Goal: Task Accomplishment & Management: Complete application form

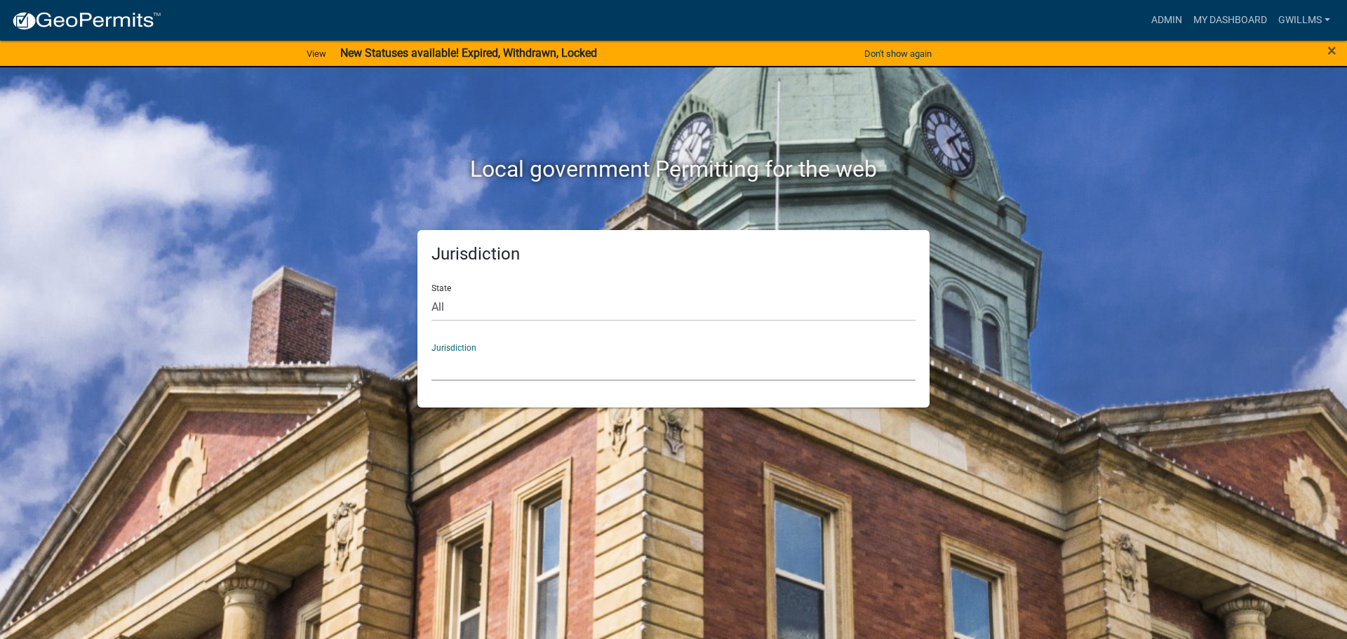
click at [542, 353] on select "[GEOGRAPHIC_DATA], [US_STATE] [GEOGRAPHIC_DATA], [US_STATE][PERSON_NAME][GEOGRA…" at bounding box center [673, 366] width 484 height 29
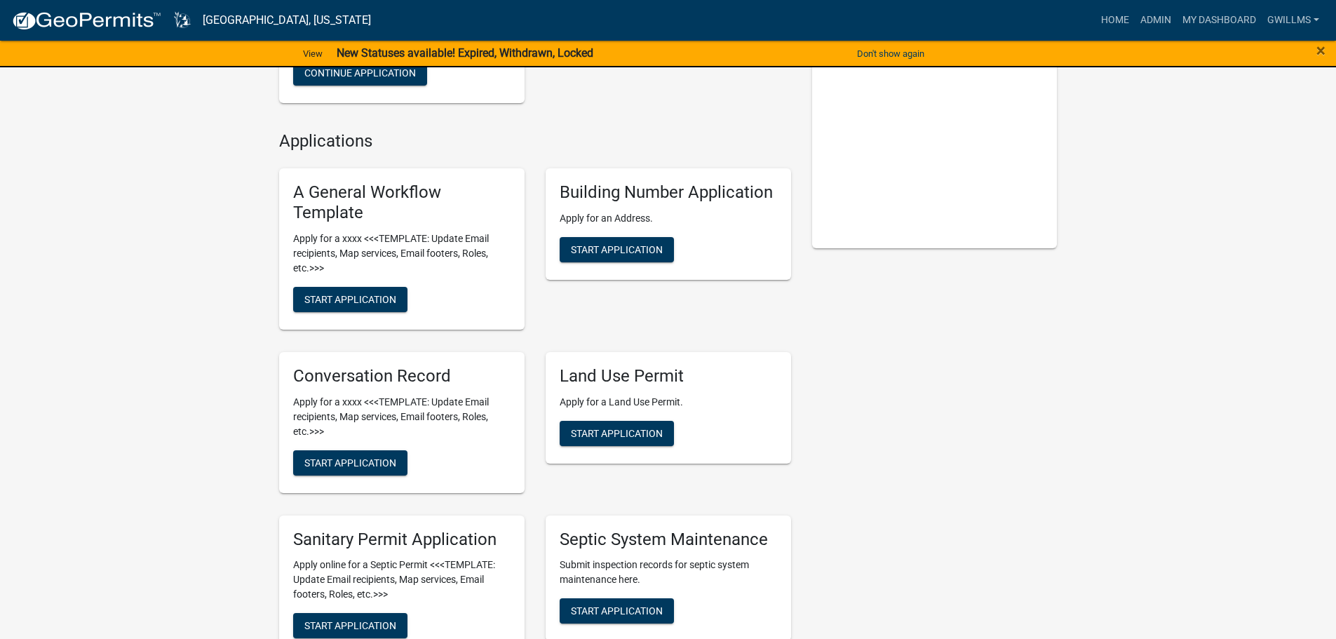
scroll to position [281, 0]
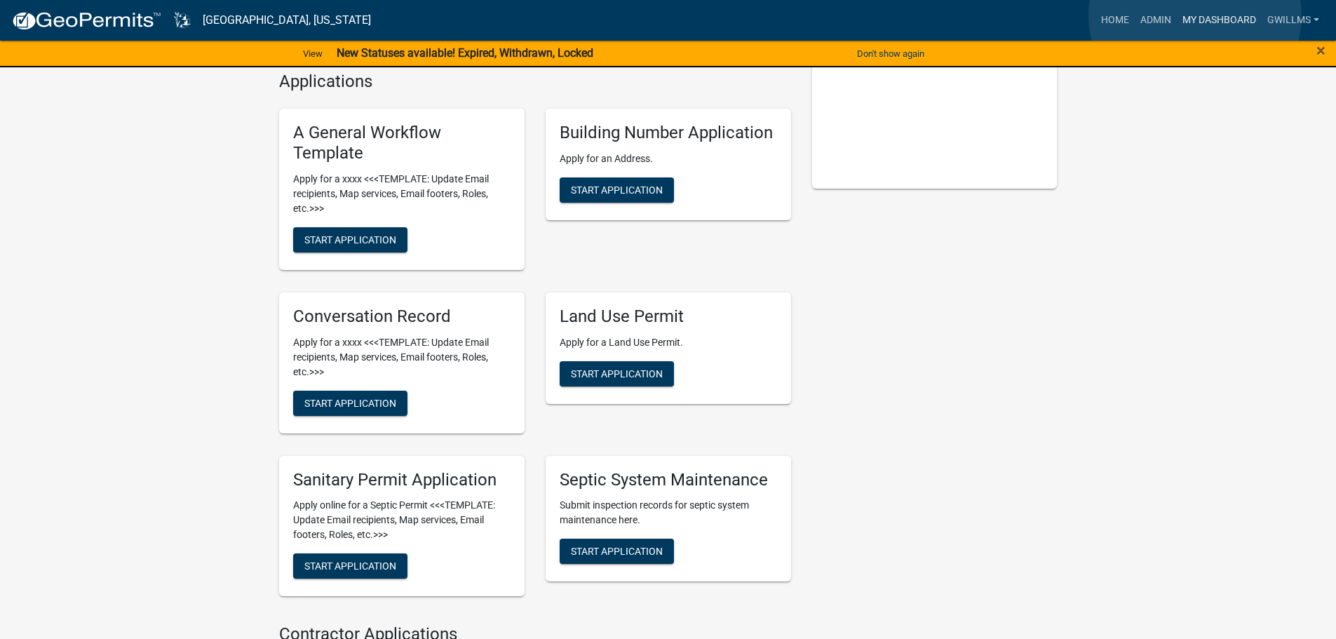
click at [1197, 15] on link "My Dashboard" at bounding box center [1219, 20] width 85 height 27
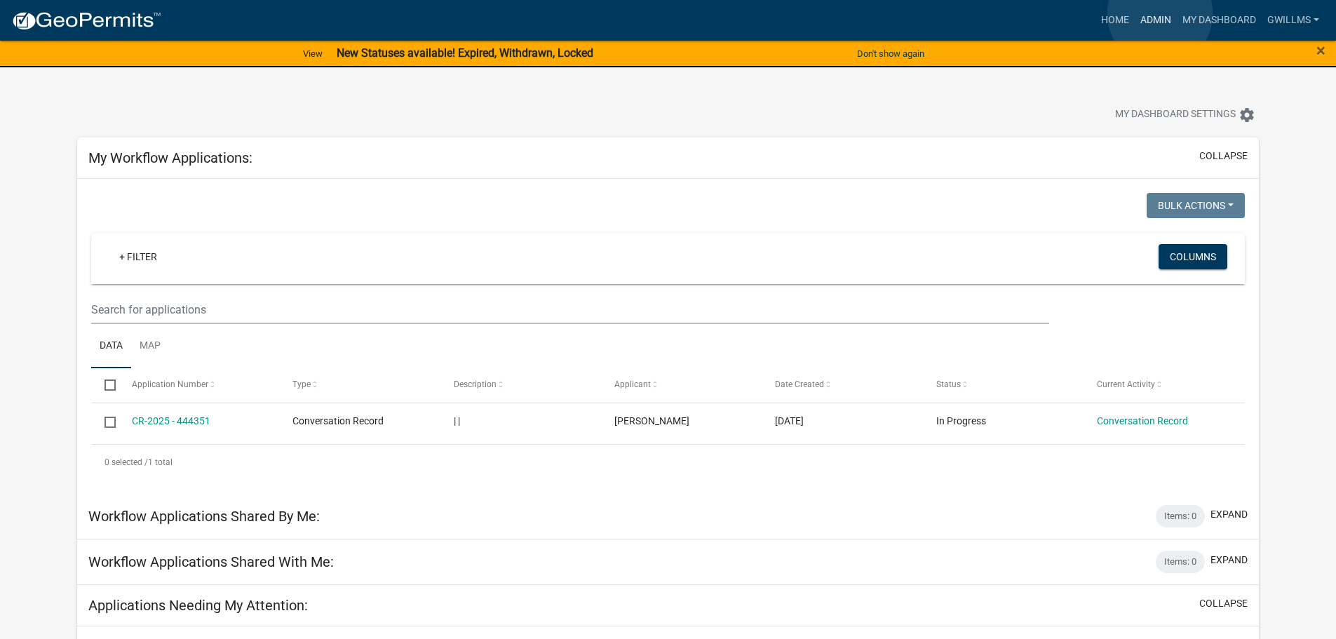
click at [1160, 14] on link "Admin" at bounding box center [1156, 20] width 42 height 27
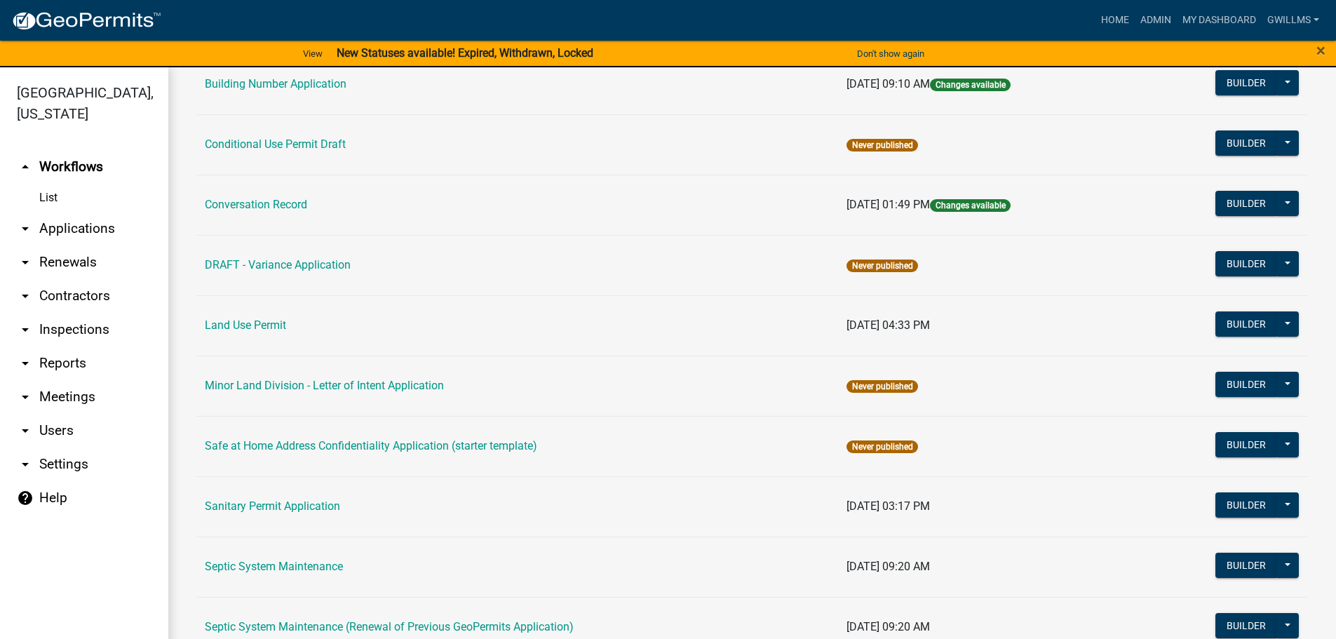
scroll to position [287, 0]
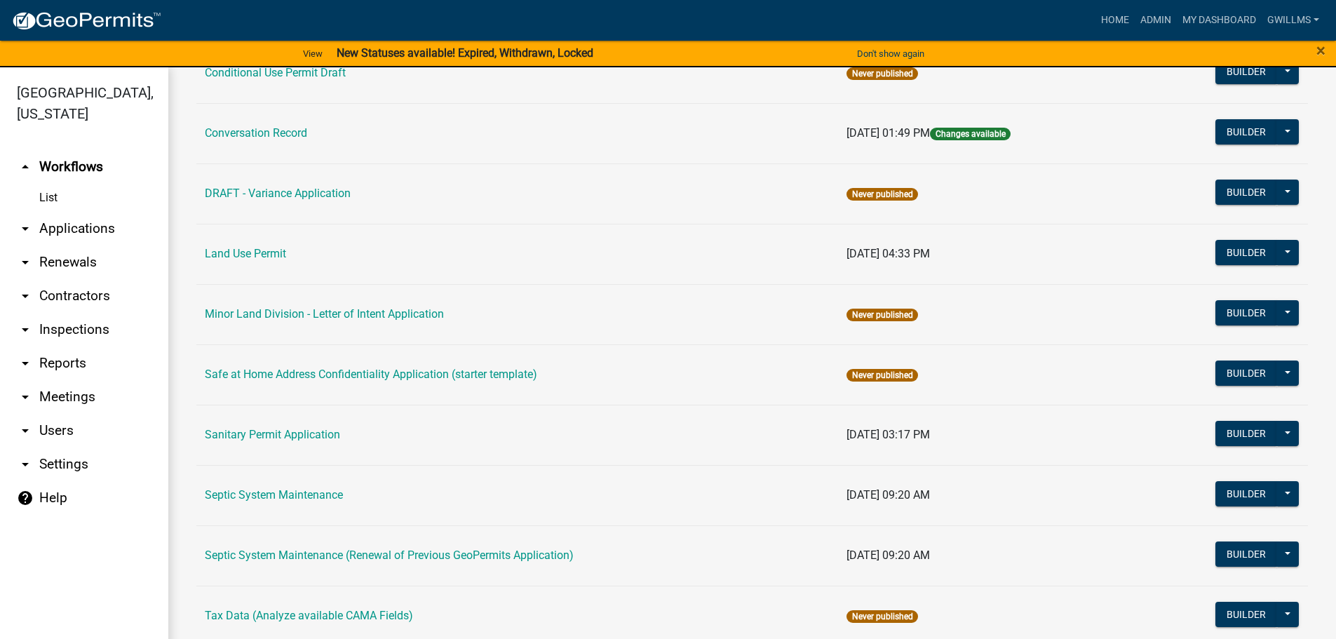
click at [260, 245] on td "Land Use Permit" at bounding box center [517, 254] width 642 height 60
click at [260, 253] on link "Land Use Permit" at bounding box center [245, 253] width 81 height 13
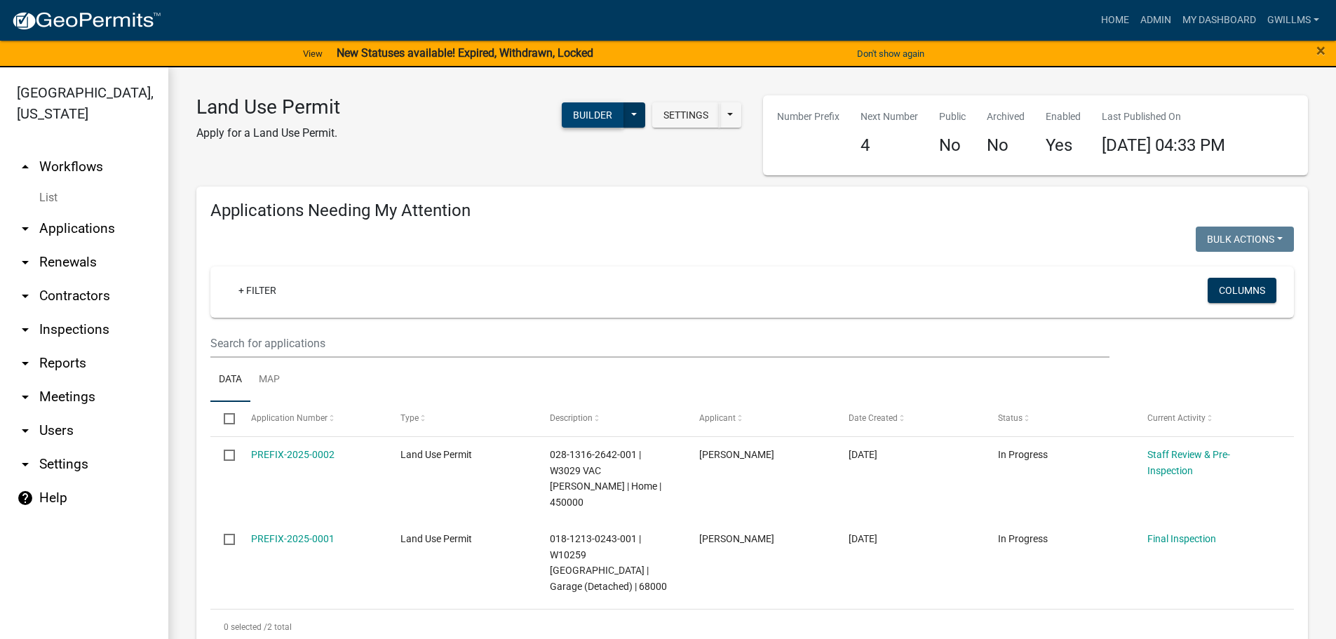
click at [585, 120] on button "Builder" at bounding box center [593, 114] width 62 height 25
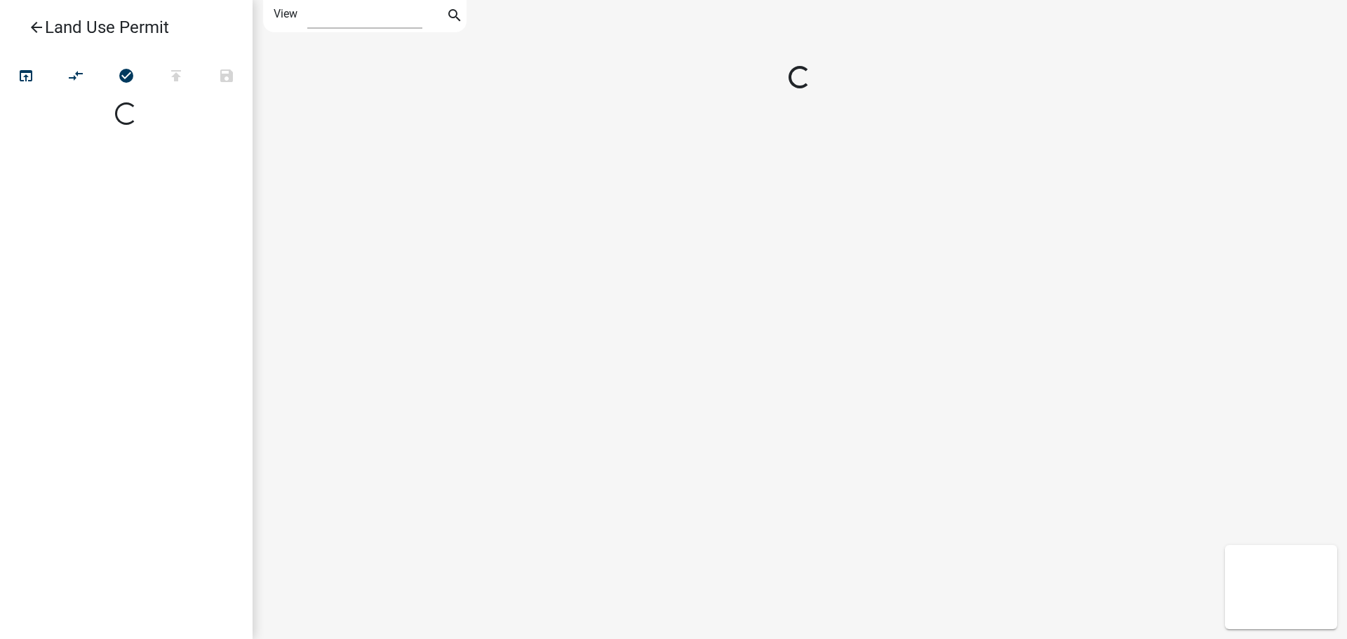
select select "1"
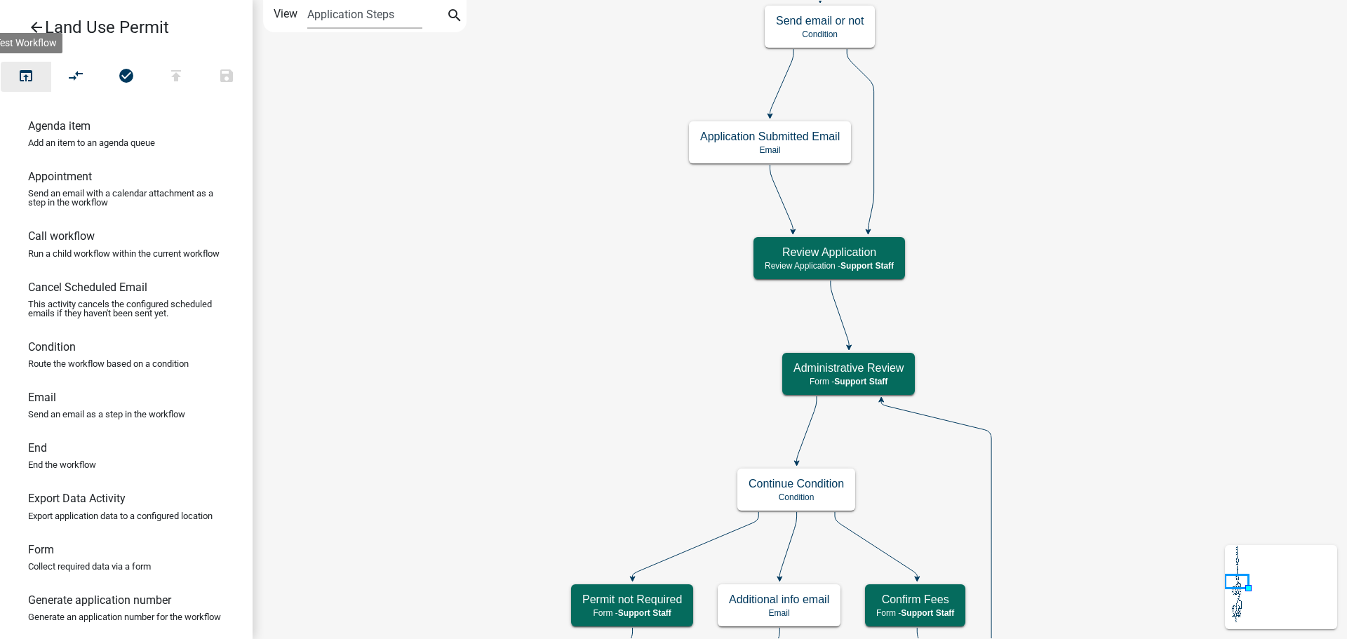
click at [26, 72] on icon "open_in_browser" at bounding box center [26, 77] width 17 height 20
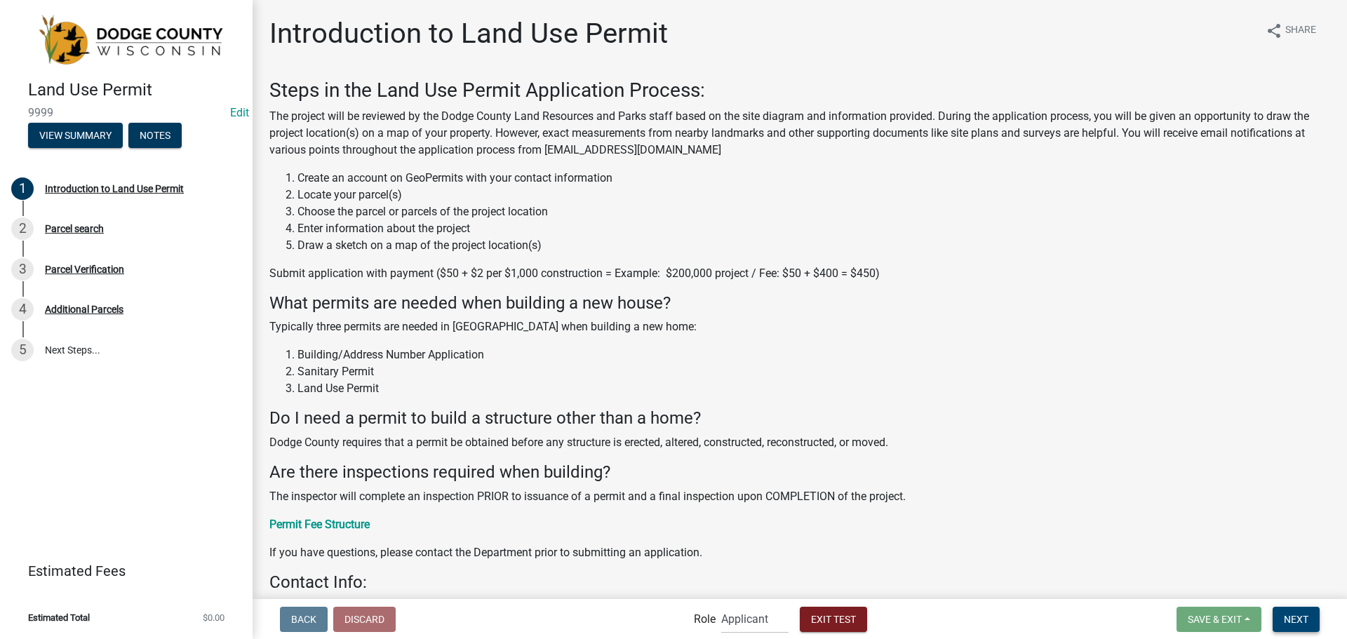
click at [1274, 610] on button "Next" at bounding box center [1295, 619] width 47 height 25
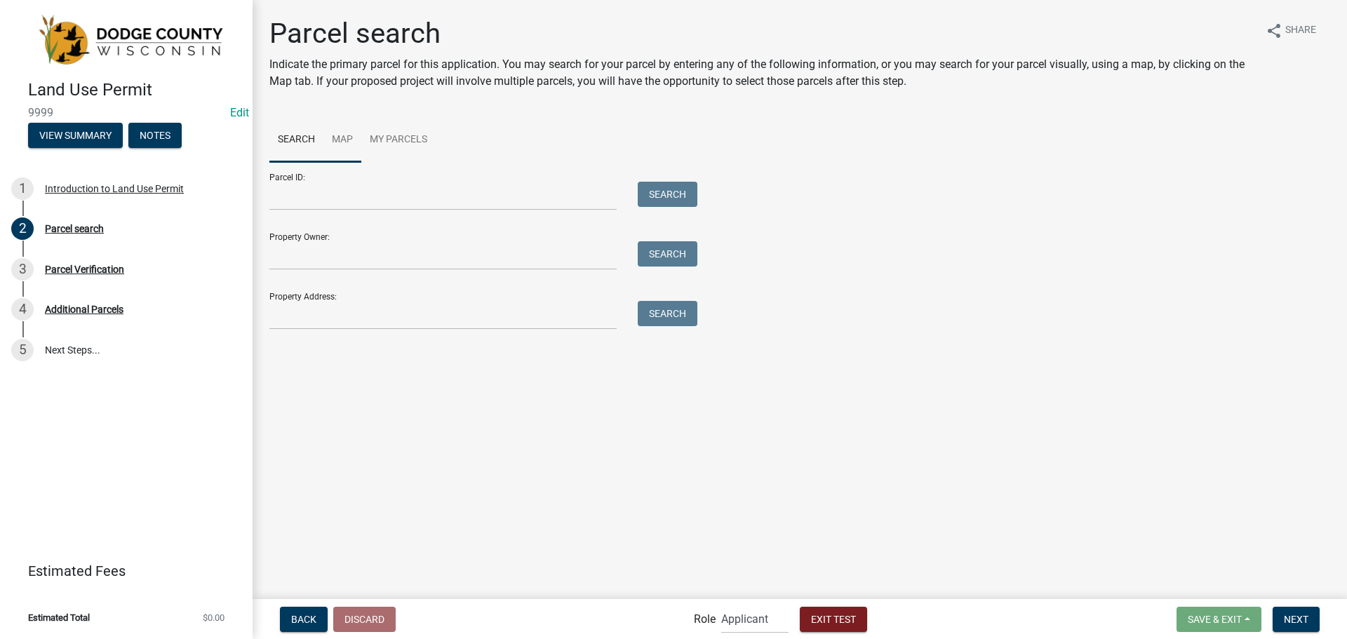
click at [334, 133] on link "Map" at bounding box center [342, 140] width 38 height 45
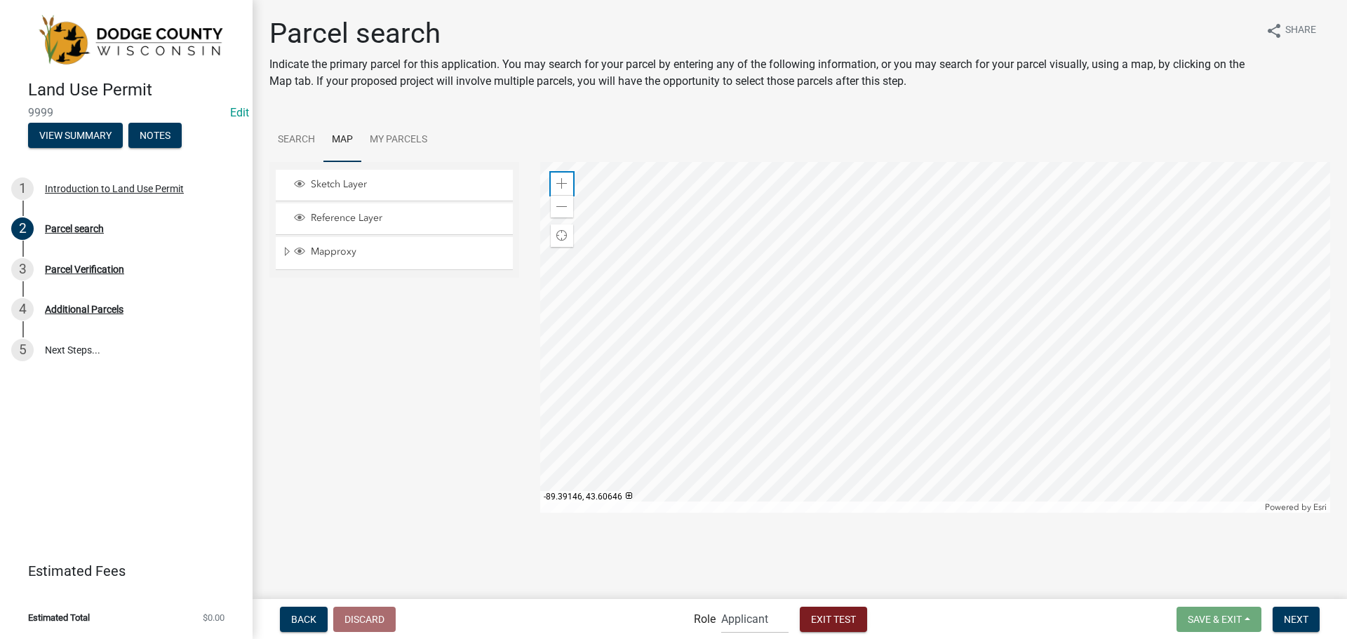
click at [557, 184] on span at bounding box center [561, 183] width 11 height 11
click at [685, 293] on div at bounding box center [935, 337] width 790 height 351
click at [560, 173] on div "Zoom in" at bounding box center [562, 184] width 22 height 22
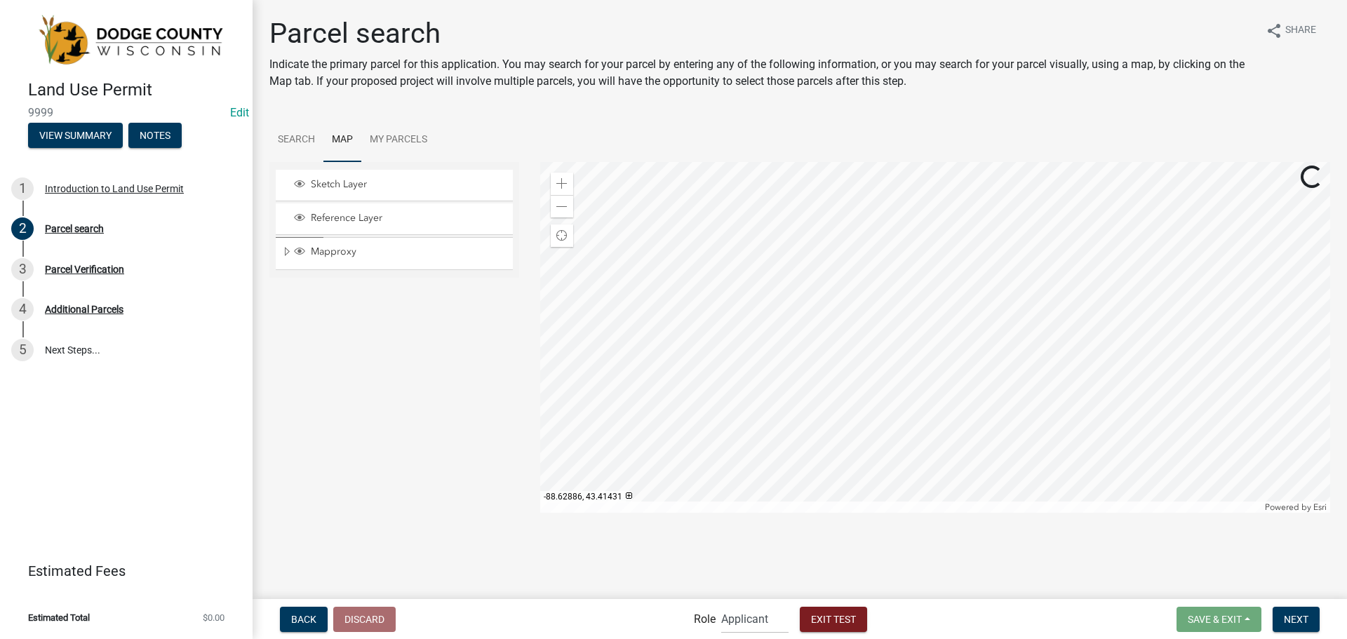
click at [743, 287] on div at bounding box center [935, 337] width 790 height 351
click at [565, 181] on span at bounding box center [561, 183] width 11 height 11
click at [563, 181] on span at bounding box center [561, 183] width 11 height 11
click at [870, 407] on div at bounding box center [935, 337] width 790 height 351
click at [813, 335] on div at bounding box center [935, 337] width 790 height 351
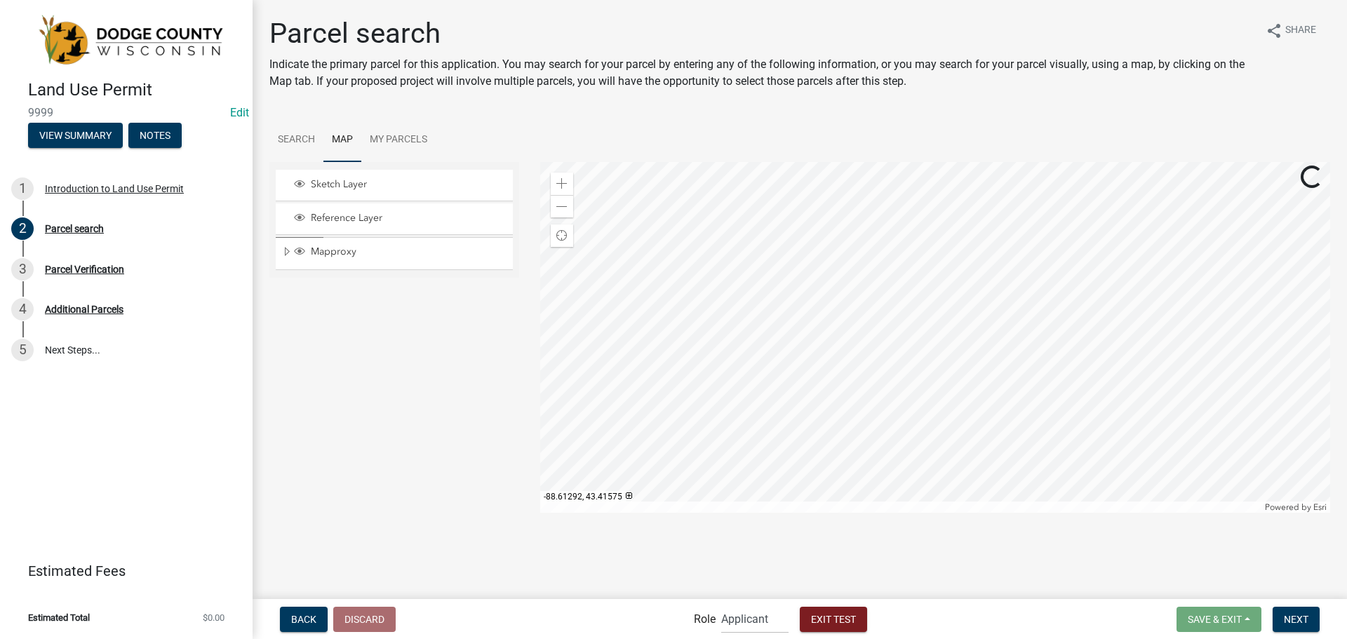
click at [833, 295] on div at bounding box center [935, 337] width 790 height 351
click at [626, 311] on div at bounding box center [935, 337] width 790 height 351
click at [566, 189] on span at bounding box center [561, 183] width 11 height 11
click at [755, 200] on div at bounding box center [935, 337] width 790 height 351
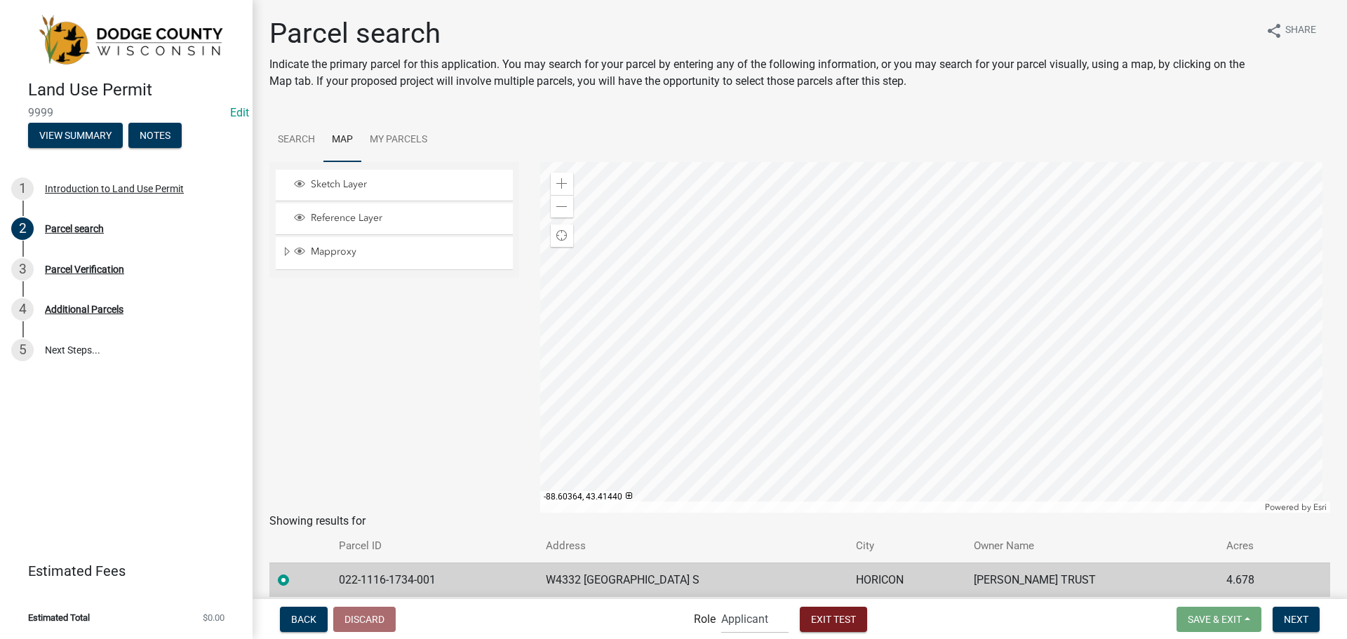
click at [850, 317] on div at bounding box center [935, 337] width 790 height 351
click at [1285, 623] on span "Next" at bounding box center [1296, 618] width 25 height 11
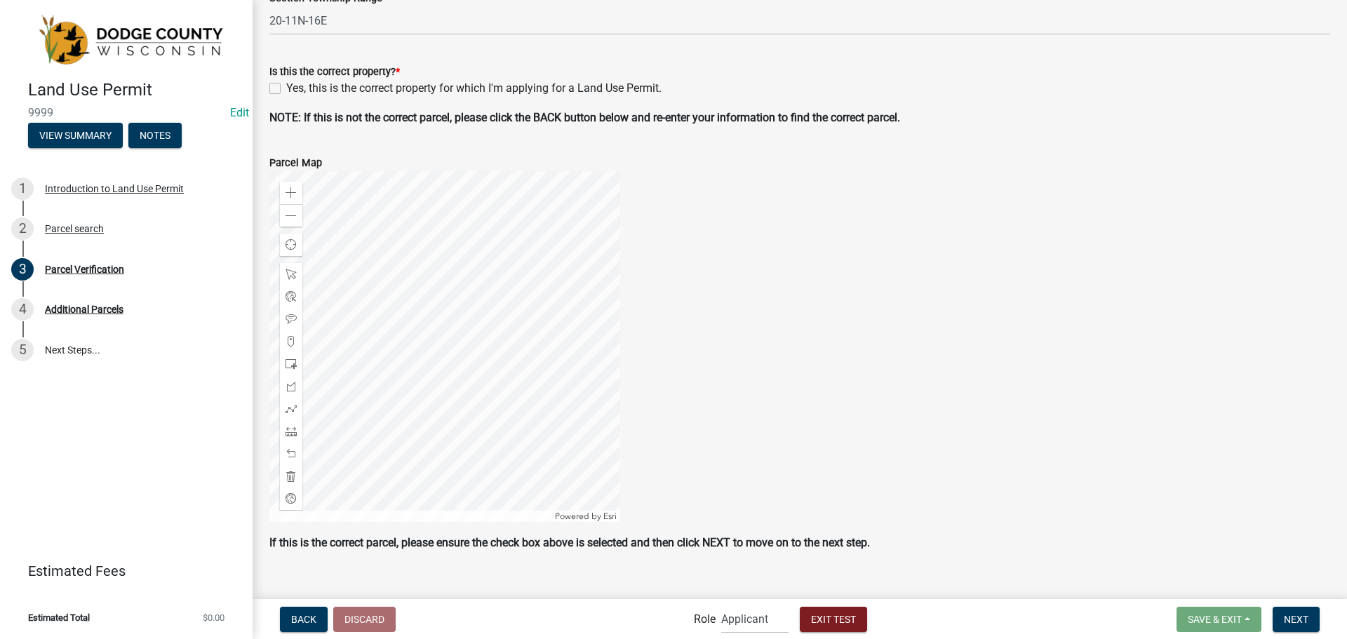
scroll to position [480, 0]
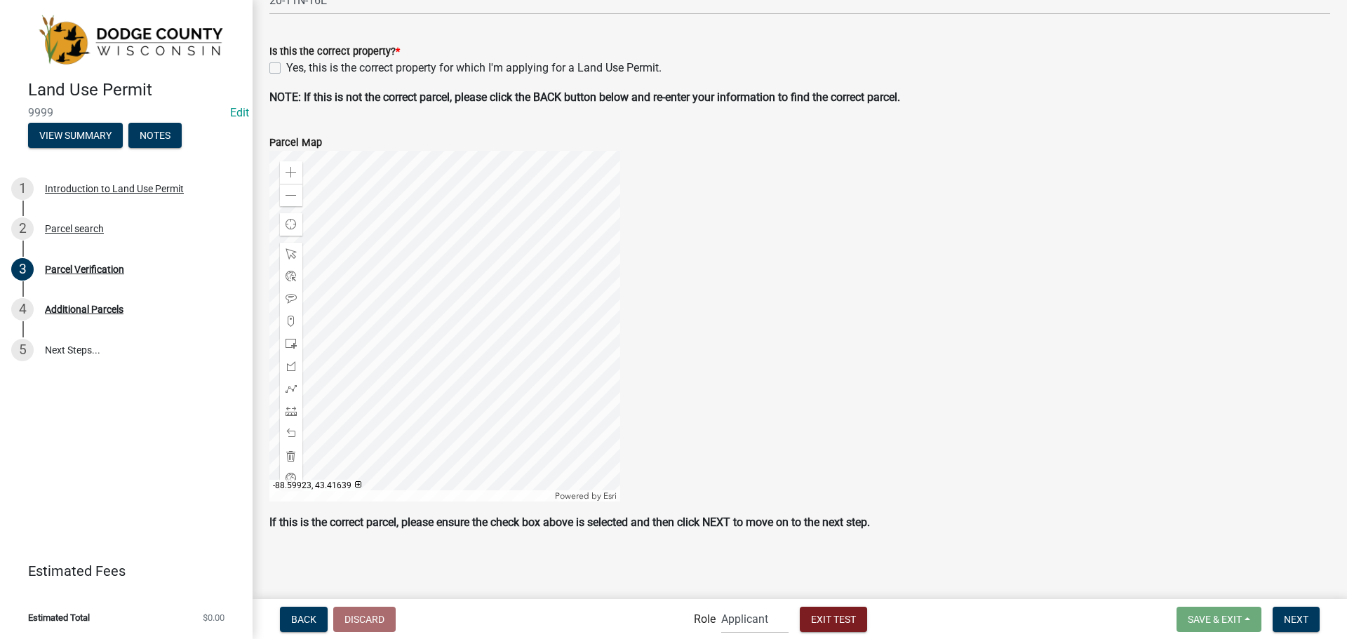
click at [286, 67] on label "Yes, this is the correct property for which I'm applying for a Land Use Permit." at bounding box center [473, 68] width 375 height 17
click at [286, 67] on input "Yes, this is the correct property for which I'm applying for a Land Use Permit." at bounding box center [290, 64] width 9 height 9
checkbox input "true"
click at [1296, 617] on span "Next" at bounding box center [1296, 618] width 25 height 11
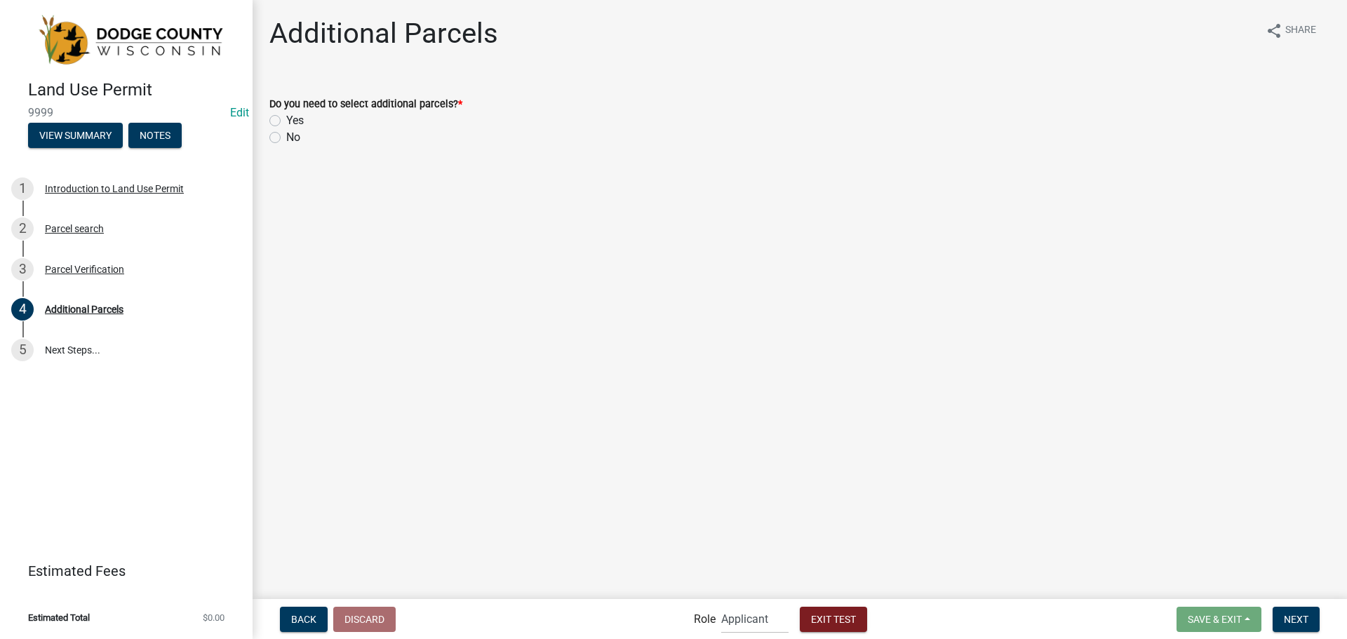
click at [262, 139] on div "Do you need to select additional parcels? * Yes No" at bounding box center [800, 112] width 1082 height 67
click at [267, 138] on div "Do you need to select additional parcels? * Yes No" at bounding box center [800, 112] width 1082 height 67
click at [286, 140] on label "No" at bounding box center [293, 137] width 14 height 17
click at [286, 138] on input "No" at bounding box center [290, 133] width 9 height 9
radio input "true"
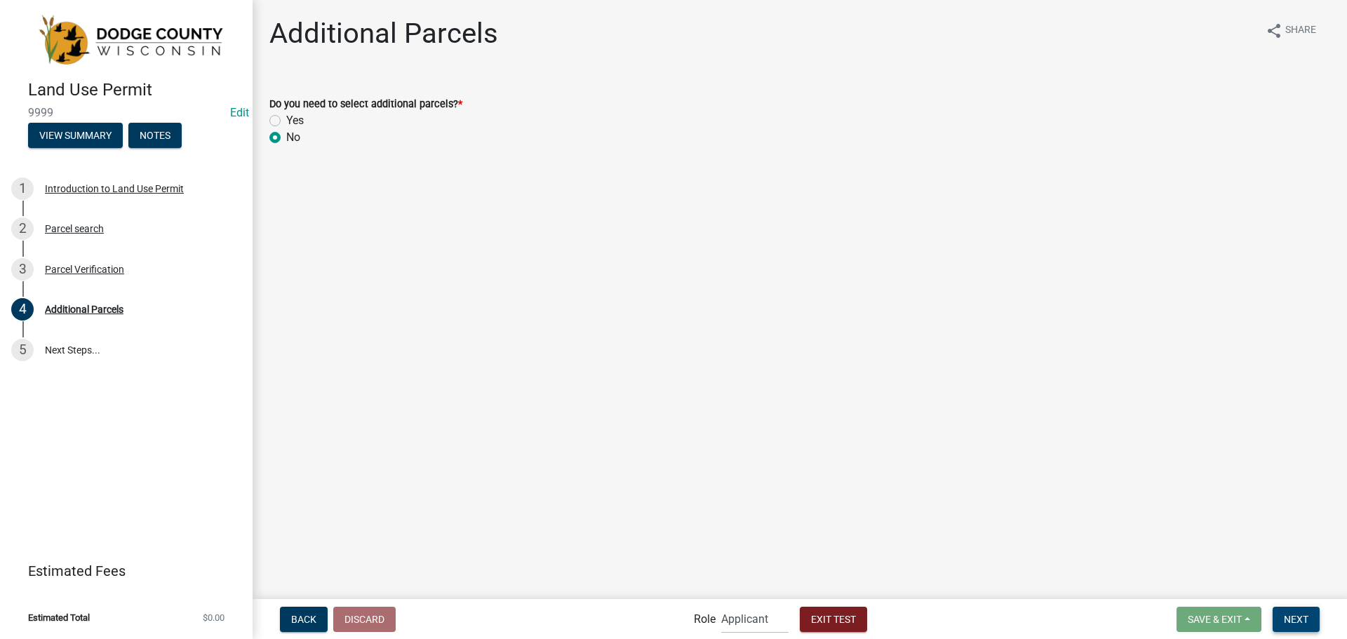
click at [1308, 612] on button "Next" at bounding box center [1295, 619] width 47 height 25
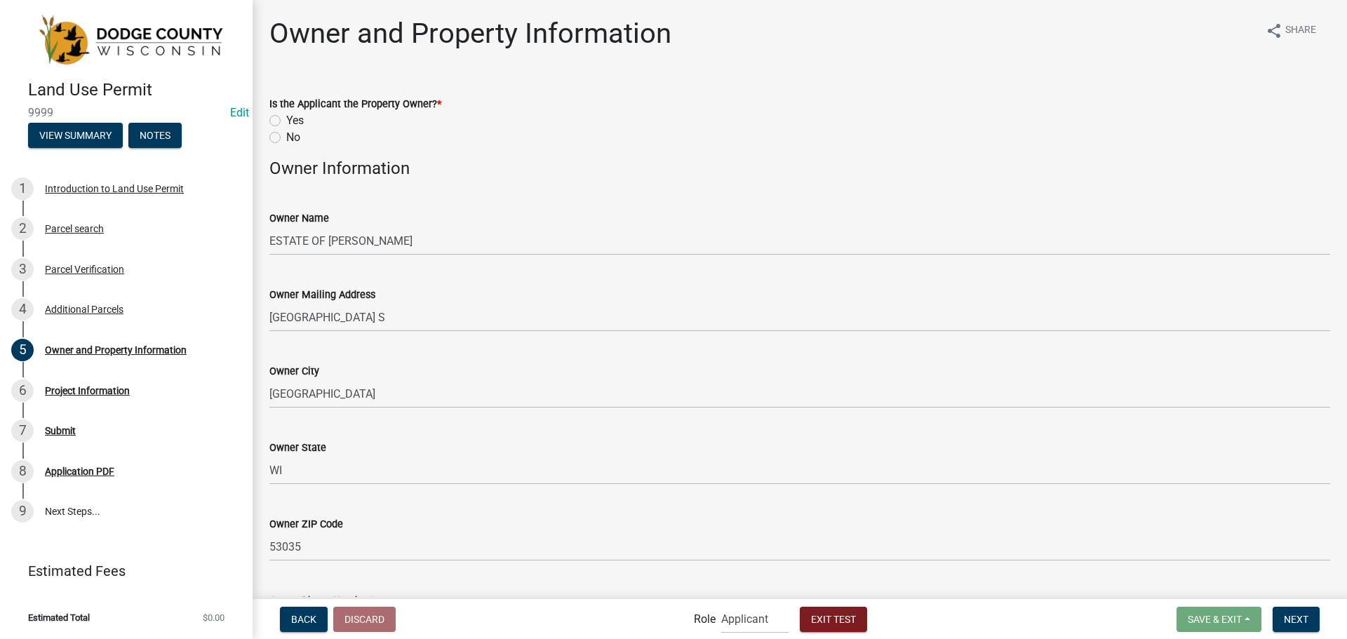
click at [286, 117] on label "Yes" at bounding box center [295, 120] width 18 height 17
click at [286, 117] on input "Yes" at bounding box center [290, 116] width 9 height 9
radio input "true"
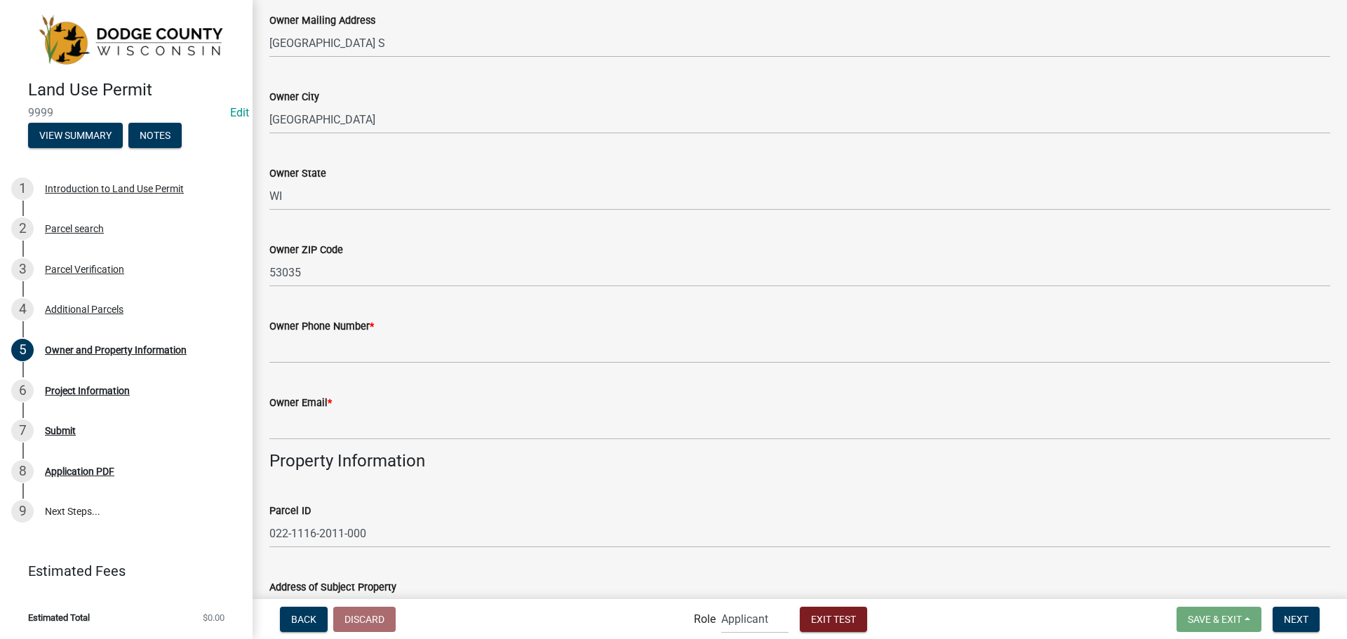
scroll to position [281, 0]
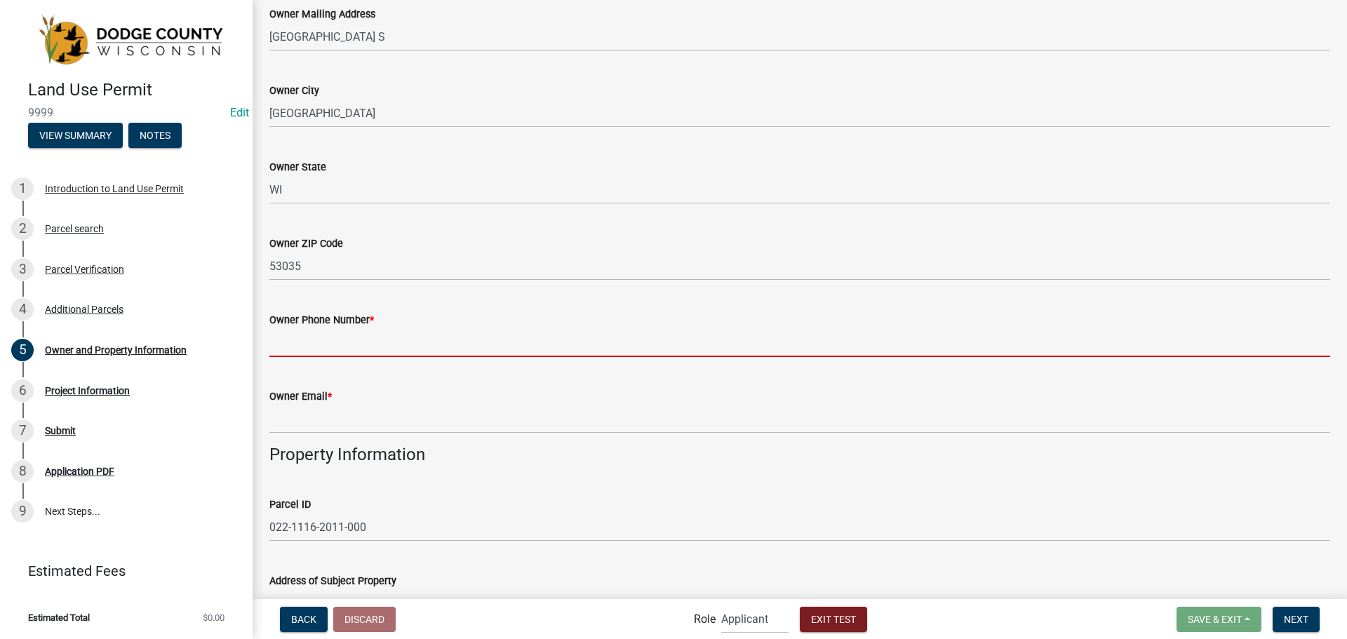
click at [441, 334] on input "Owner Phone Number *" at bounding box center [799, 342] width 1060 height 29
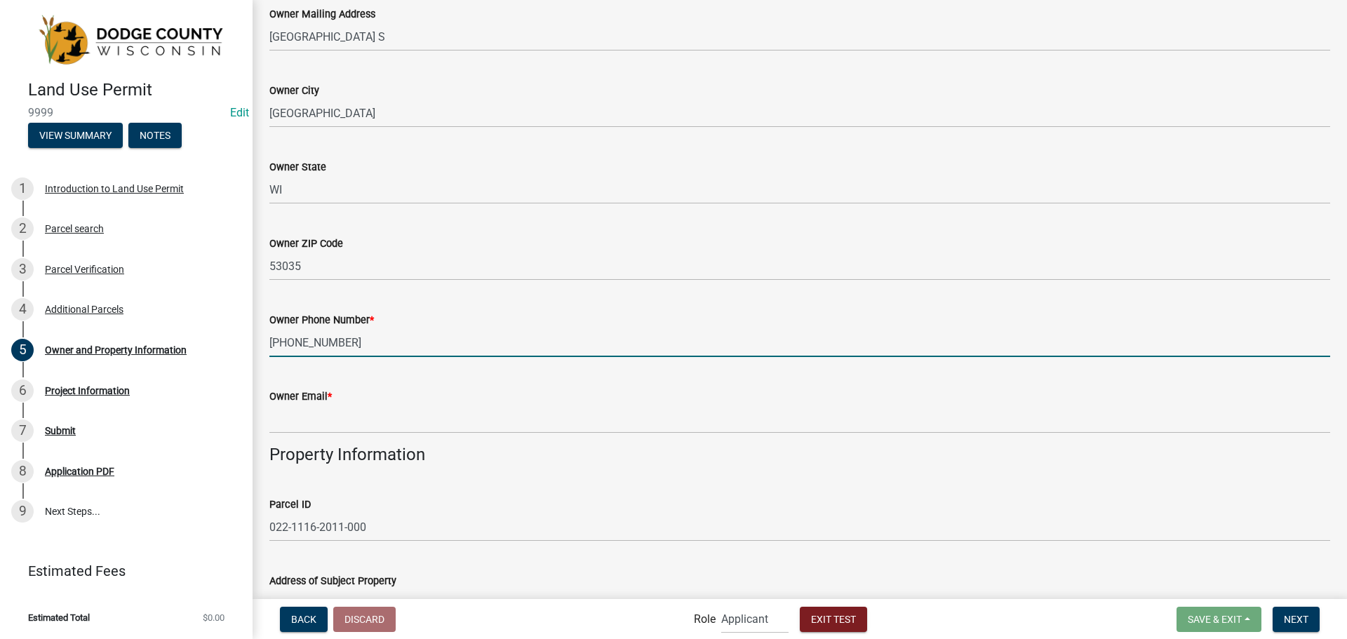
type input "[PHONE_NUMBER]"
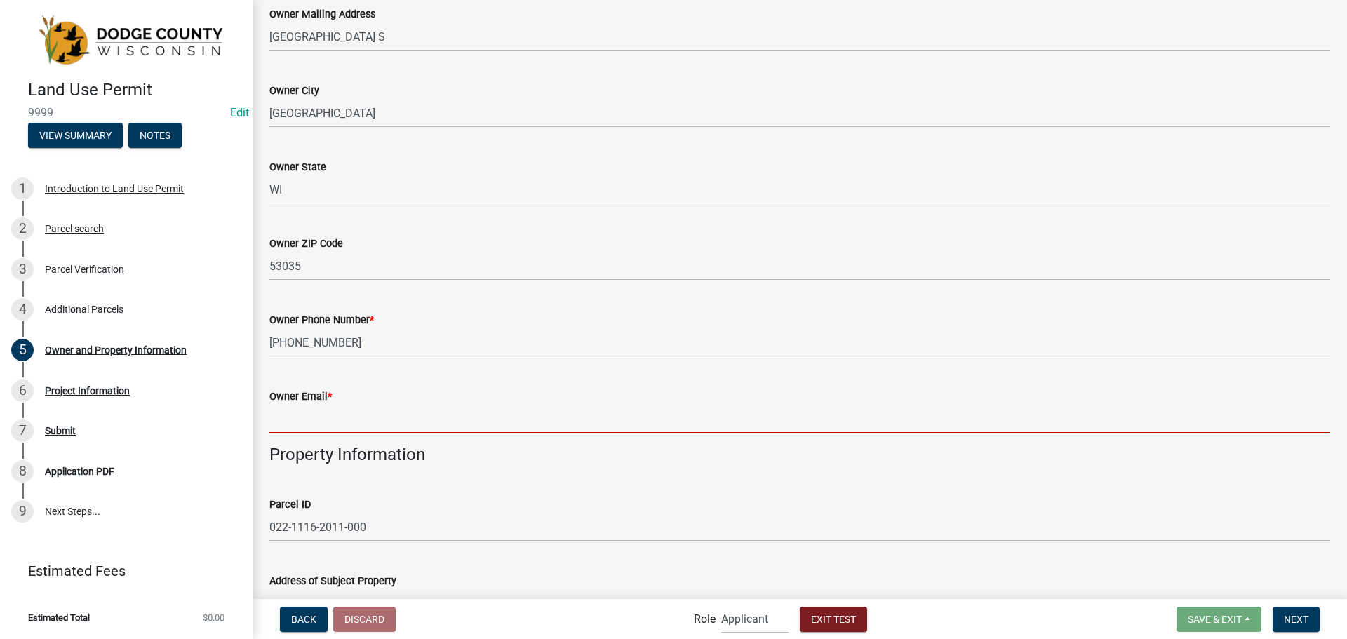
click at [423, 422] on input "Owner Email *" at bounding box center [799, 419] width 1060 height 29
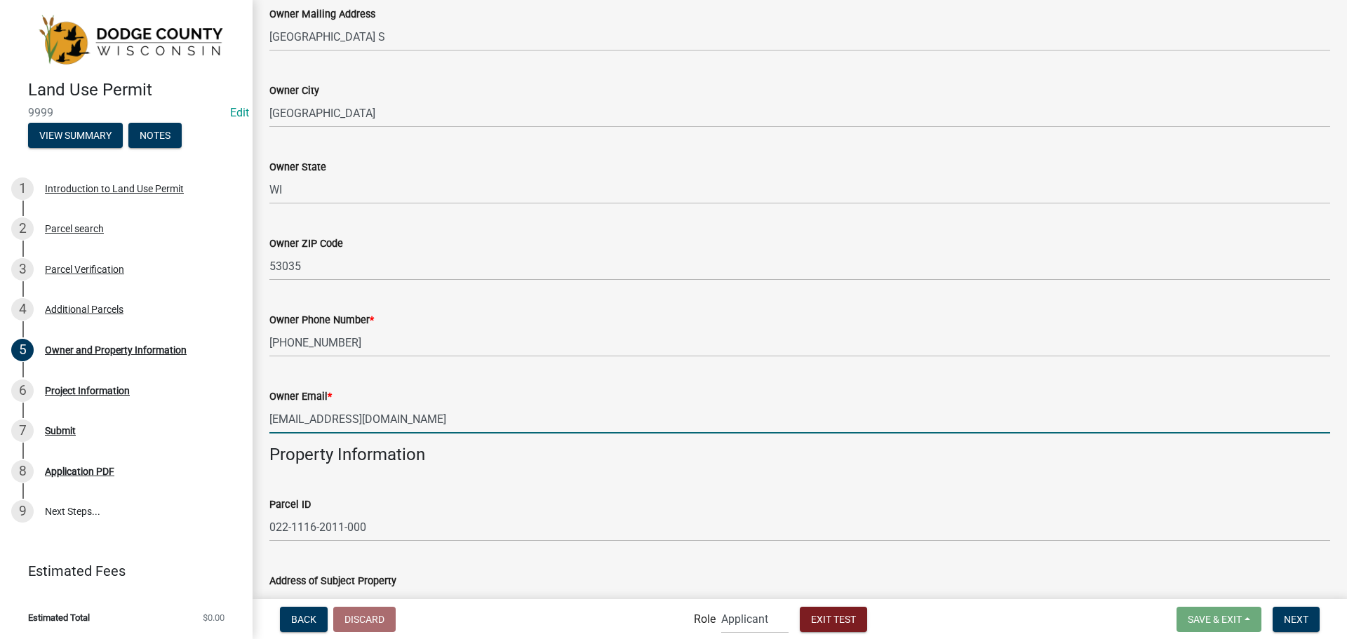
type input "[EMAIL_ADDRESS][DOMAIN_NAME]"
click at [385, 374] on div "Owner Email * [EMAIL_ADDRESS][DOMAIN_NAME]" at bounding box center [799, 400] width 1060 height 65
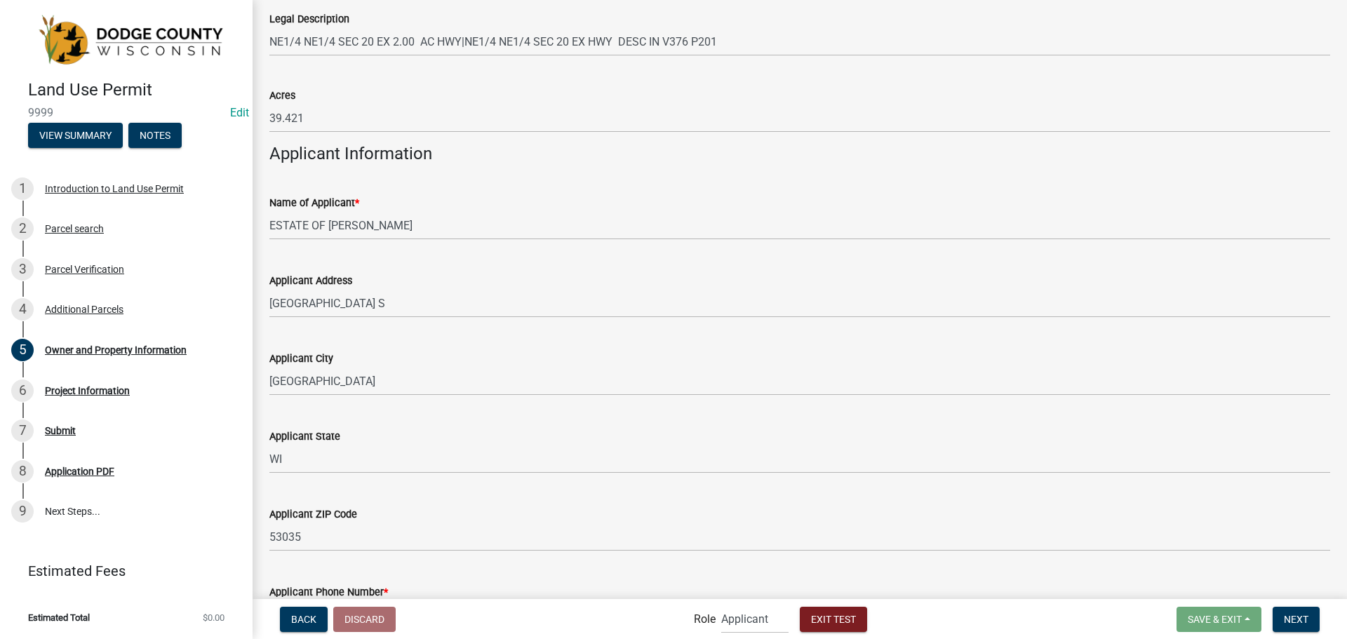
scroll to position [1274, 0]
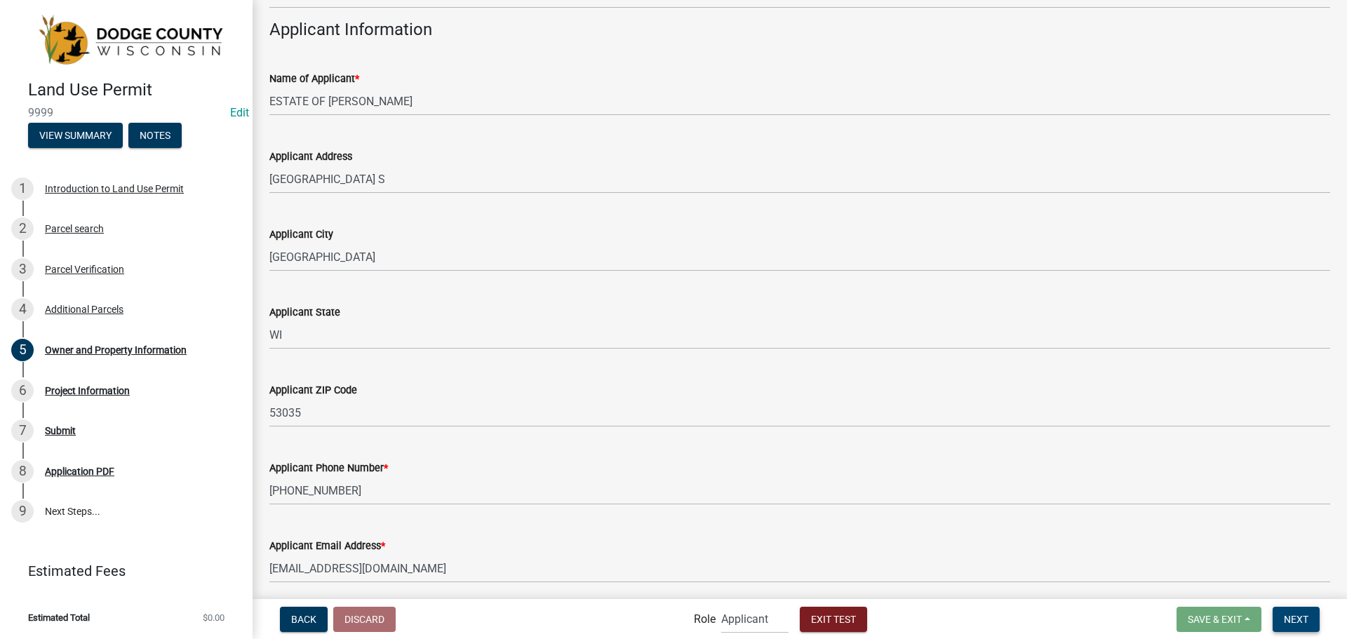
click at [1295, 609] on button "Next" at bounding box center [1295, 619] width 47 height 25
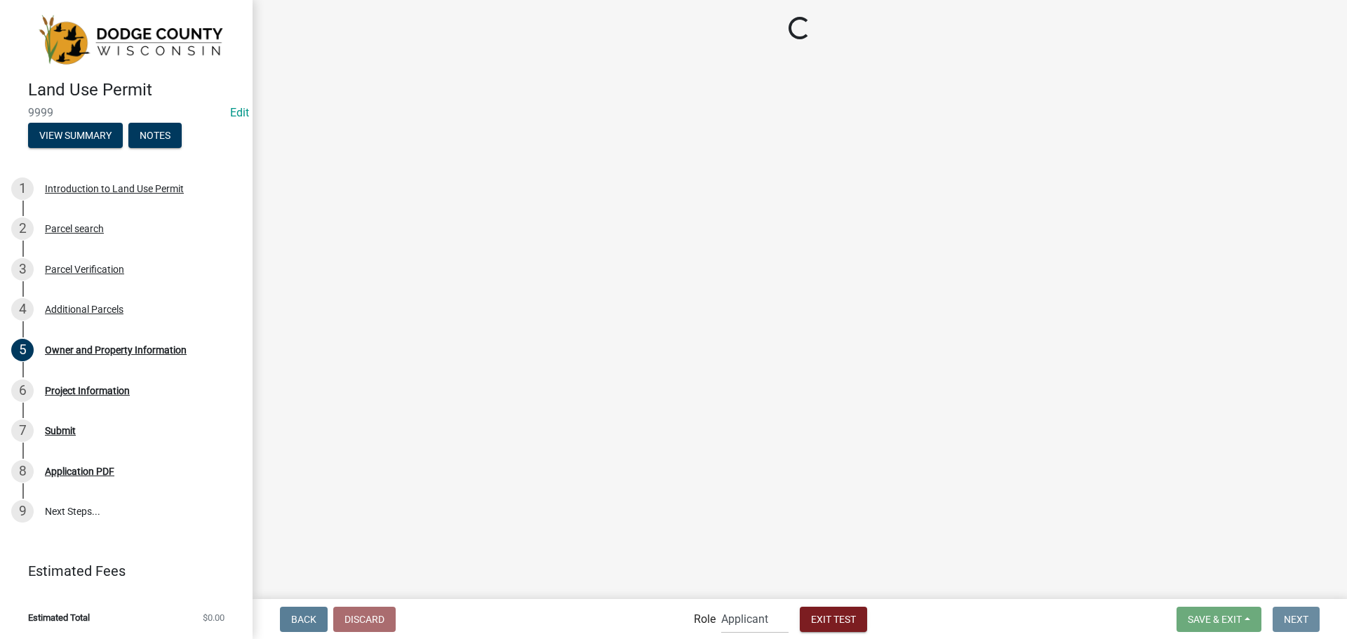
scroll to position [0, 0]
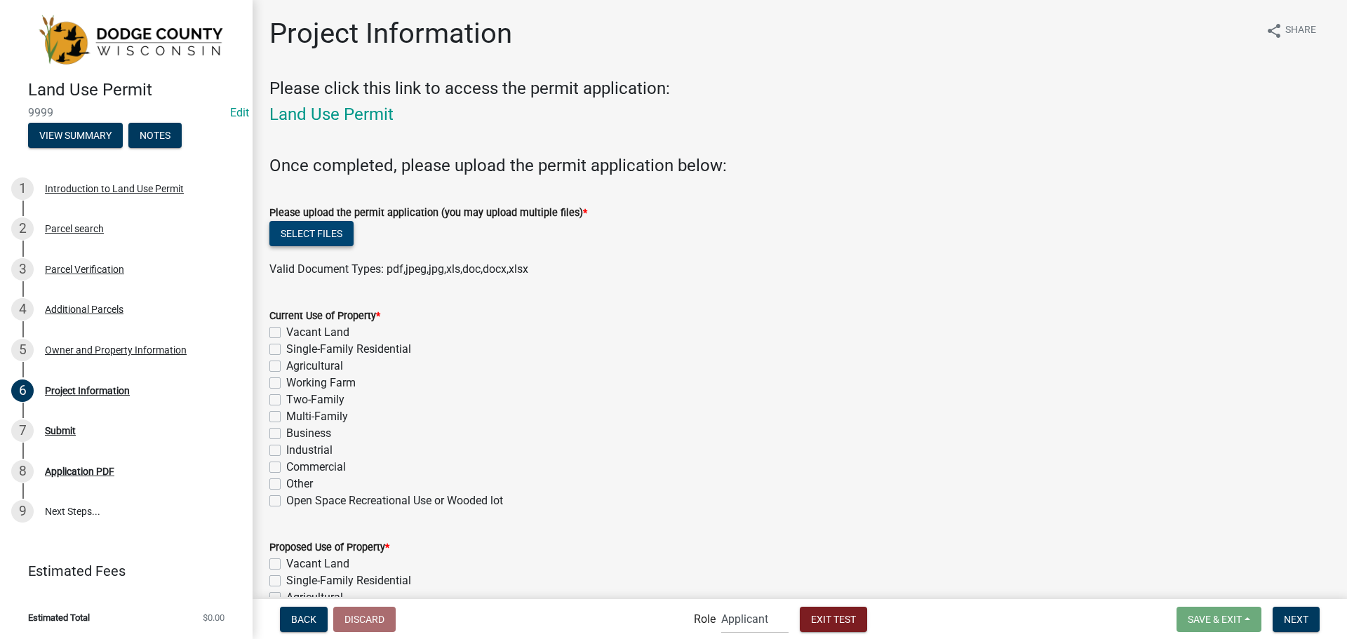
click at [314, 229] on button "Select files" at bounding box center [311, 233] width 84 height 25
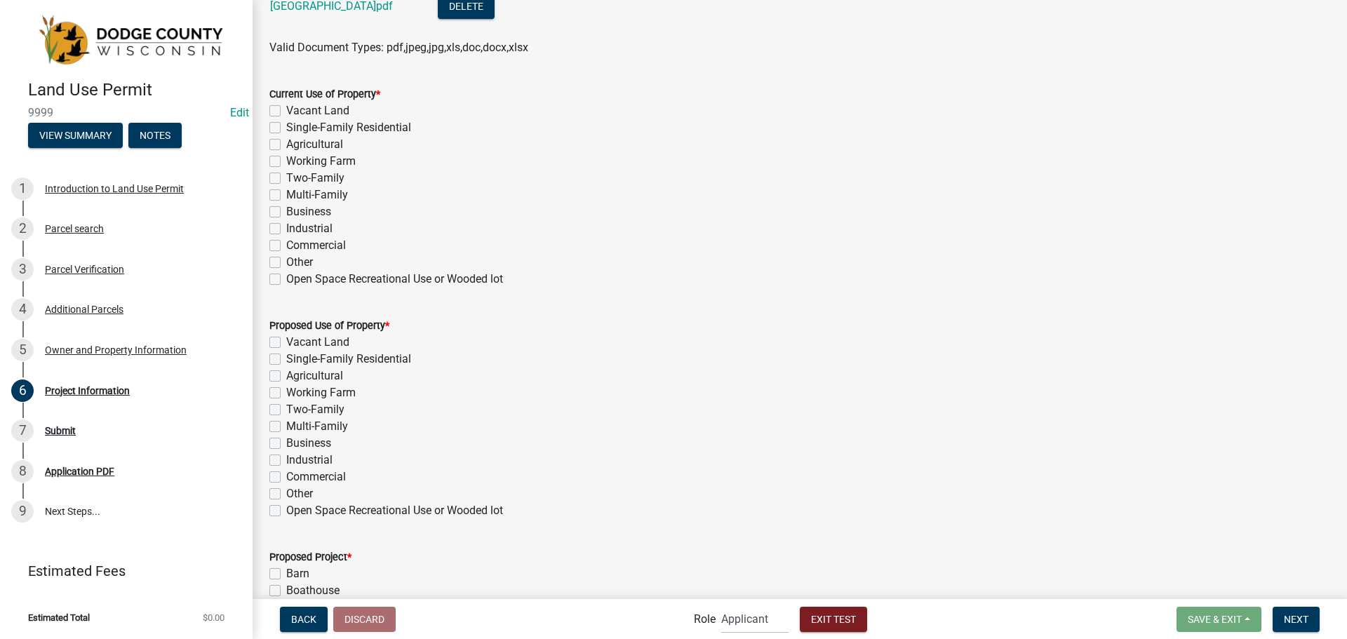
scroll to position [281, 0]
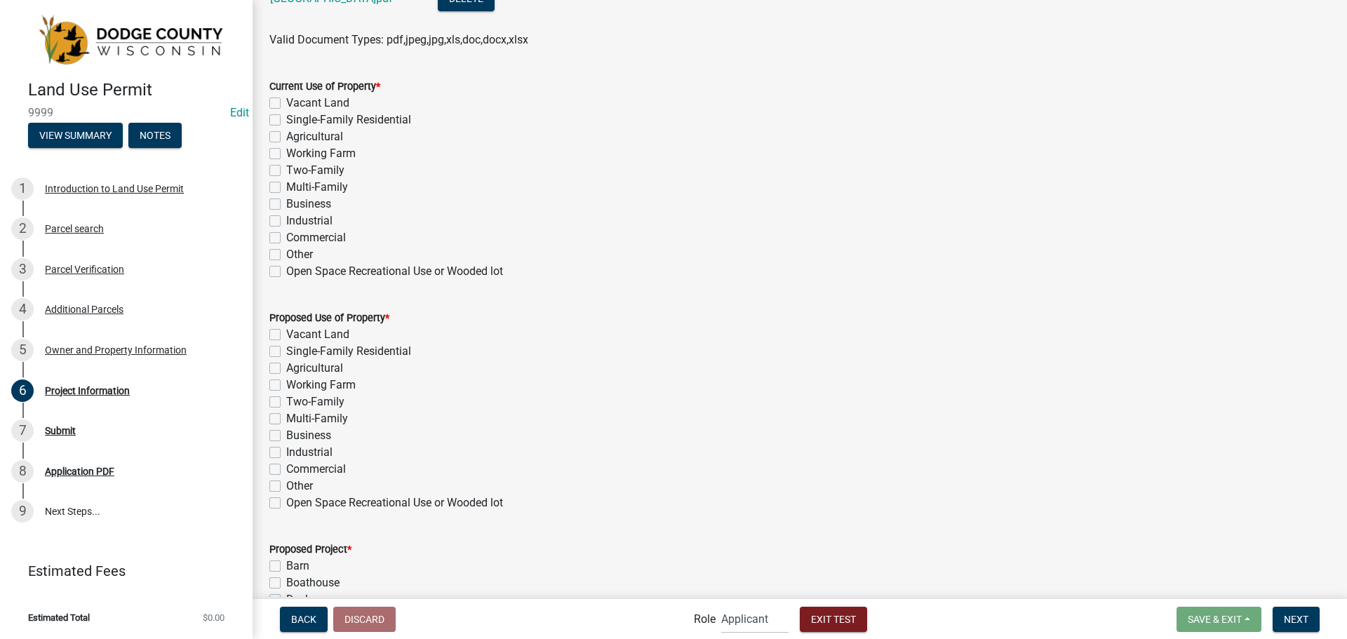
click at [286, 120] on label "Single-Family Residential" at bounding box center [348, 120] width 125 height 17
click at [286, 120] on input "Single-Family Residential" at bounding box center [290, 116] width 9 height 9
checkbox input "true"
checkbox input "false"
checkbox input "true"
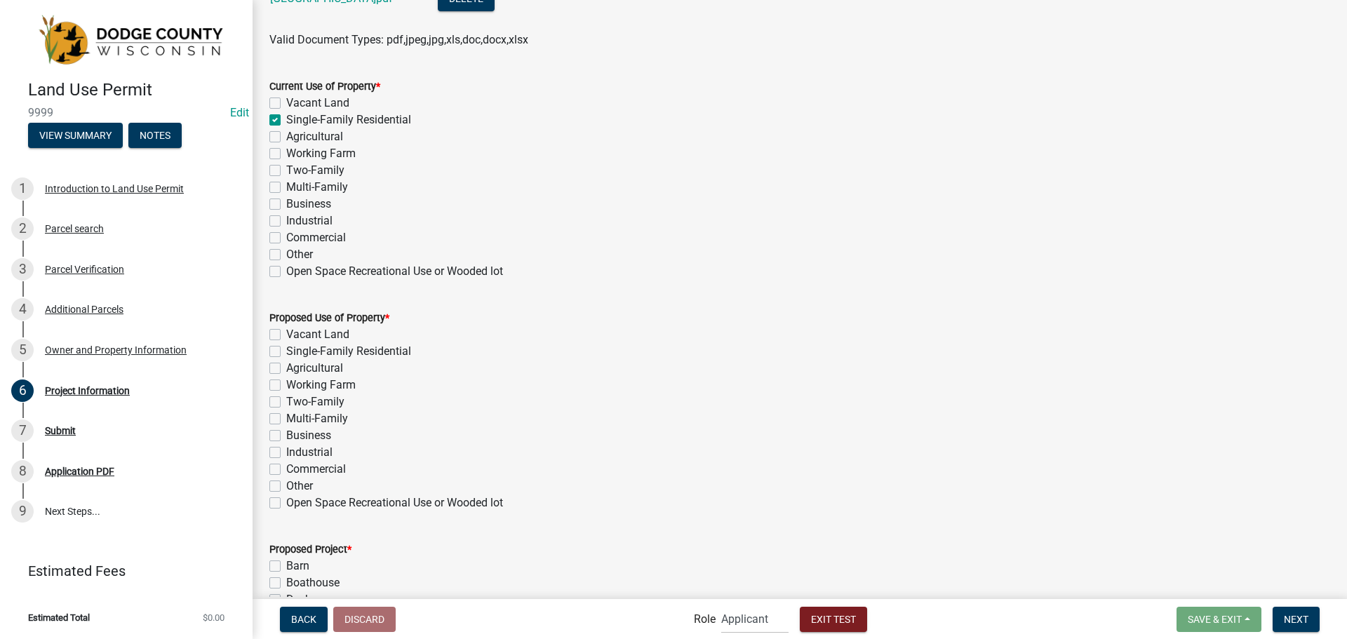
checkbox input "false"
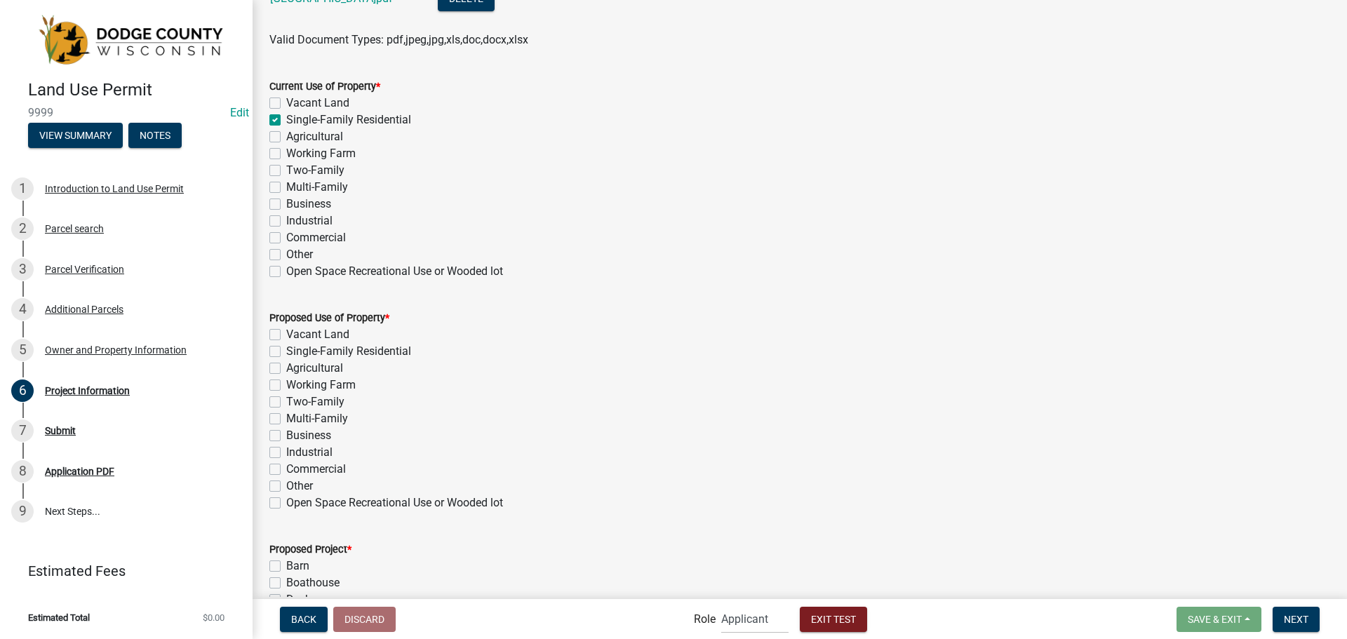
checkbox input "false"
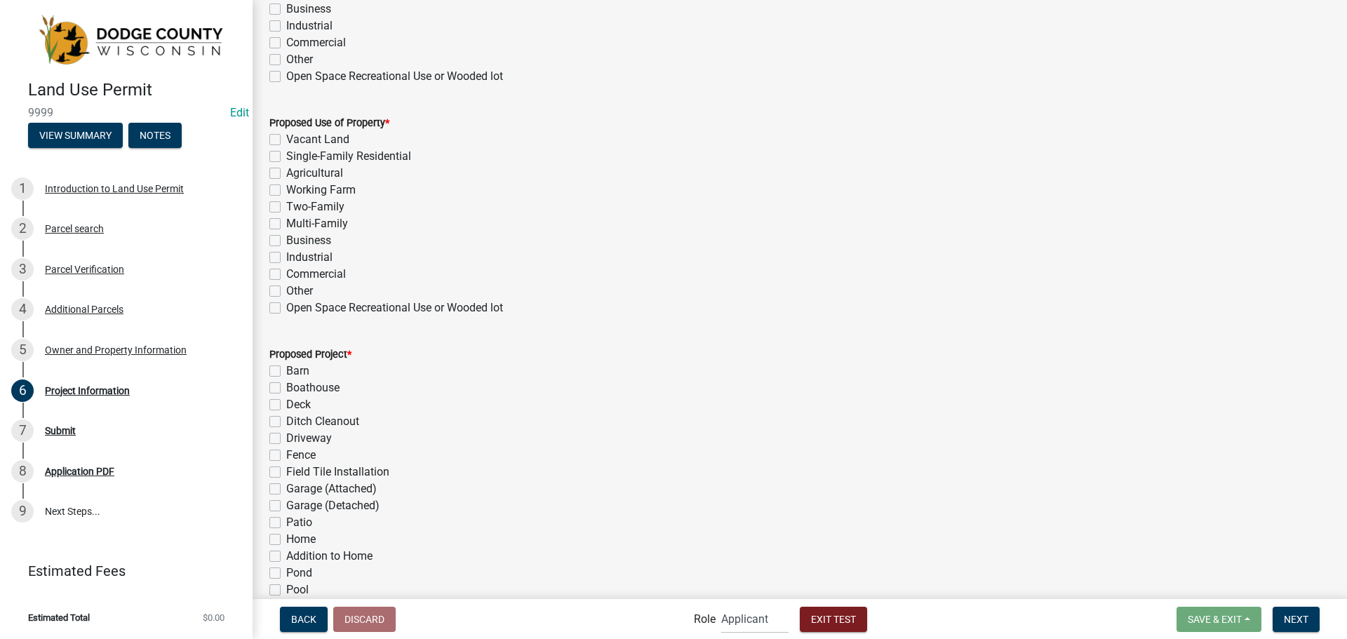
scroll to position [491, 0]
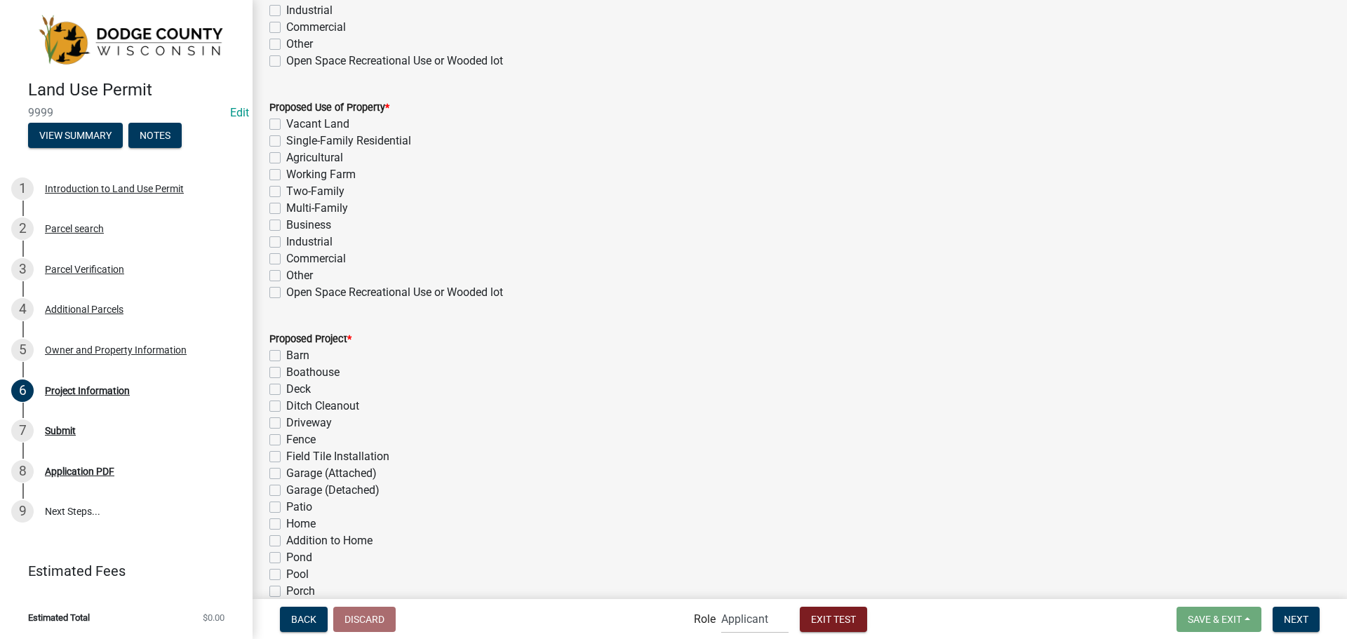
click at [286, 143] on label "Single-Family Residential" at bounding box center [348, 141] width 125 height 17
click at [286, 142] on input "Single-Family Residential" at bounding box center [290, 137] width 9 height 9
checkbox input "true"
checkbox input "false"
checkbox input "true"
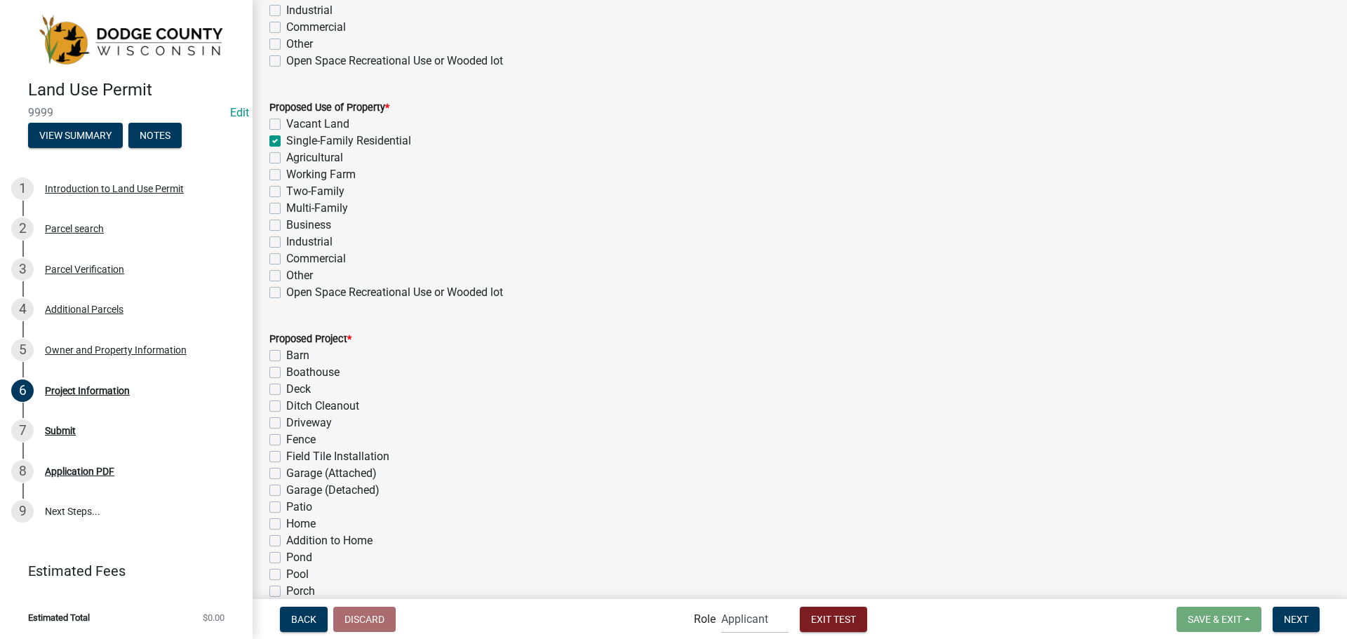
checkbox input "false"
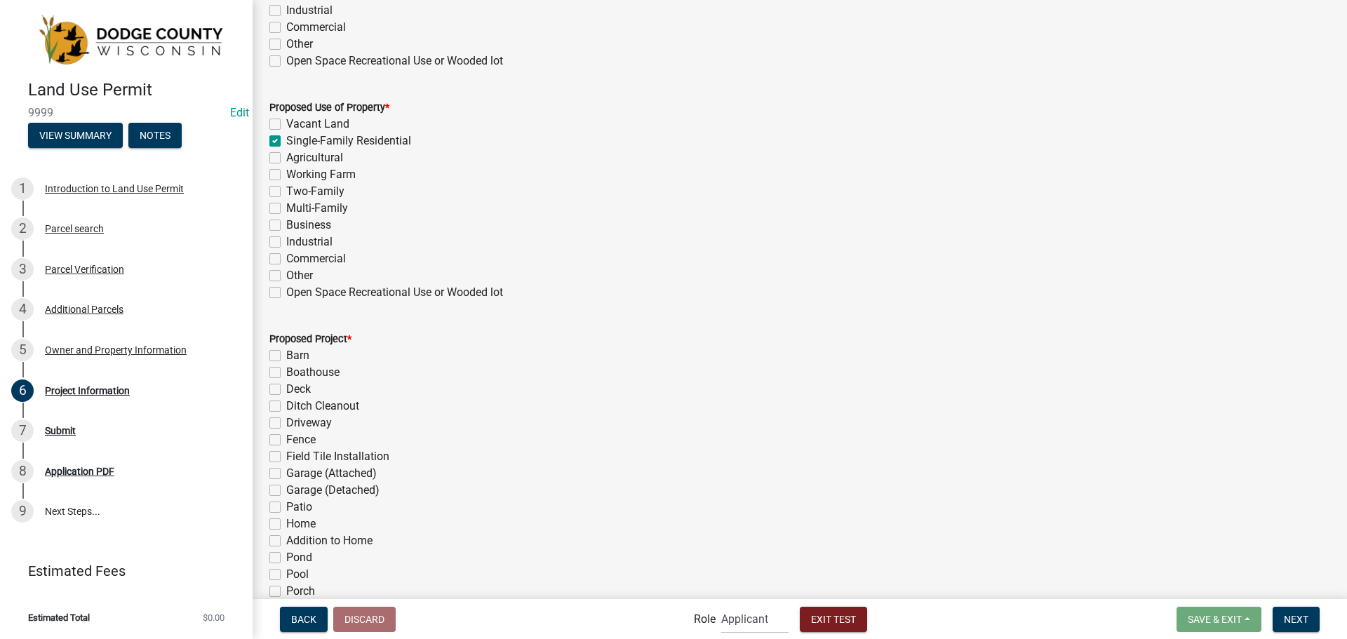
checkbox input "false"
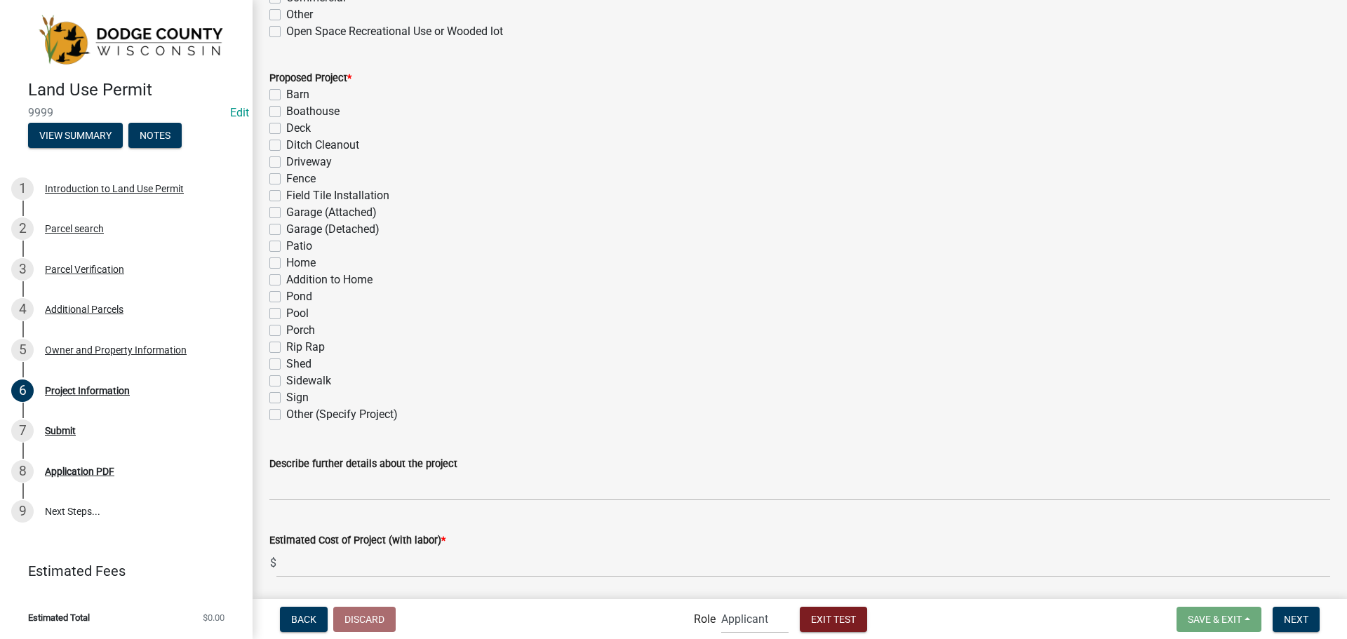
scroll to position [772, 0]
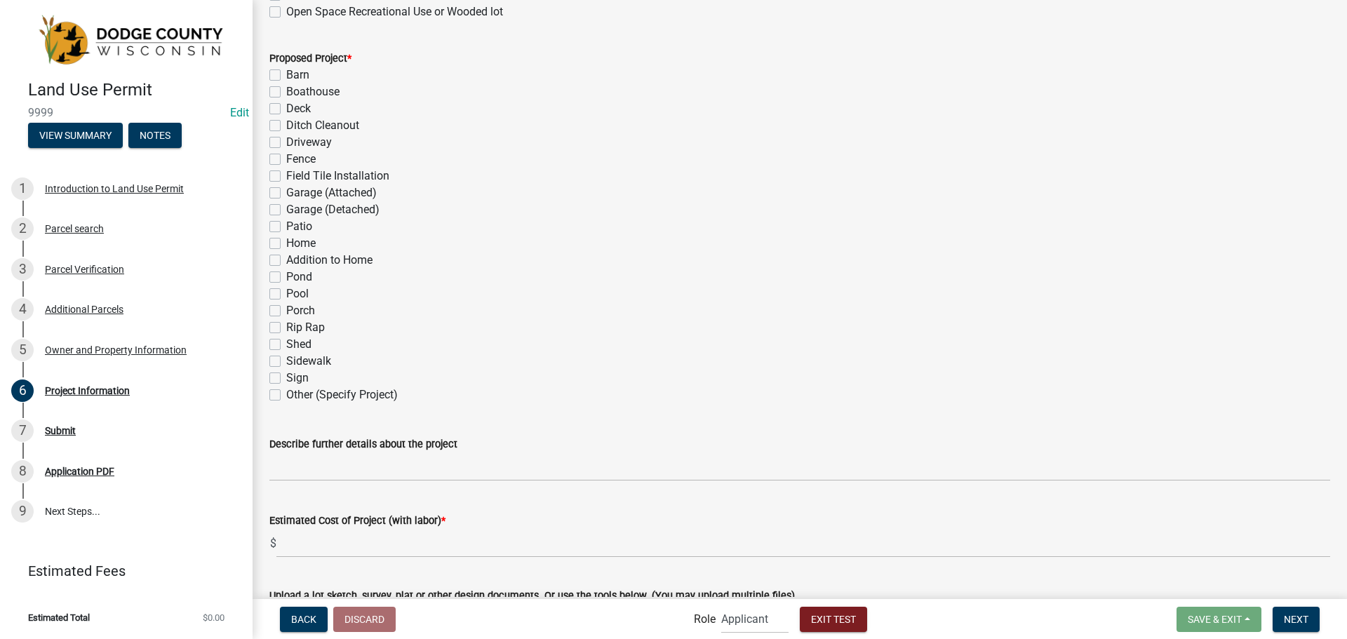
click at [286, 295] on label "Pool" at bounding box center [297, 293] width 22 height 17
click at [286, 295] on input "Pool" at bounding box center [290, 289] width 9 height 9
checkbox input "true"
checkbox input "false"
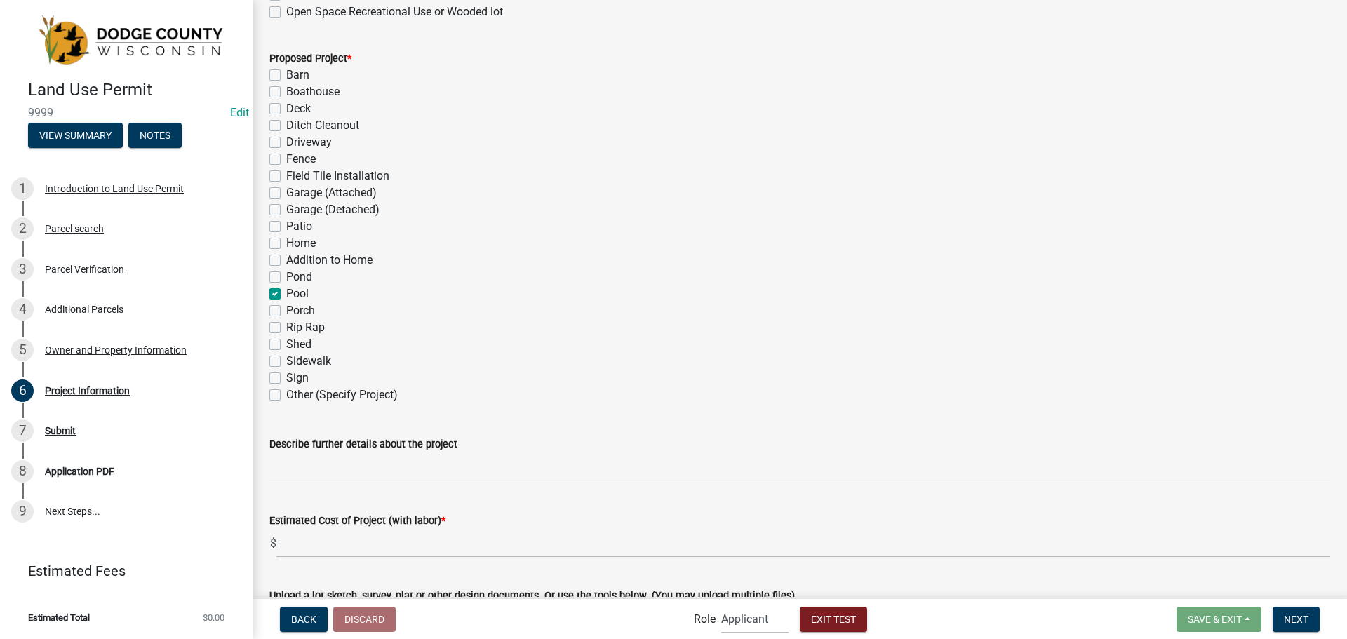
checkbox input "false"
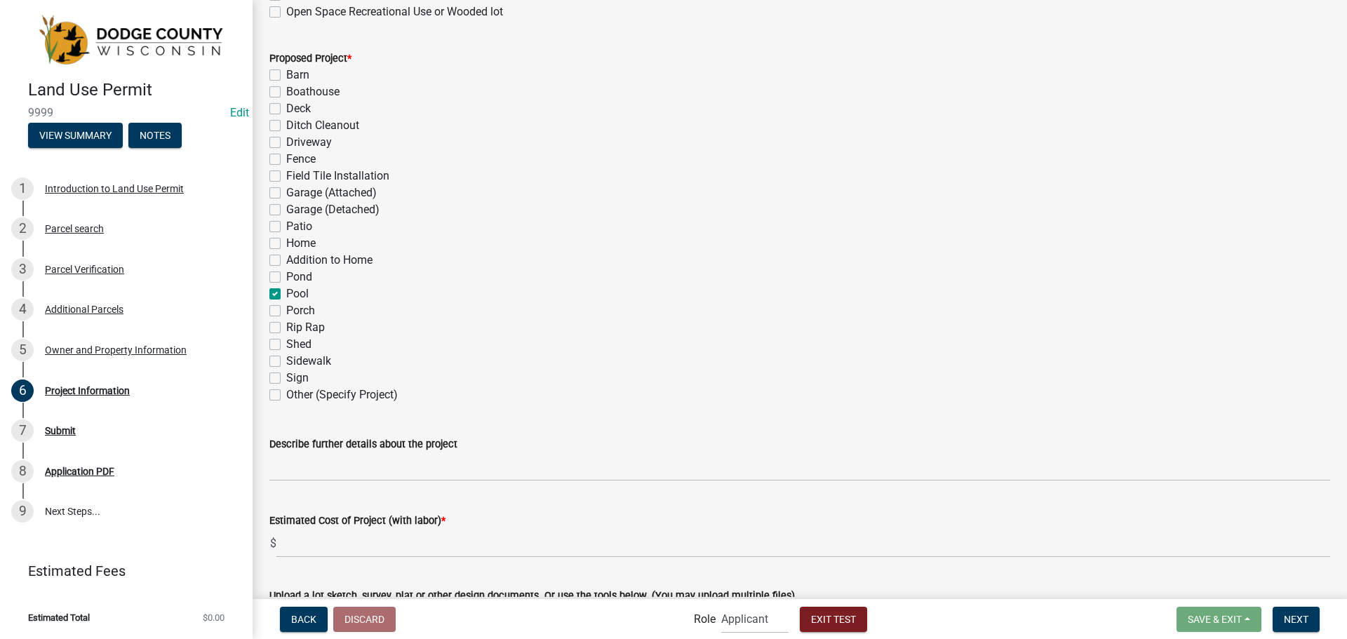
checkbox input "false"
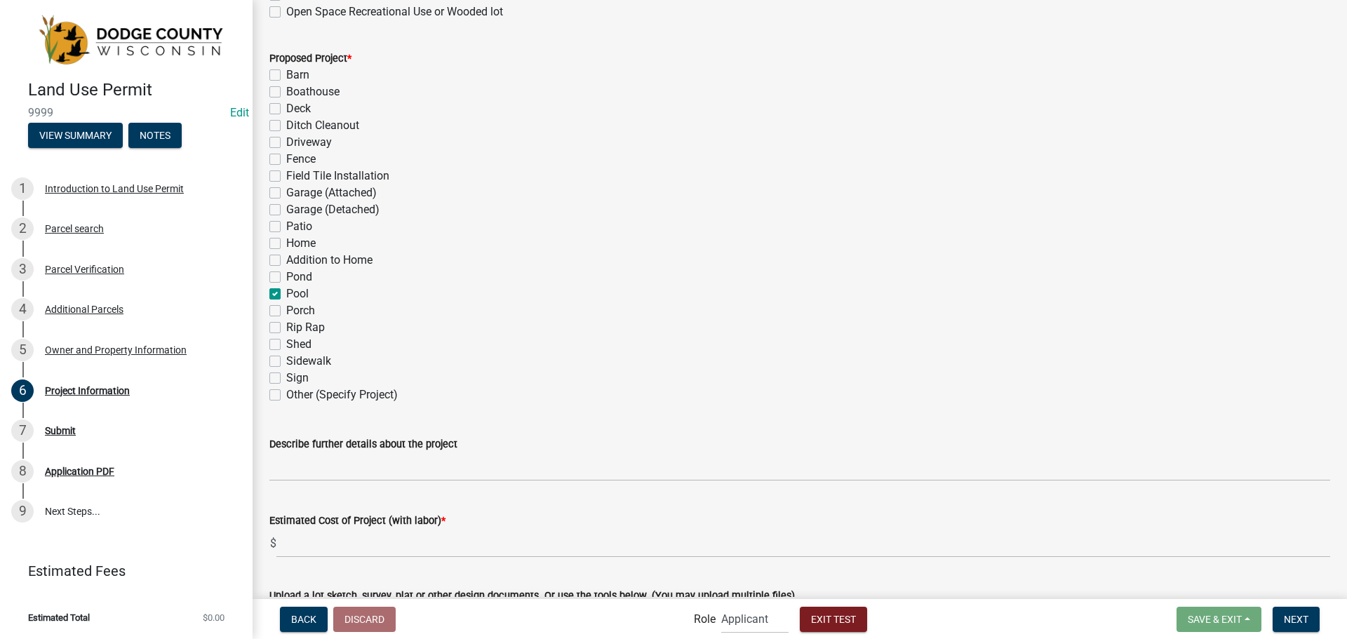
checkbox input "false"
checkbox input "true"
checkbox input "false"
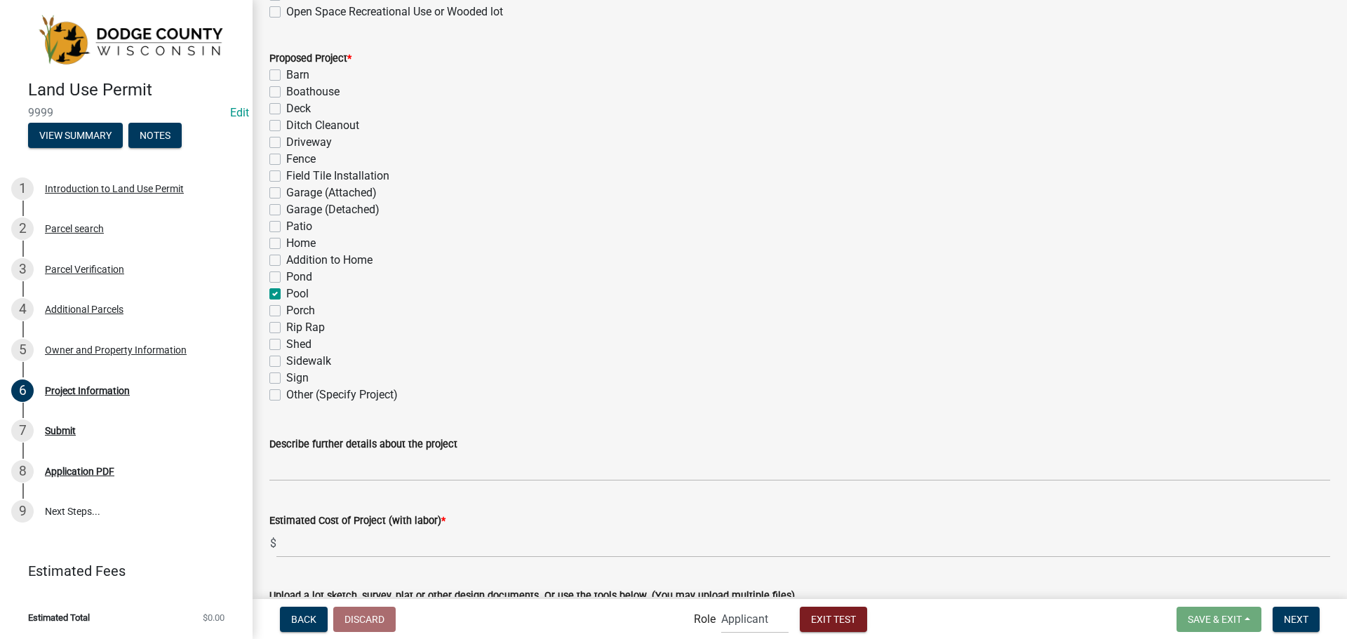
checkbox input "false"
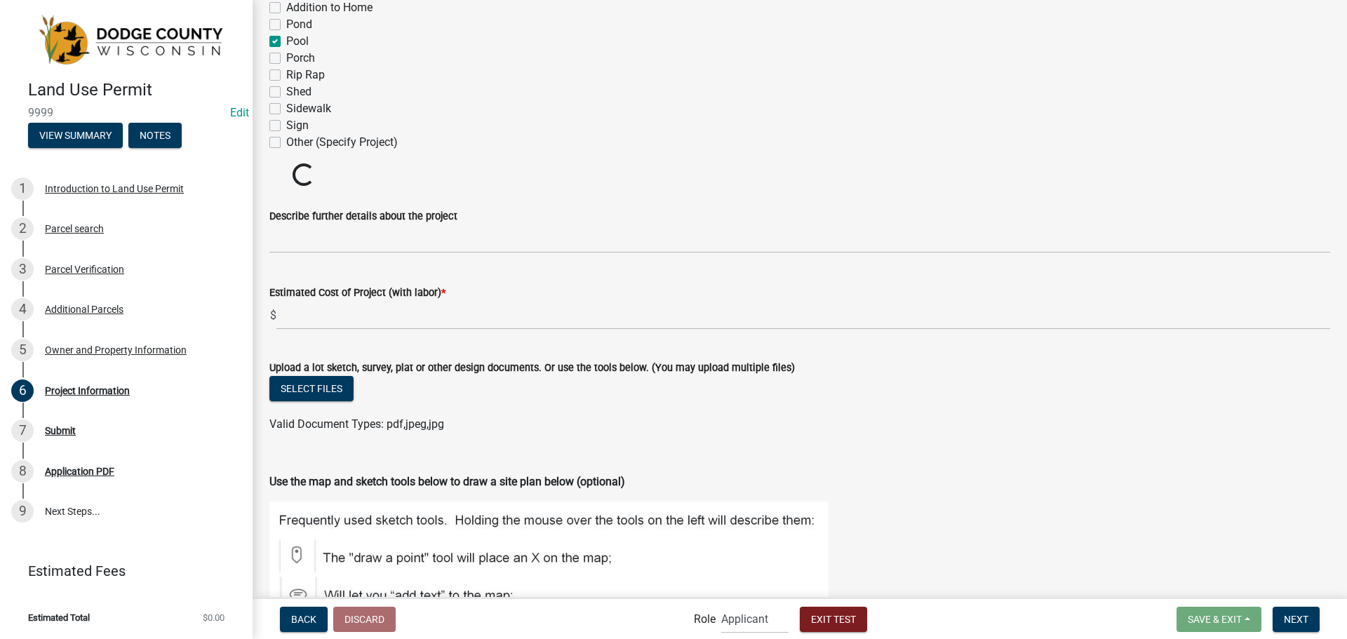
scroll to position [1052, 0]
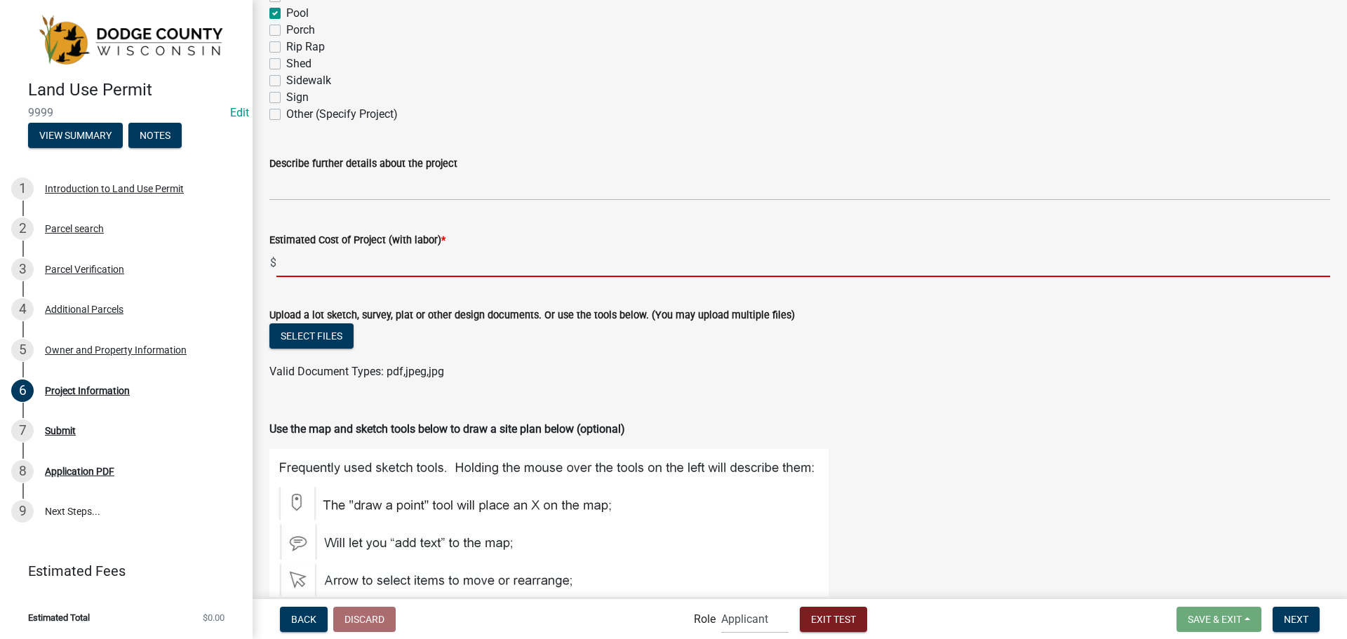
click at [414, 270] on input "text" at bounding box center [802, 262] width 1053 height 29
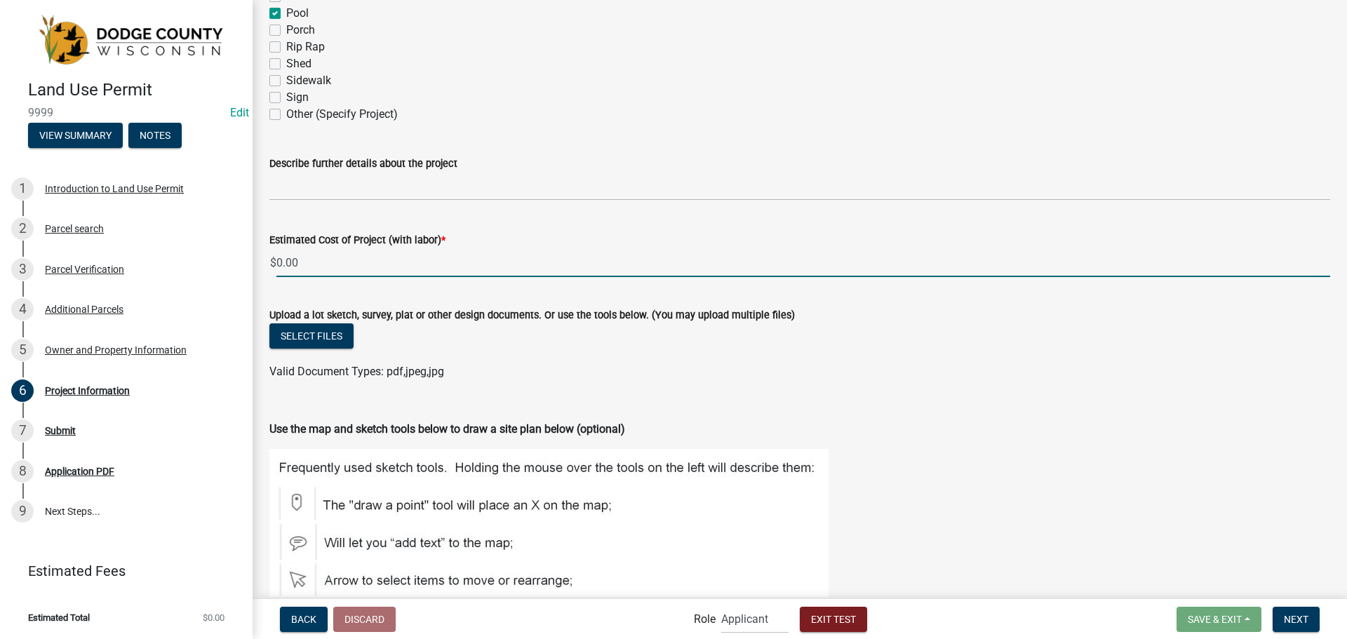
type input "0"
click at [480, 231] on div "Estimated Cost of Project (with labor) *" at bounding box center [799, 239] width 1060 height 17
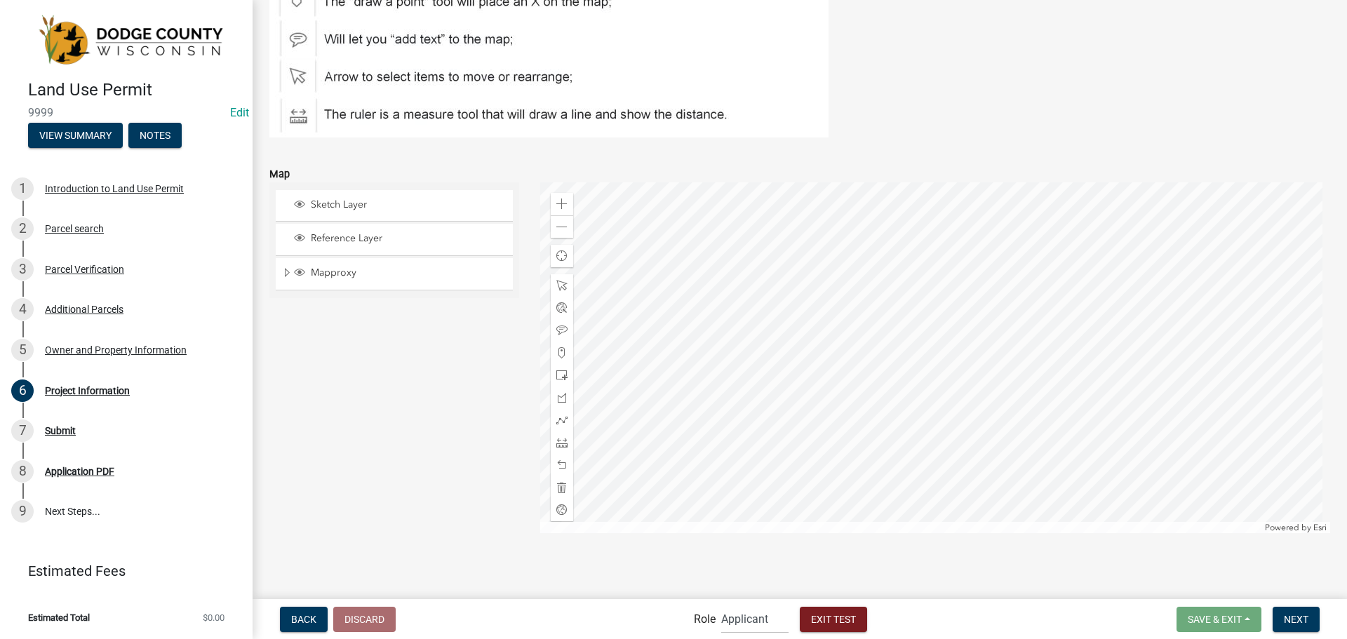
scroll to position [1559, 0]
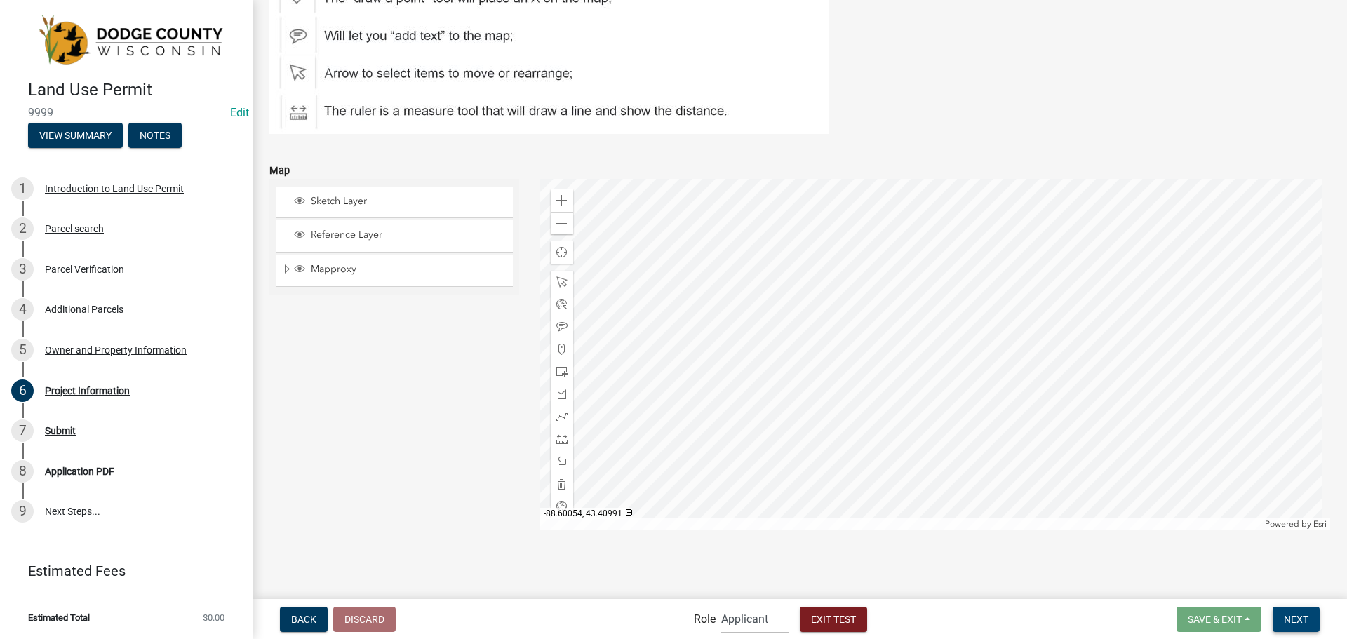
click at [1281, 624] on button "Next" at bounding box center [1295, 619] width 47 height 25
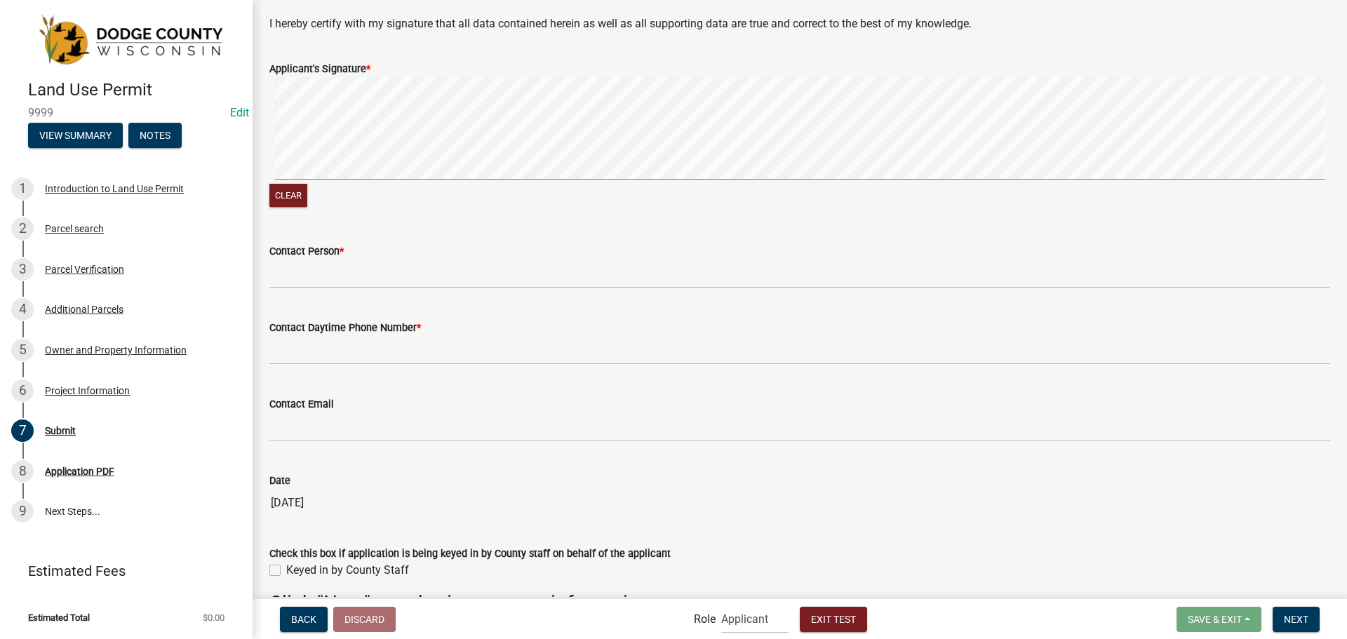
scroll to position [140, 0]
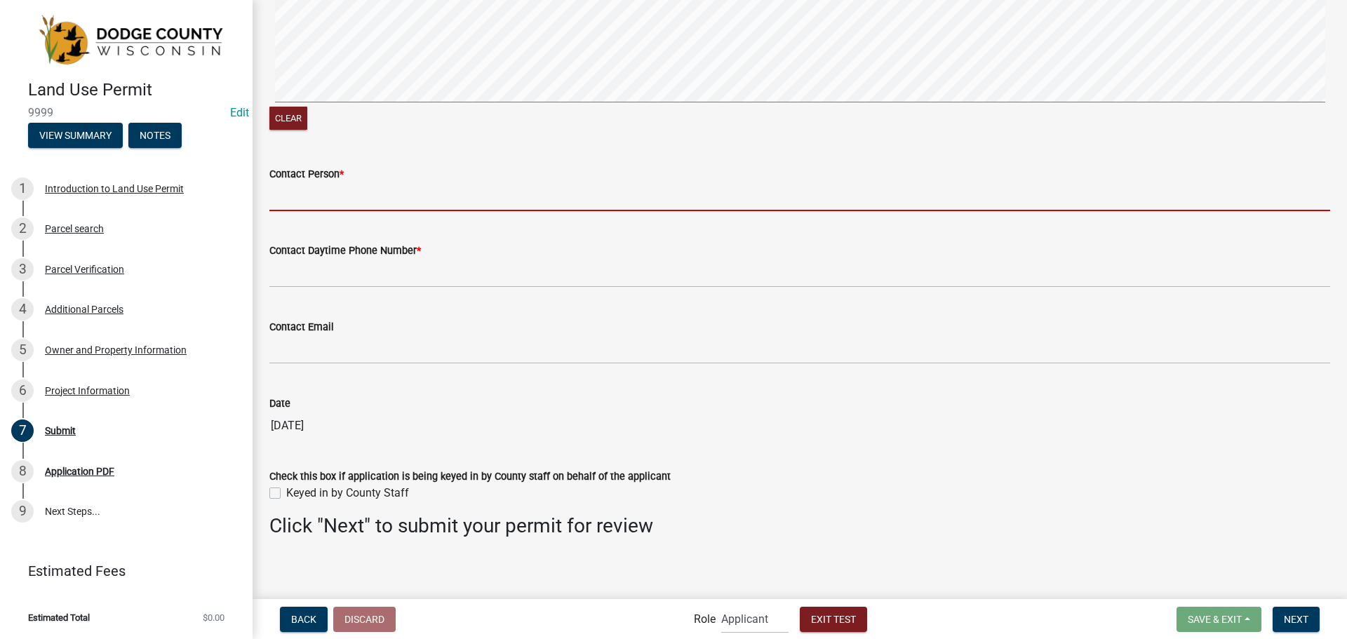
click at [389, 187] on input "Contact Person *" at bounding box center [799, 196] width 1060 height 29
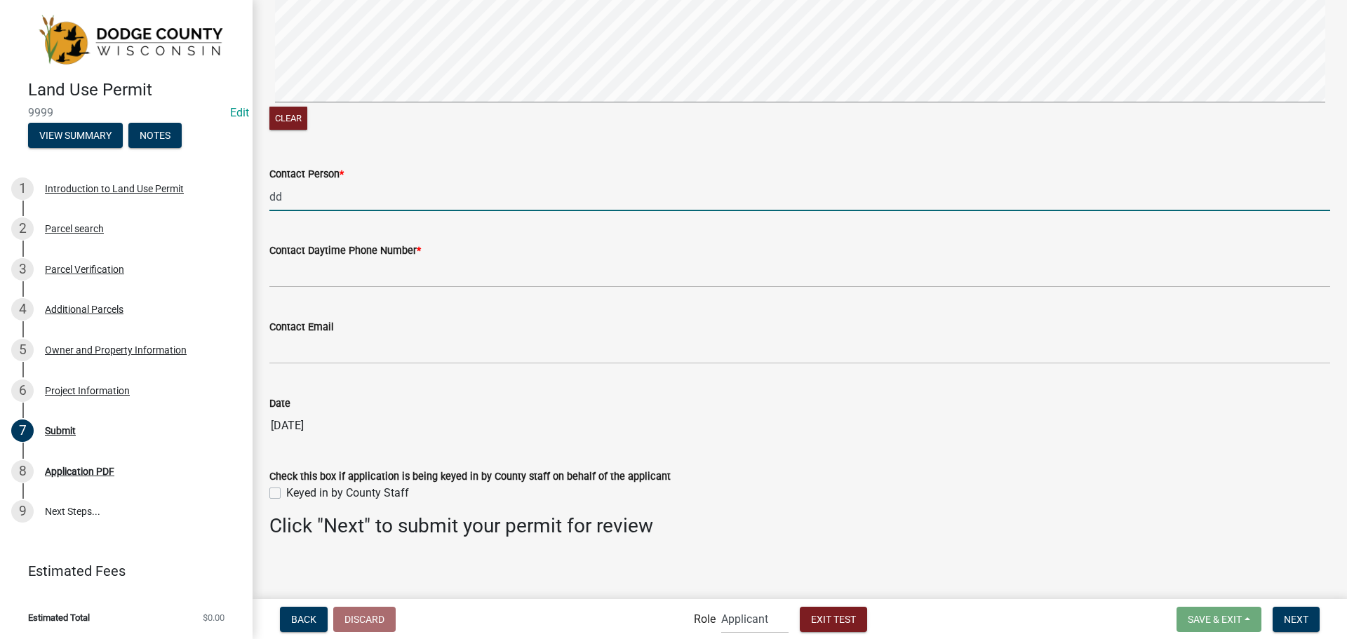
type input "d"
type input "G"
type input "D"
type input "G"
type input "[PERSON_NAME]"
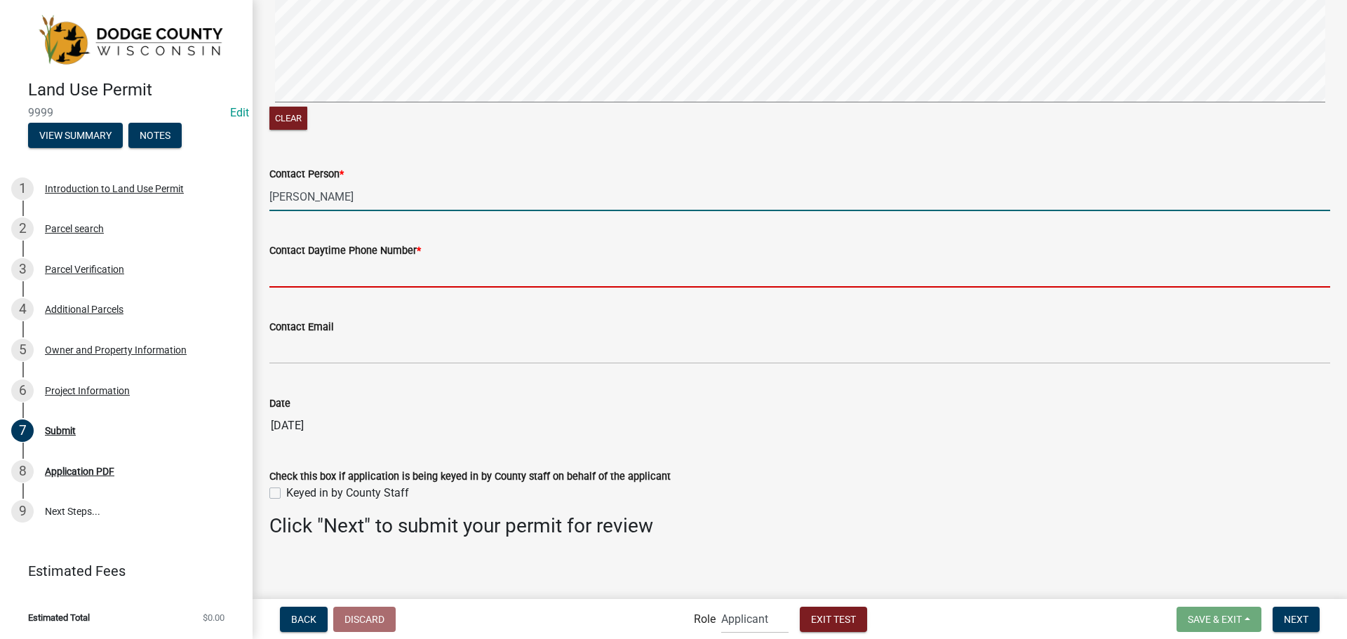
click at [332, 280] on input "Contact Daytime Phone Number *" at bounding box center [799, 273] width 1060 height 29
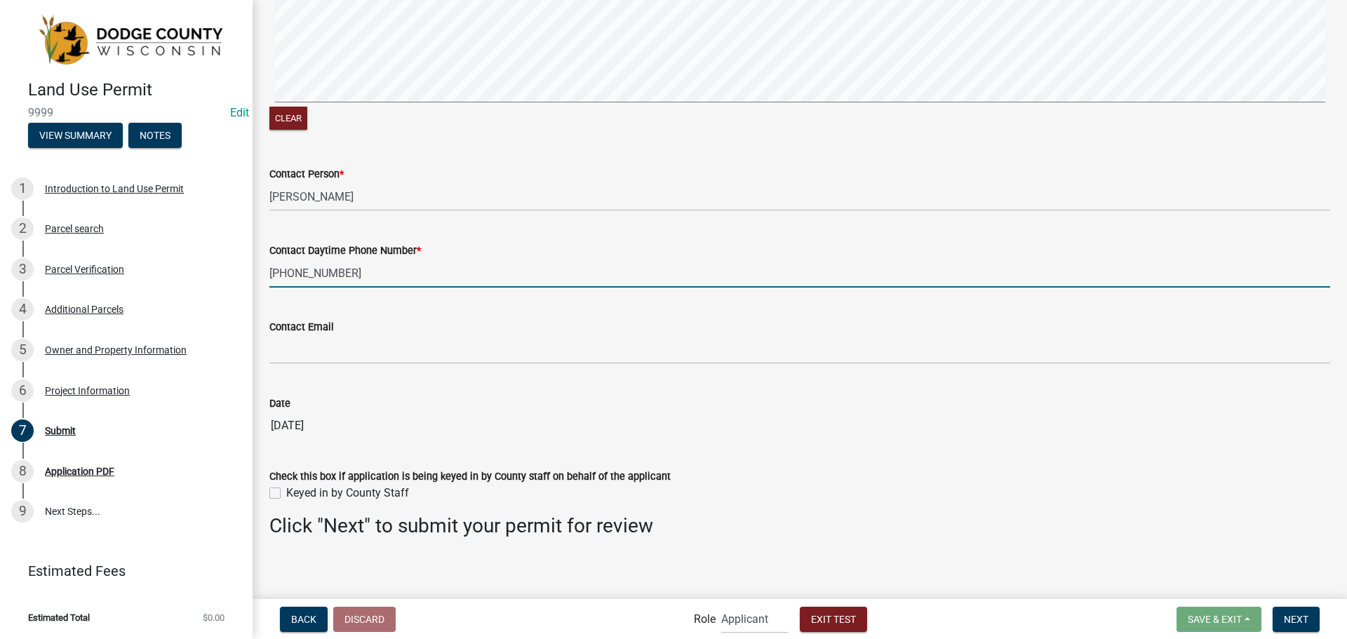
type input "[PHONE_NUMBER]"
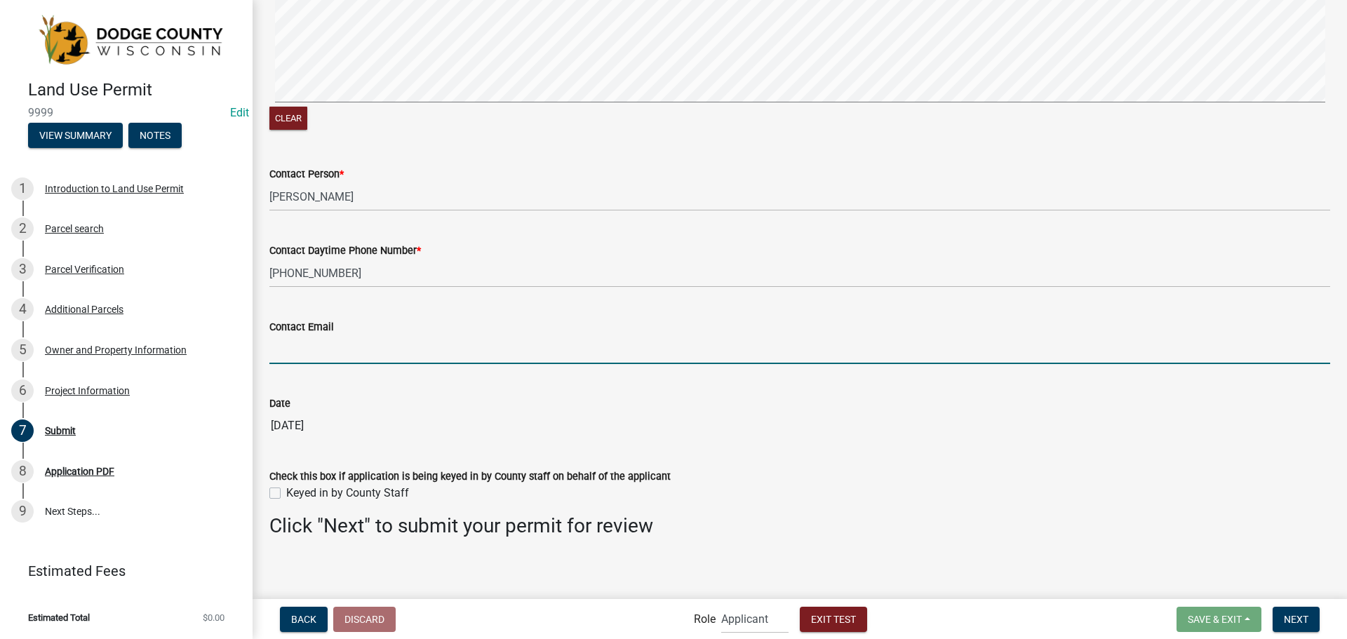
click at [337, 349] on input "Contact Email" at bounding box center [799, 349] width 1060 height 29
type input "g"
type input "[EMAIL_ADDRESS][DOMAIN_NAME]"
click at [346, 379] on div "Date [DATE]" at bounding box center [799, 407] width 1060 height 65
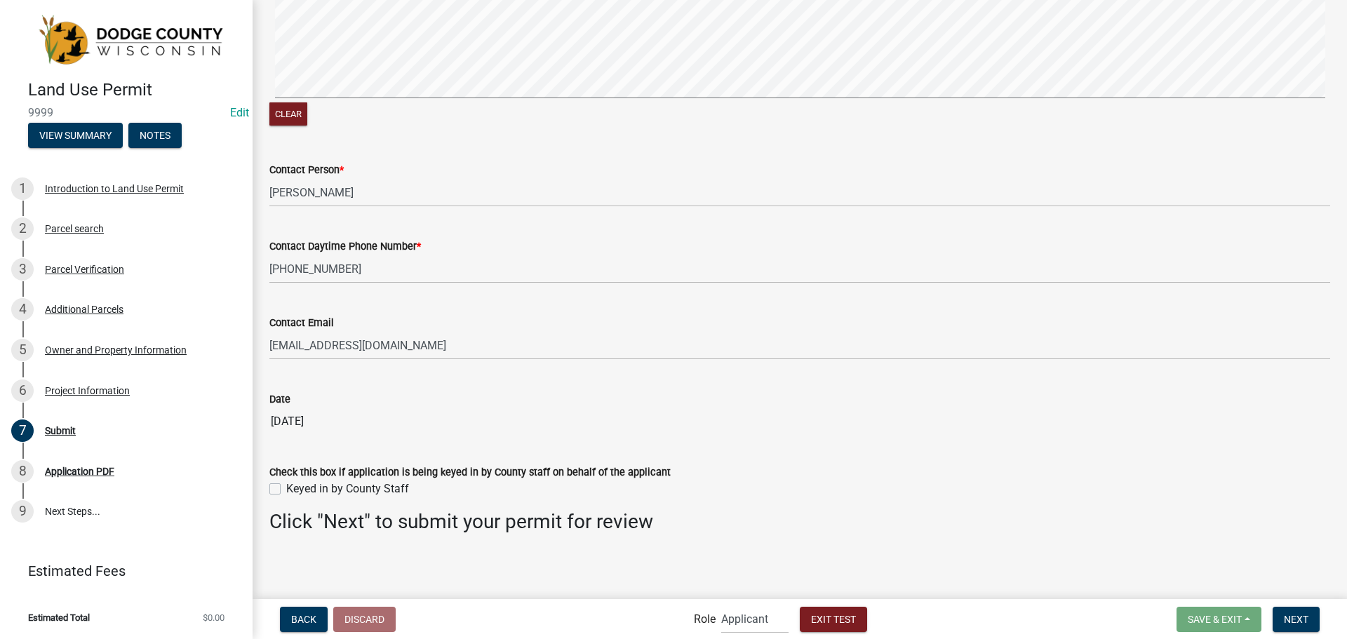
scroll to position [147, 0]
drag, startPoint x: 268, startPoint y: 471, endPoint x: 267, endPoint y: 480, distance: 9.9
click at [267, 476] on div "Check this box if application is being keyed in by County staff on behalf of th…" at bounding box center [800, 470] width 1082 height 50
click at [267, 485] on div "Check this box if application is being keyed in by County staff on behalf of th…" at bounding box center [800, 470] width 1082 height 50
click at [286, 485] on label "Keyed in by County Staff" at bounding box center [347, 486] width 123 height 17
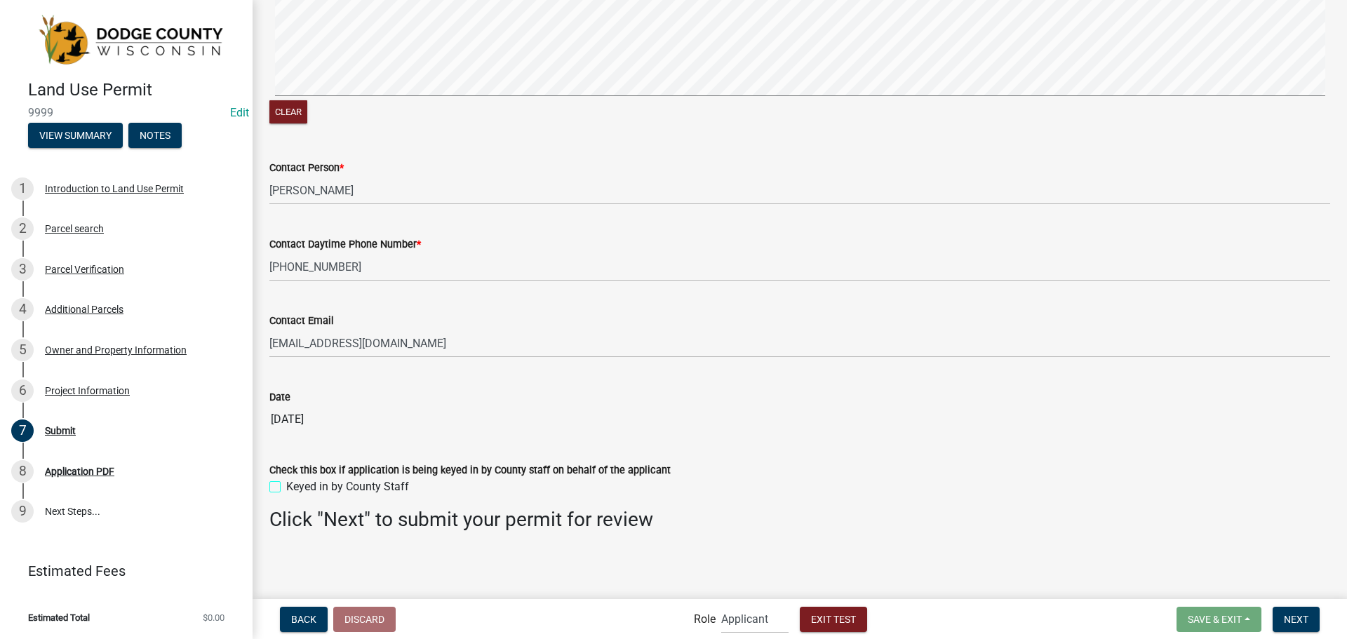
click at [286, 485] on input "Keyed in by County Staff" at bounding box center [290, 482] width 9 height 9
checkbox input "true"
click at [1286, 612] on button "Next" at bounding box center [1295, 619] width 47 height 25
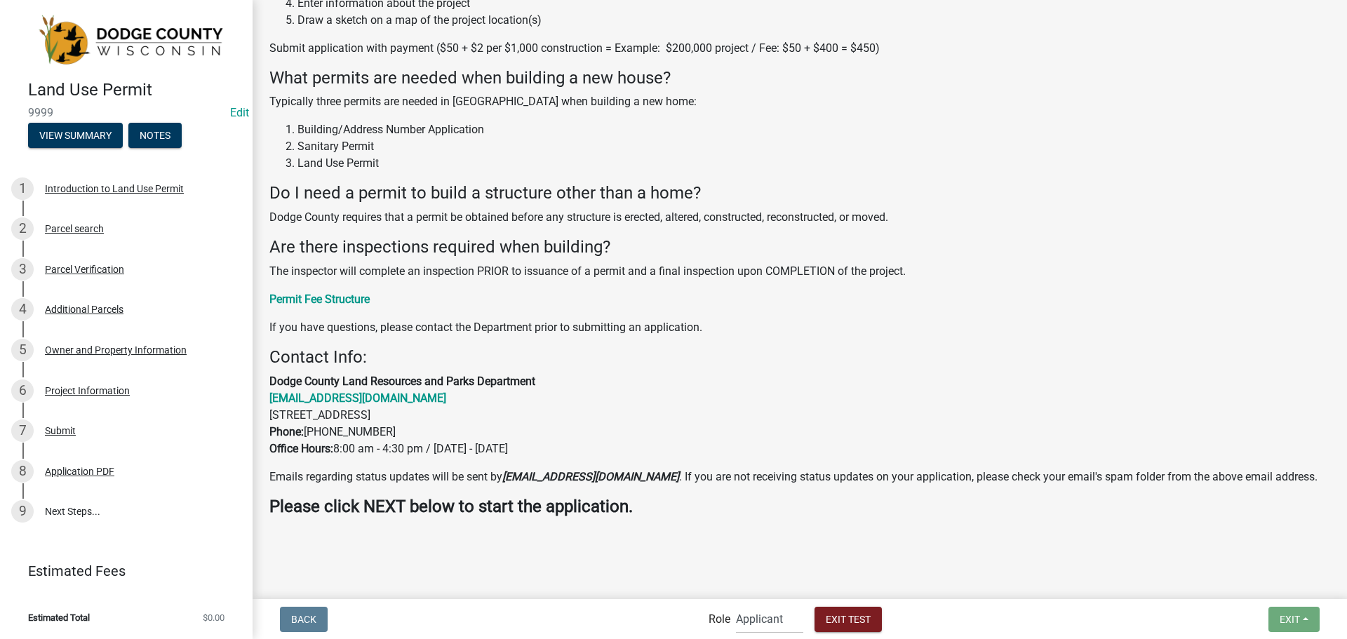
scroll to position [317, 0]
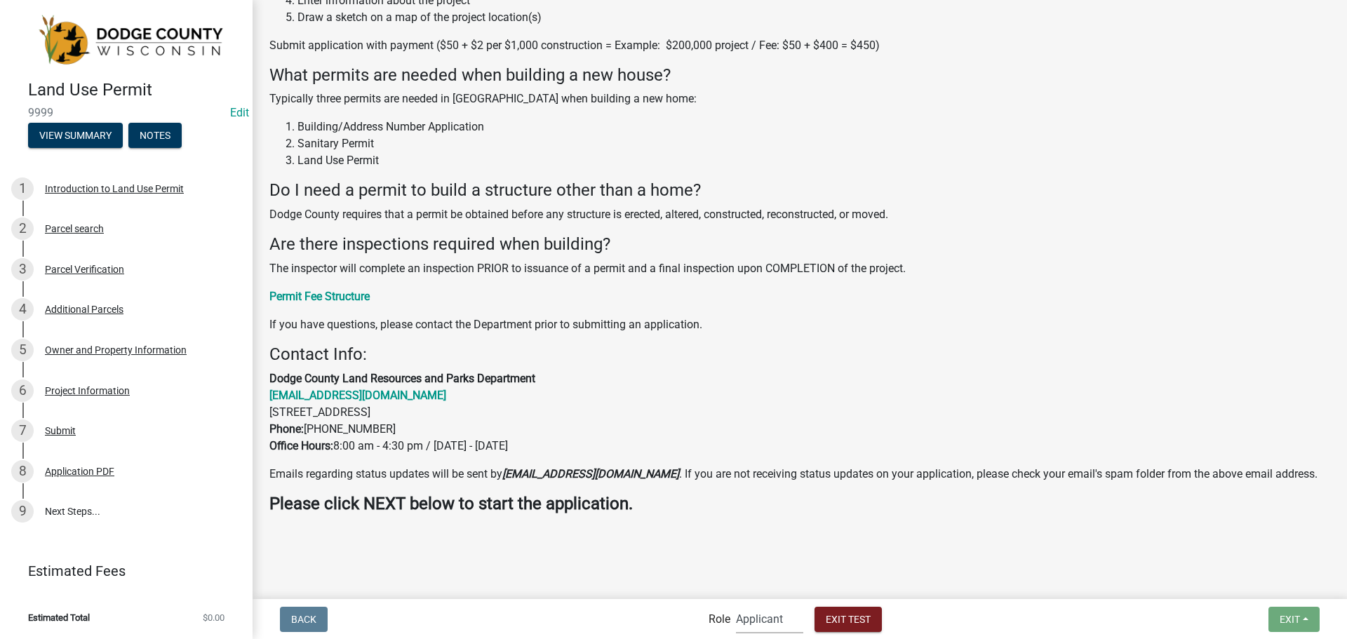
click at [772, 624] on select "Applicant Support Staff Admin Inspector" at bounding box center [769, 619] width 67 height 29
select select "bacaab95-4761-470e-9b0d-34e4bf51f11a"
click at [736, 605] on select "Applicant Support Staff Admin Inspector" at bounding box center [769, 619] width 67 height 29
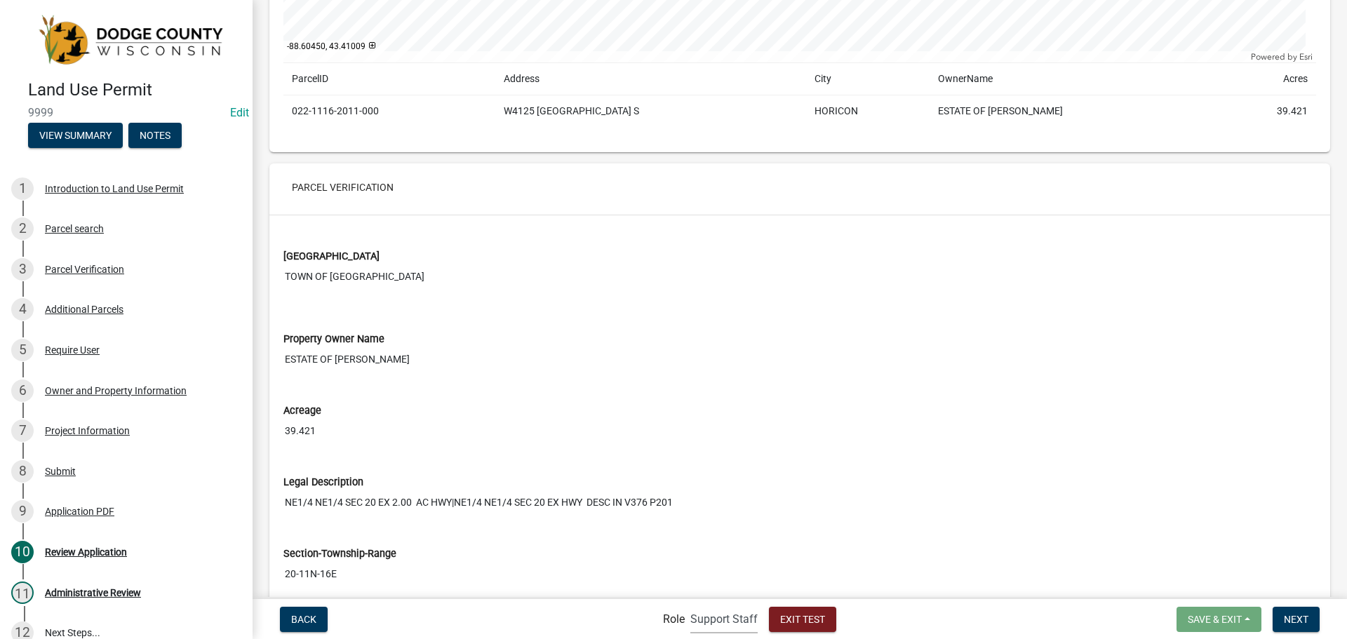
scroll to position [561, 0]
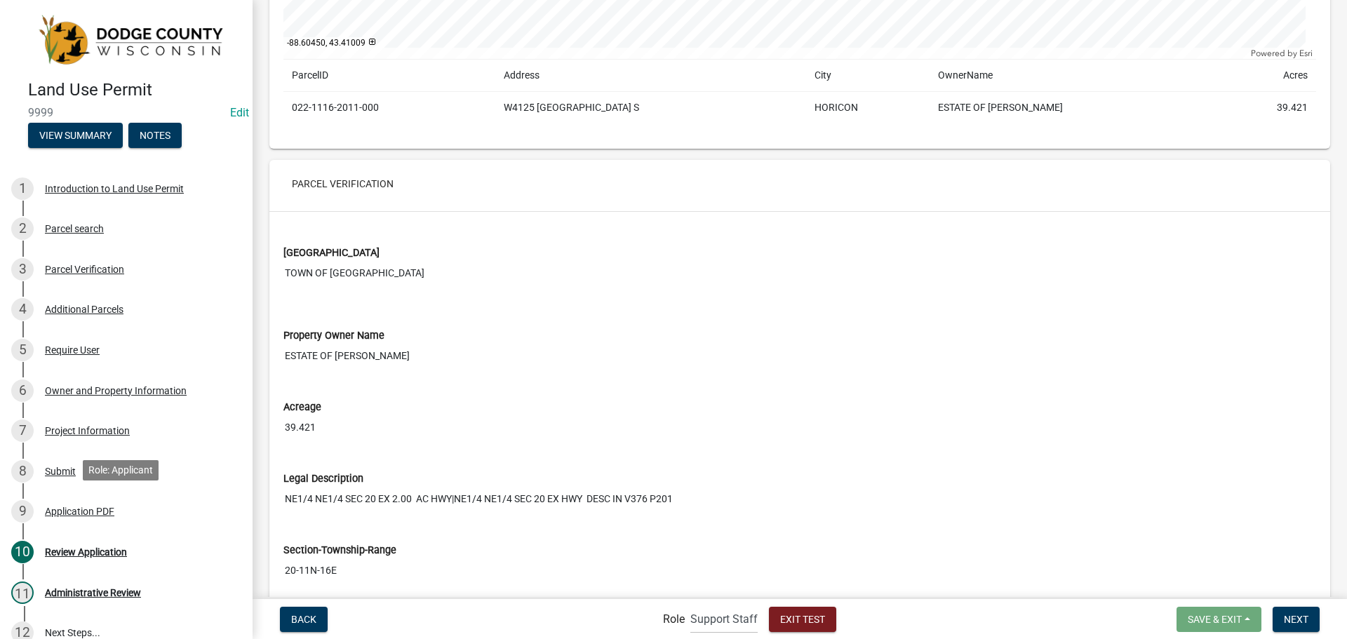
click at [128, 504] on div "9 Application PDF" at bounding box center [120, 511] width 219 height 22
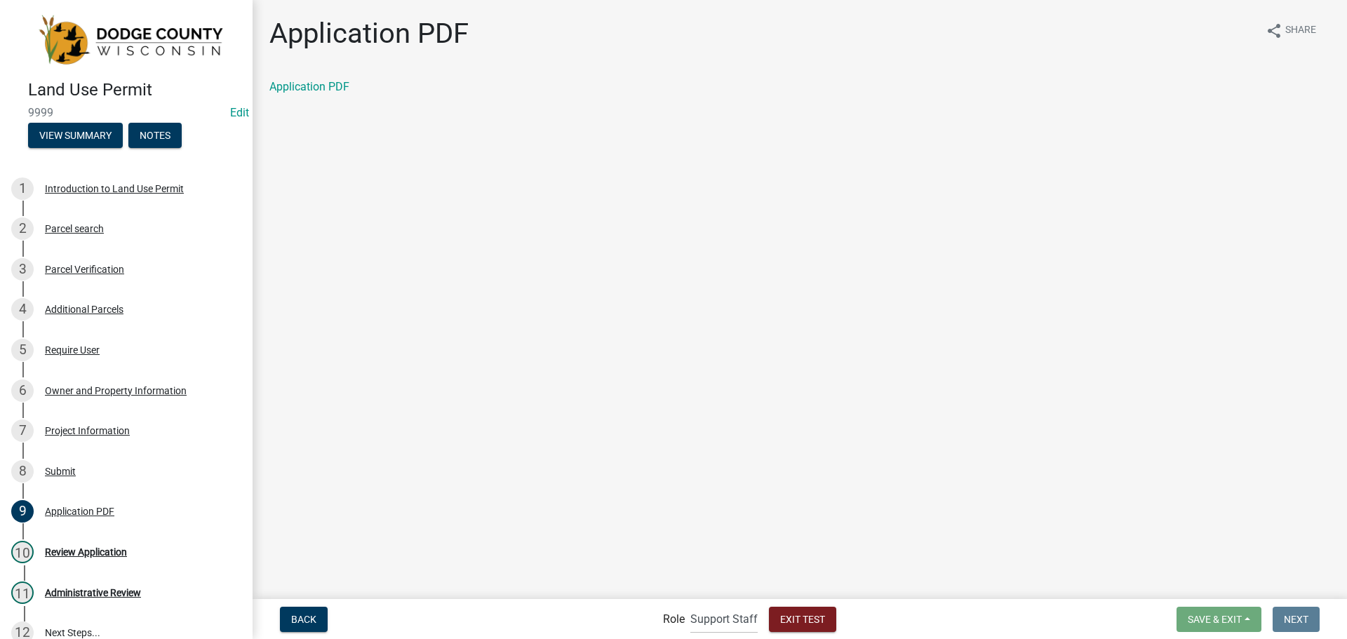
click at [314, 85] on link "Application PDF" at bounding box center [309, 86] width 80 height 13
click at [114, 558] on div "10 Review Application" at bounding box center [120, 552] width 219 height 22
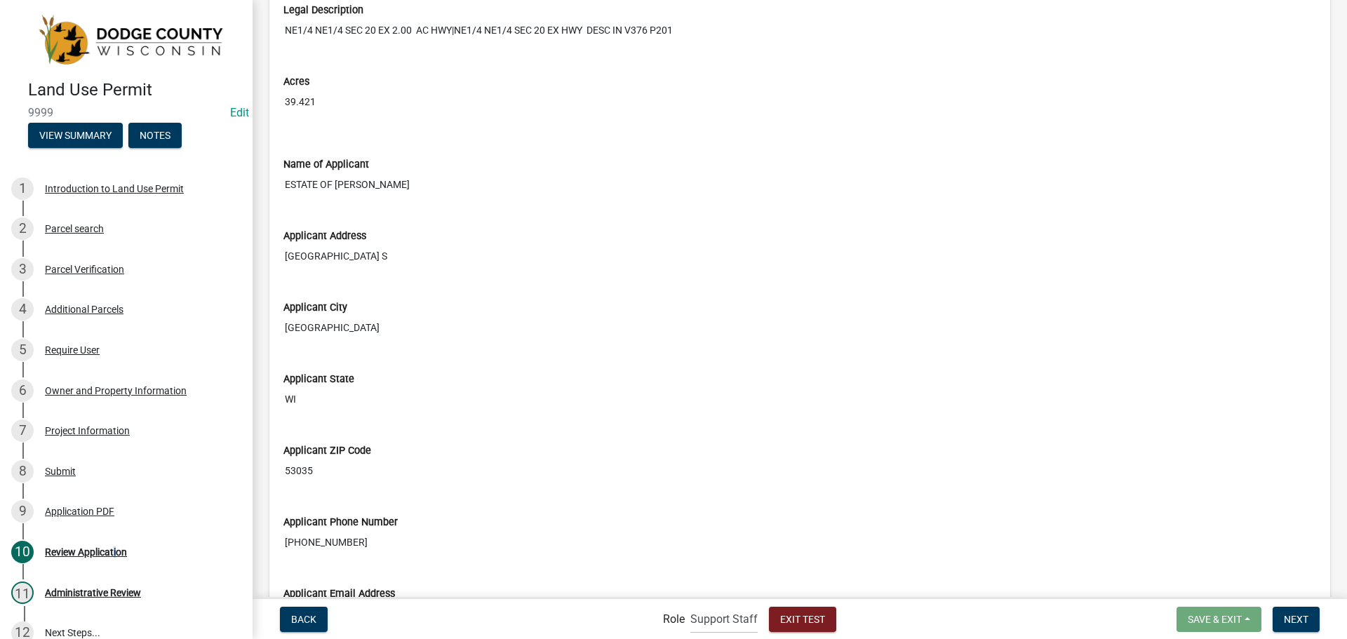
scroll to position [2429, 0]
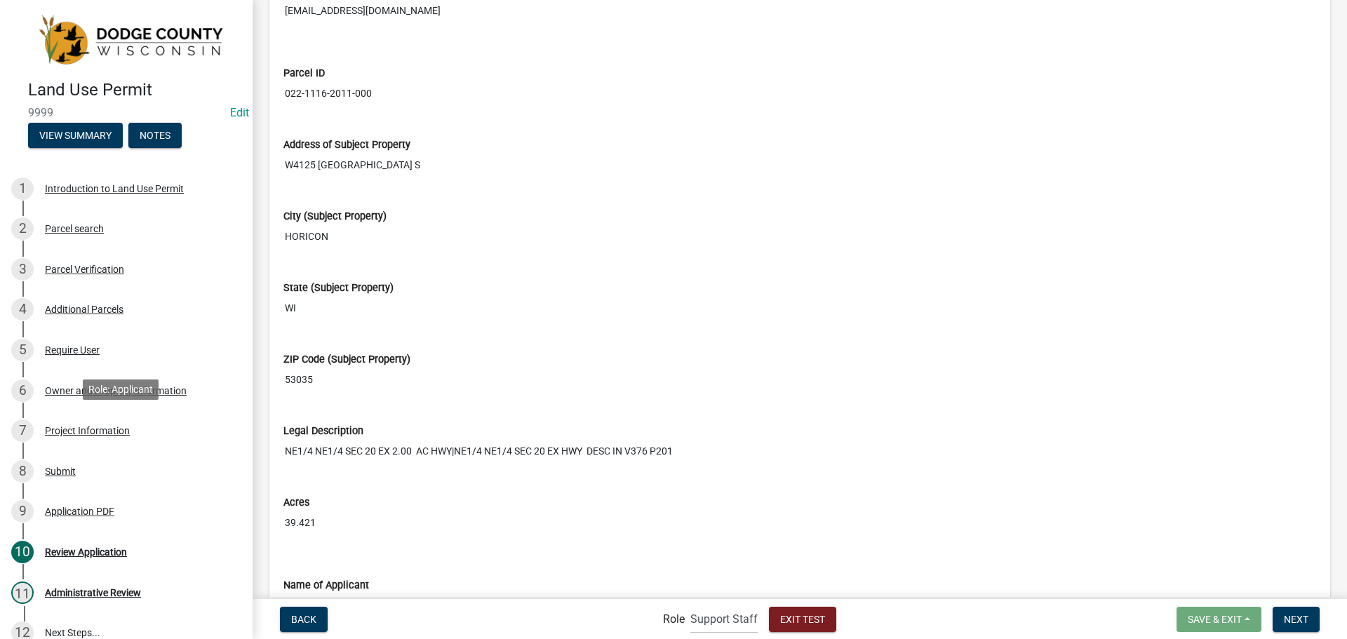
click at [167, 422] on div "7 Project Information" at bounding box center [120, 430] width 219 height 22
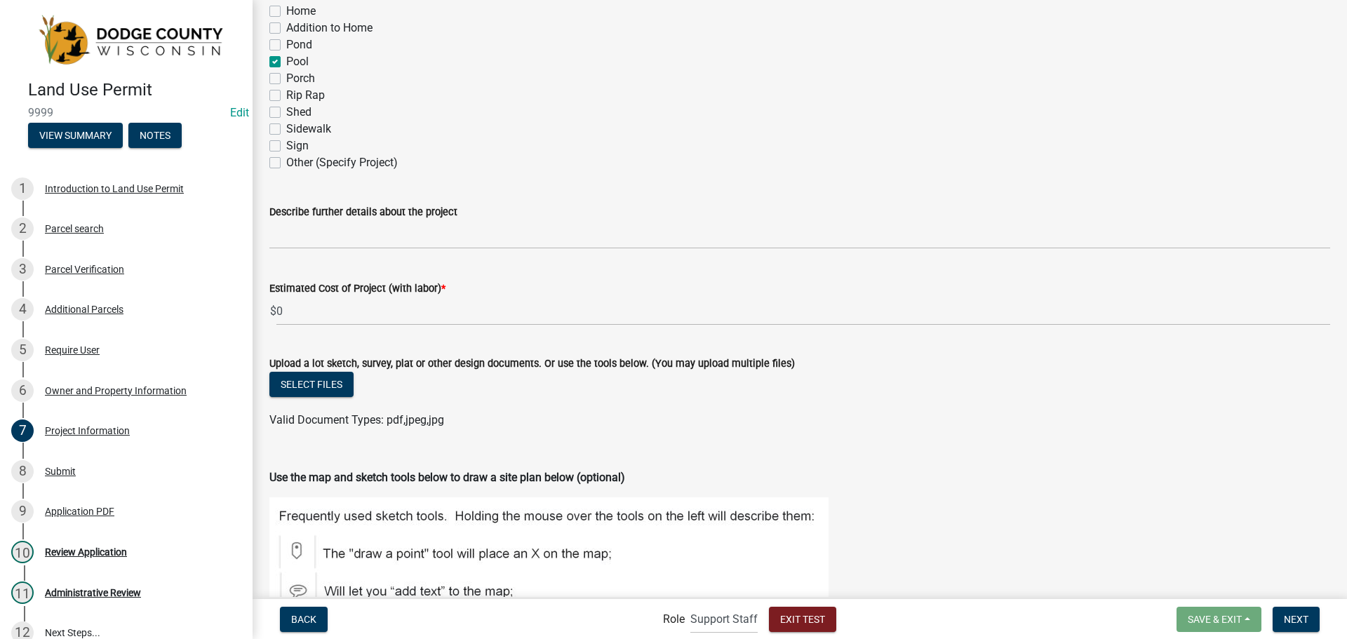
scroll to position [982, 0]
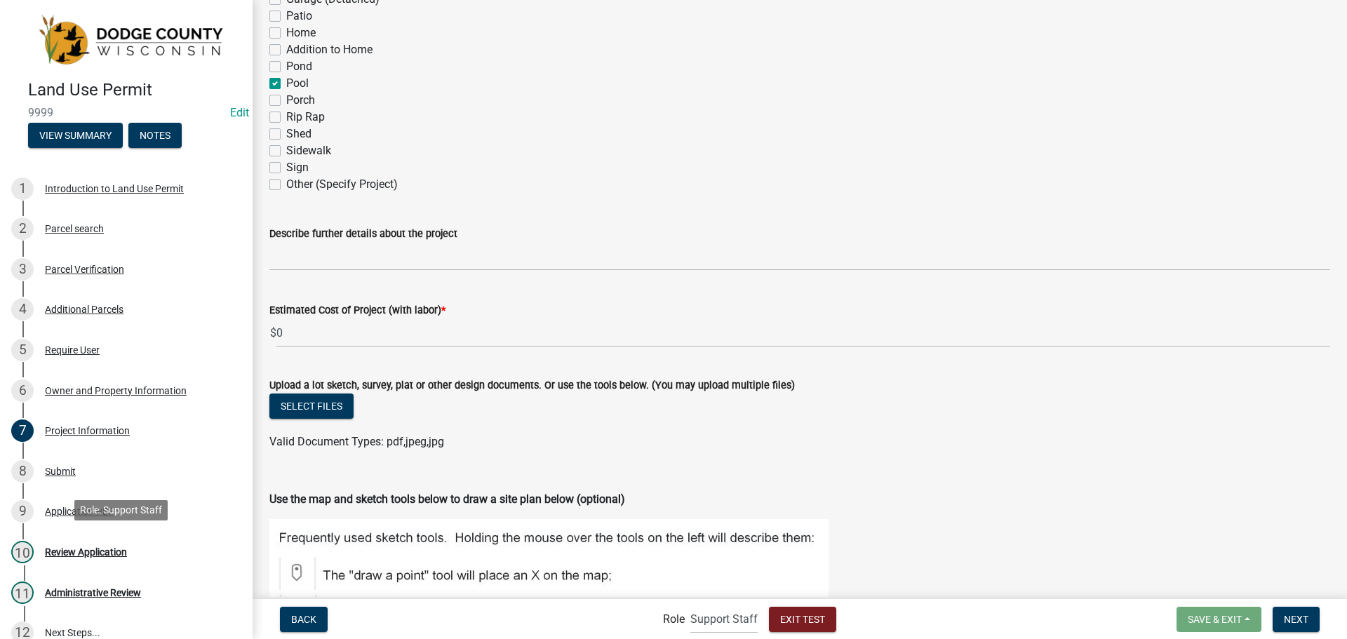
click at [145, 544] on div "10 Review Application" at bounding box center [120, 552] width 219 height 22
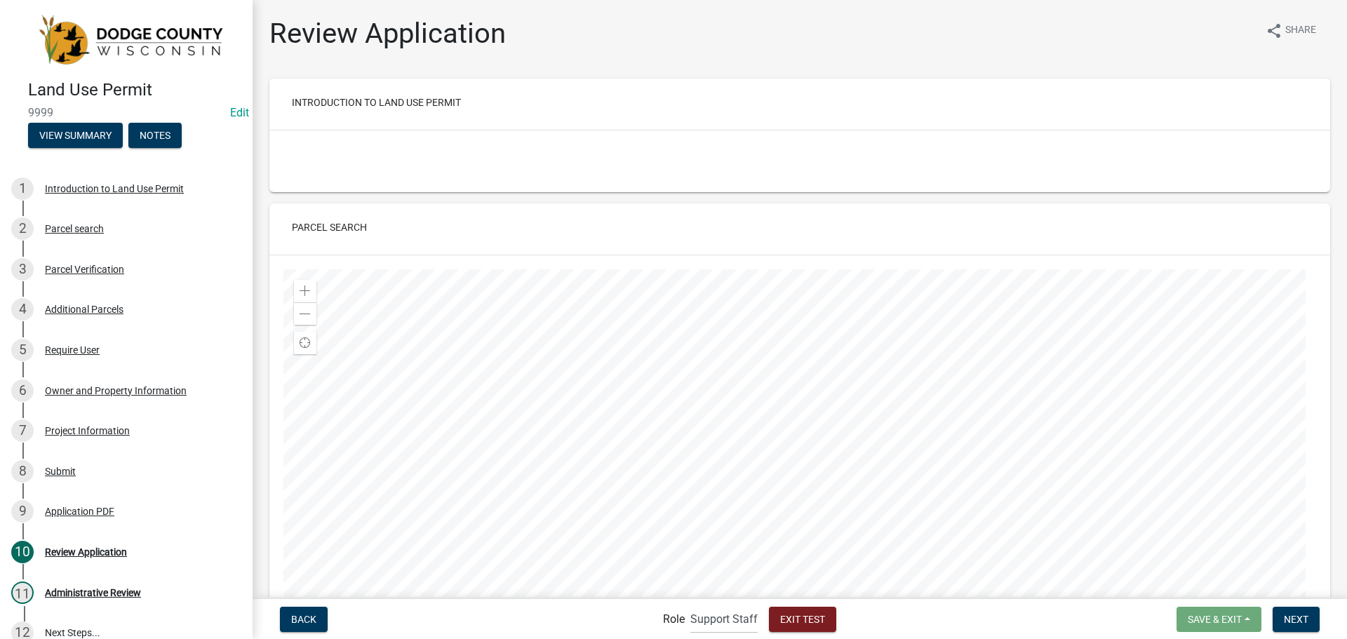
scroll to position [281, 0]
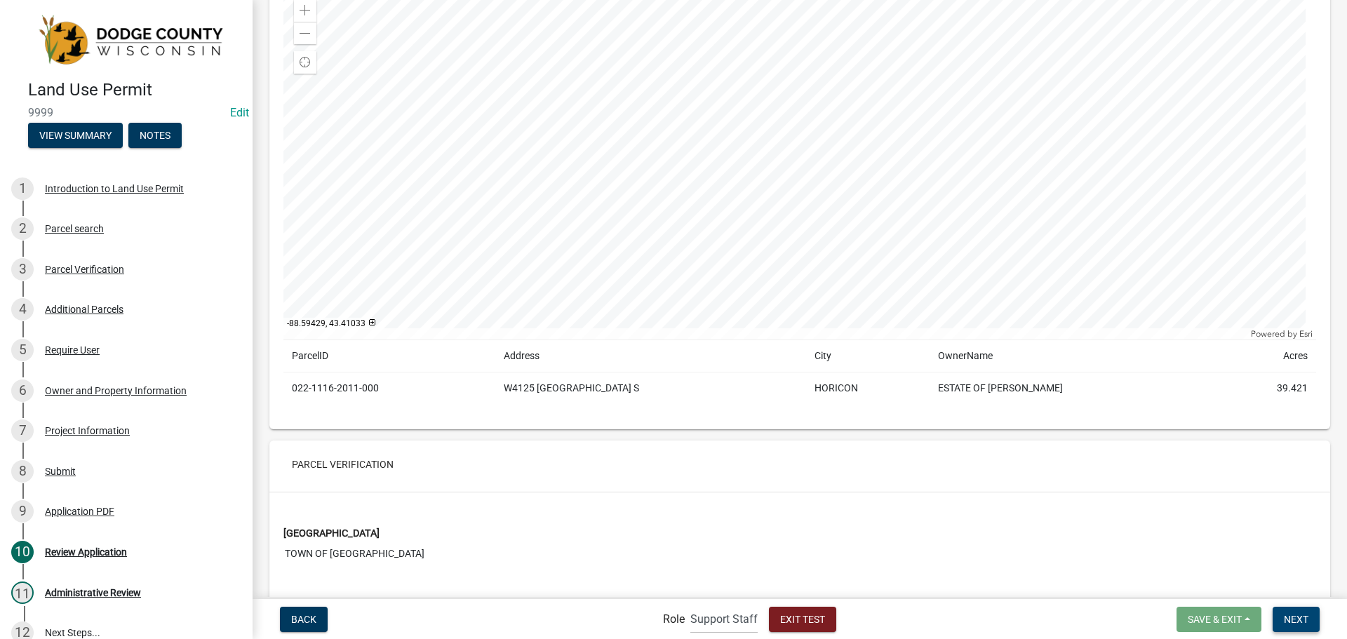
click at [1293, 624] on span "Next" at bounding box center [1296, 618] width 25 height 11
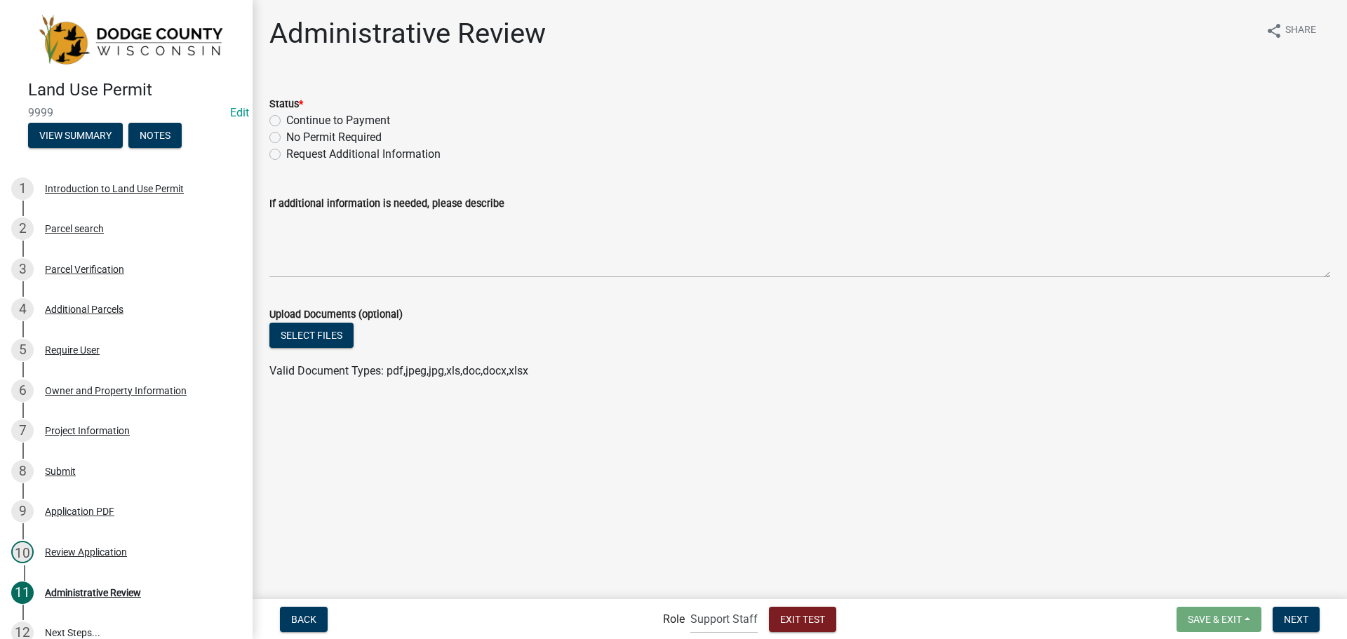
click at [286, 116] on label "Continue to Payment" at bounding box center [338, 120] width 104 height 17
click at [286, 116] on input "Continue to Payment" at bounding box center [290, 116] width 9 height 9
radio input "true"
click at [1288, 619] on span "Next" at bounding box center [1296, 618] width 25 height 11
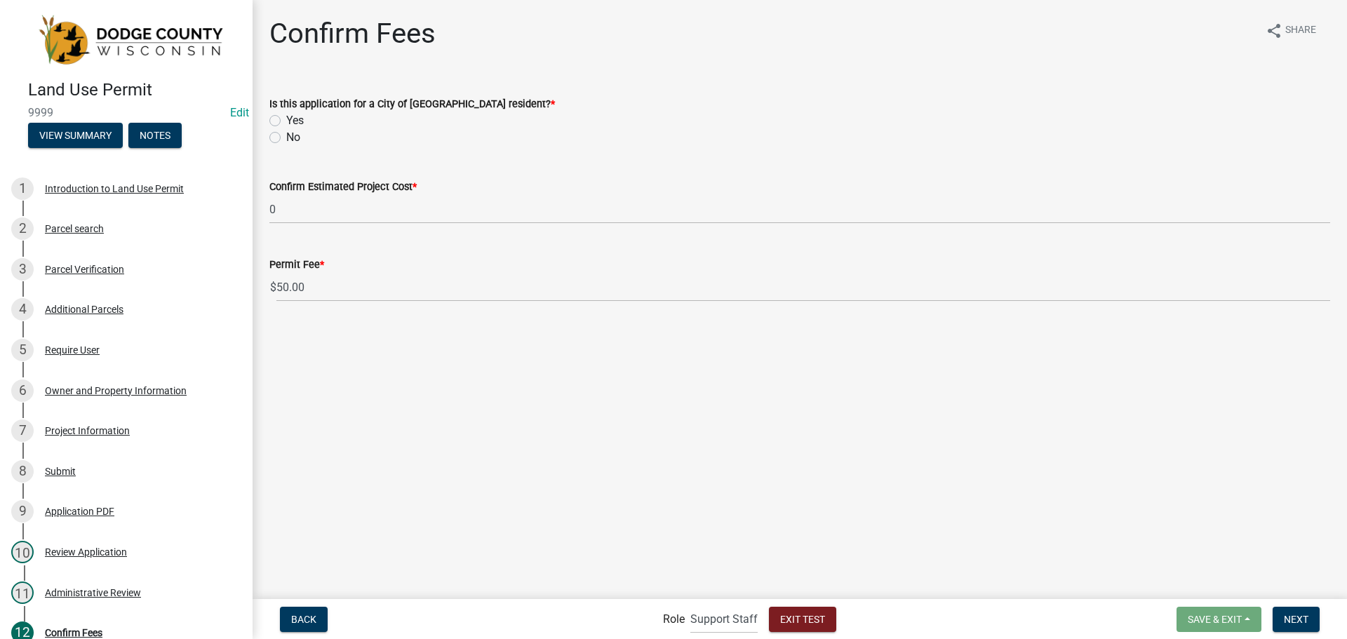
click at [286, 142] on label "No" at bounding box center [293, 137] width 14 height 17
click at [286, 138] on input "No" at bounding box center [290, 133] width 9 height 9
radio input "true"
click at [1308, 621] on span "Next" at bounding box center [1296, 618] width 25 height 11
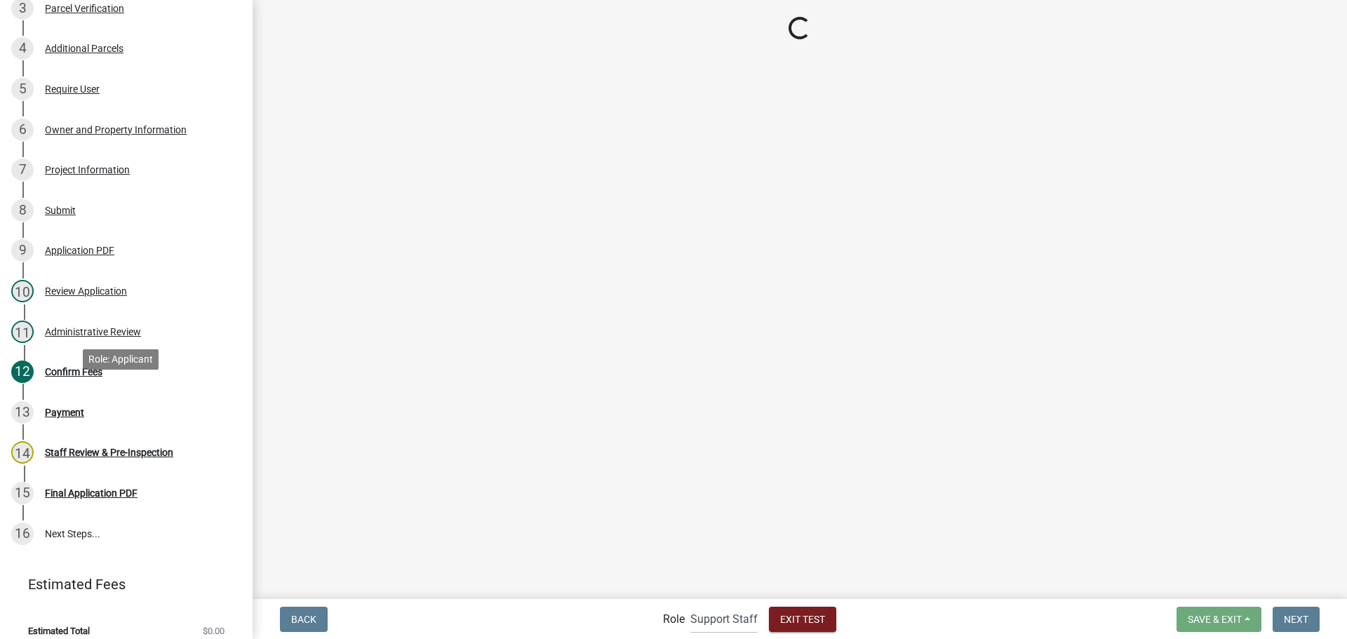
scroll to position [272, 0]
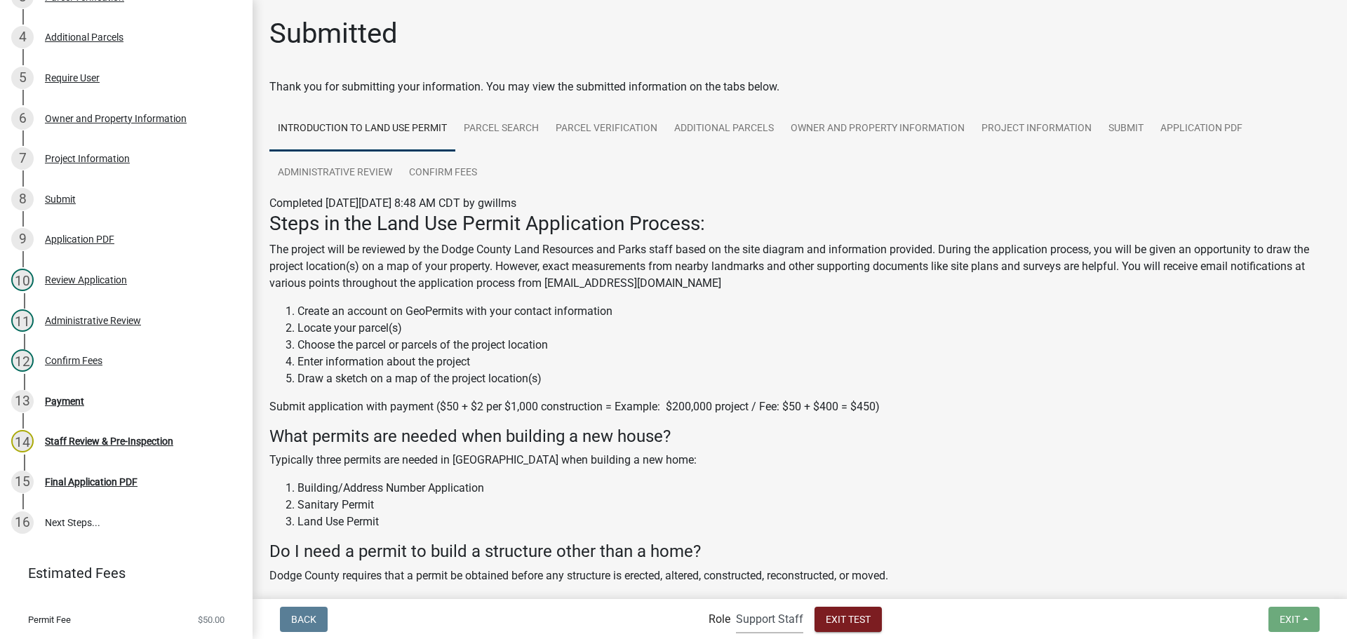
click at [756, 617] on select "Applicant Support Staff Admin Inspector" at bounding box center [769, 619] width 67 height 29
select select "fe7d7ca3-7d41-4d34-8abd-bc64e49967b2"
click at [736, 605] on select "Applicant Support Staff Admin Inspector" at bounding box center [769, 619] width 67 height 29
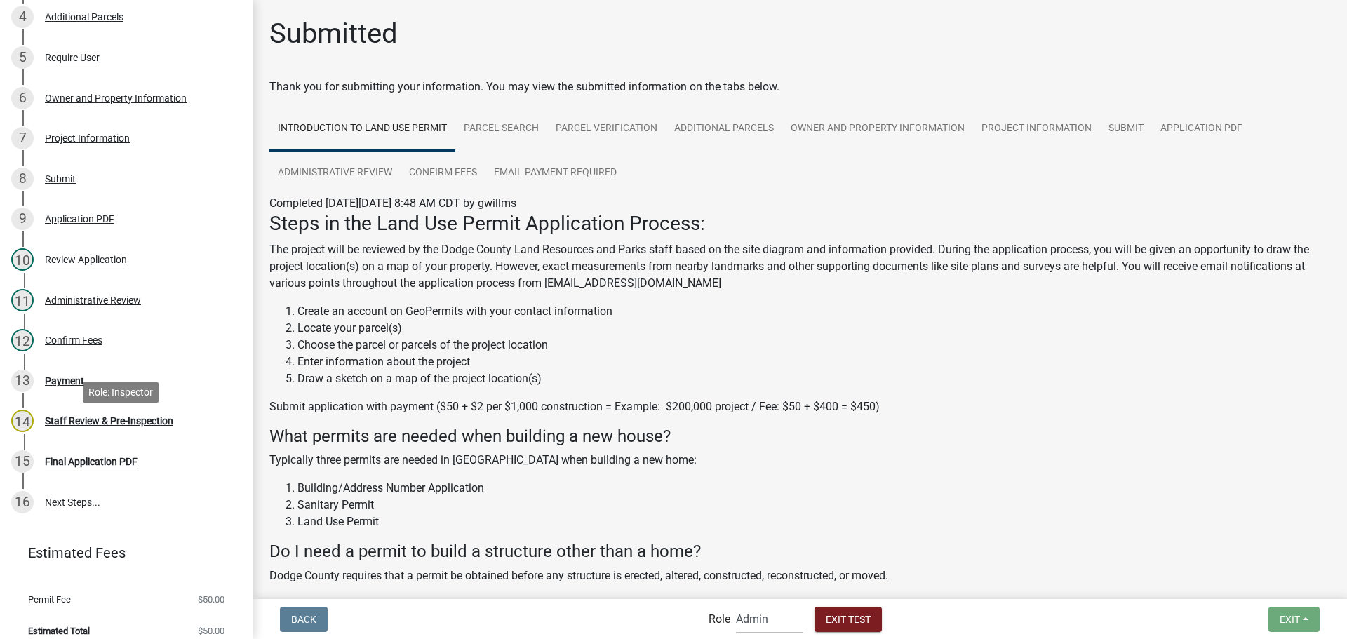
scroll to position [332, 0]
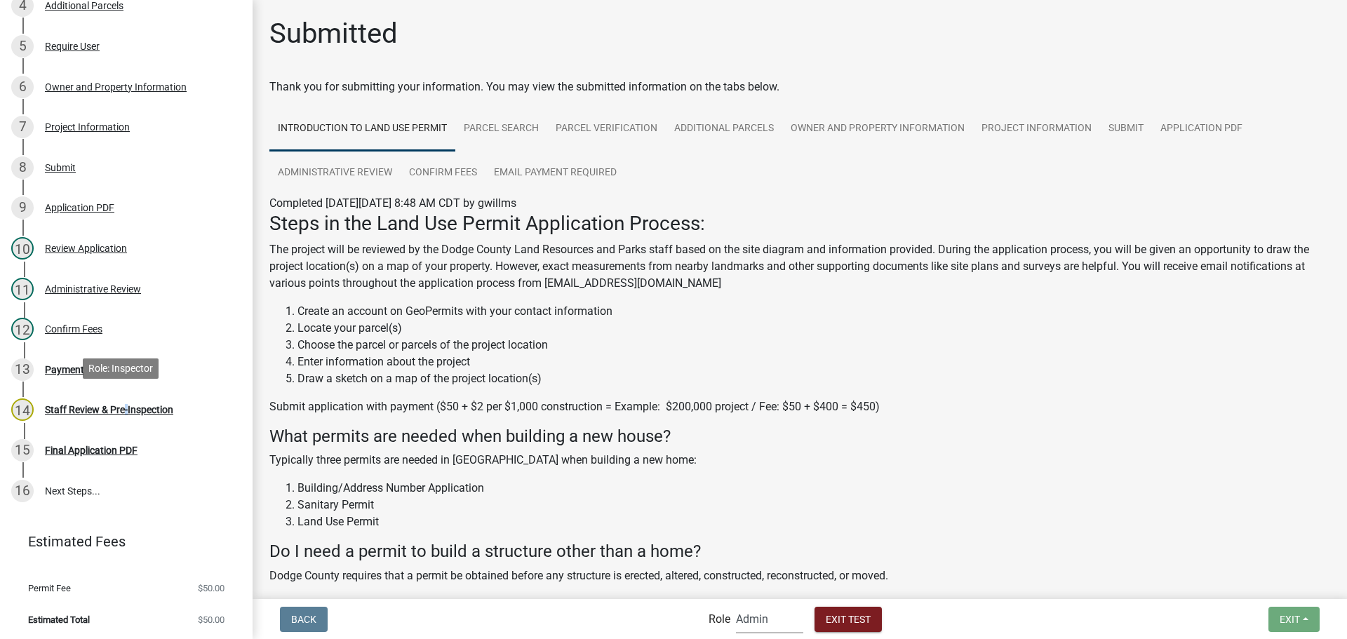
click at [123, 405] on div "Staff Review & Pre-Inspection" at bounding box center [109, 410] width 128 height 10
click at [149, 369] on div "13 Payment" at bounding box center [120, 369] width 219 height 22
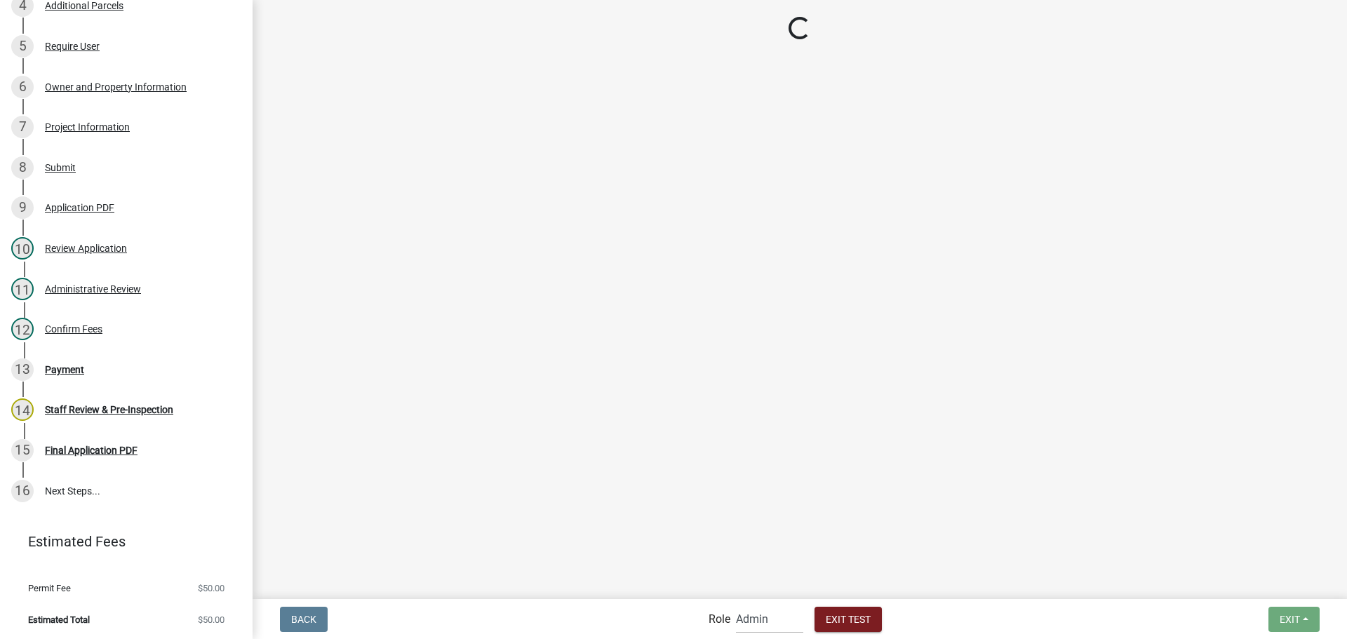
select select "2: 1"
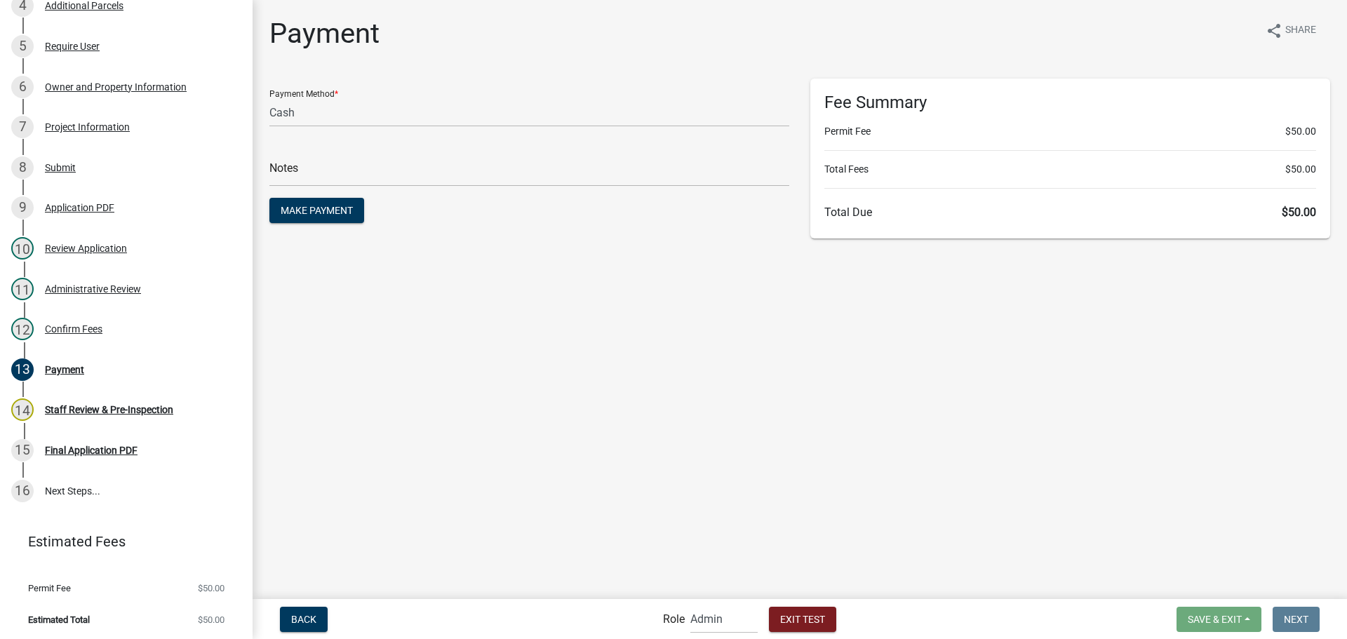
click at [536, 187] on form "Payment Method * Credit Card POS Check Cash Notes Make Payment" at bounding box center [529, 153] width 520 height 148
click at [533, 173] on input "text" at bounding box center [529, 172] width 520 height 29
click at [342, 205] on span "Make Payment" at bounding box center [317, 210] width 72 height 11
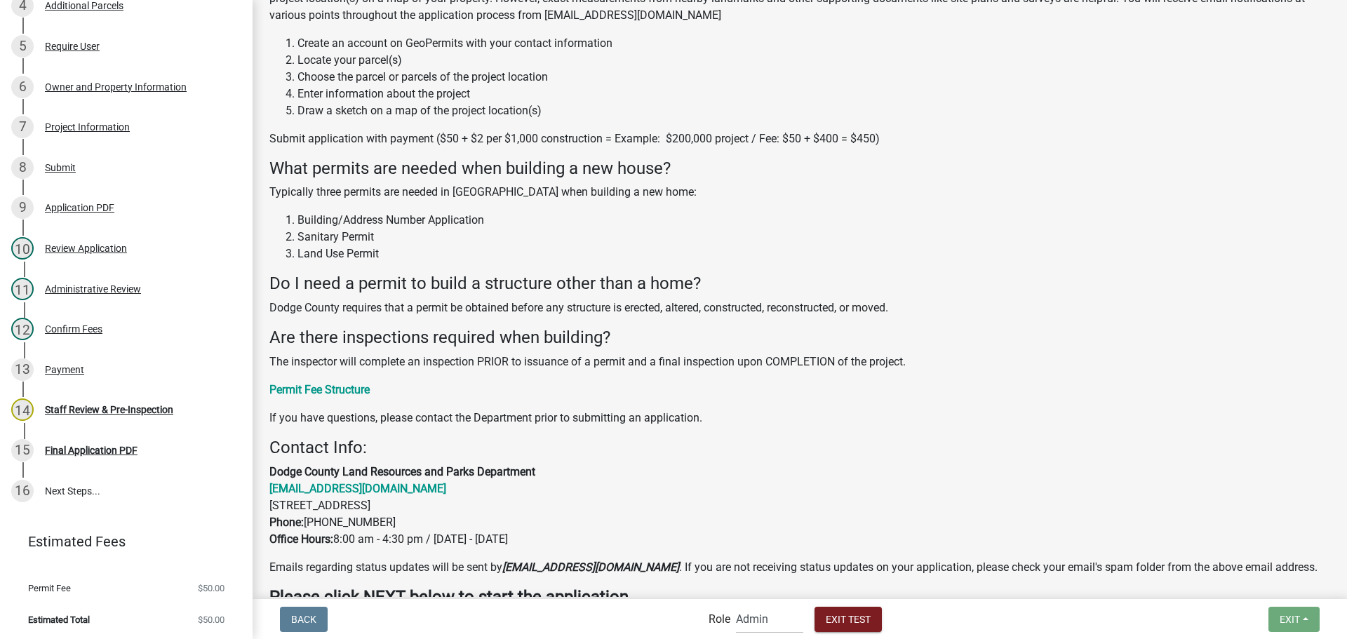
scroll to position [281, 0]
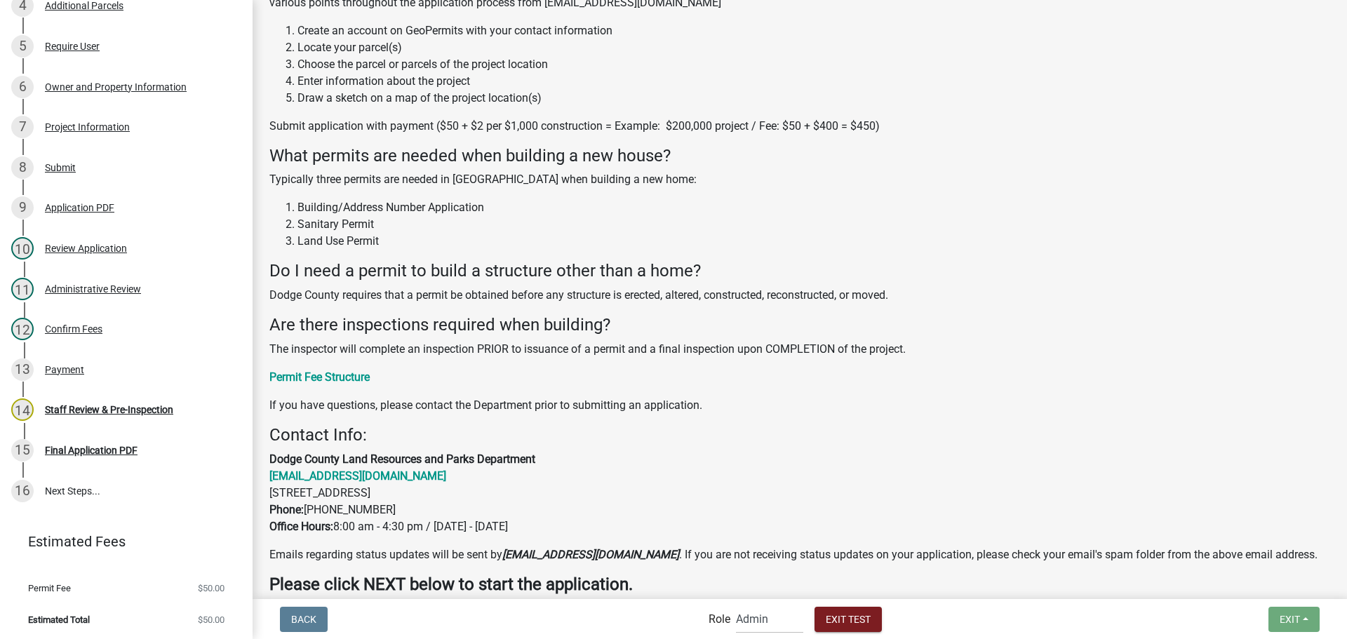
drag, startPoint x: 761, startPoint y: 601, endPoint x: 762, endPoint y: 608, distance: 7.0
click at [762, 605] on nav "Back Role Applicant Support Staff Admin Inspector Exit Test Exit Save Save & Ex…" at bounding box center [799, 619] width 1094 height 40
click at [767, 626] on select "Applicant Support Staff Admin Inspector" at bounding box center [769, 619] width 67 height 29
click at [736, 605] on select "Applicant Support Staff Admin Inspector" at bounding box center [769, 619] width 67 height 29
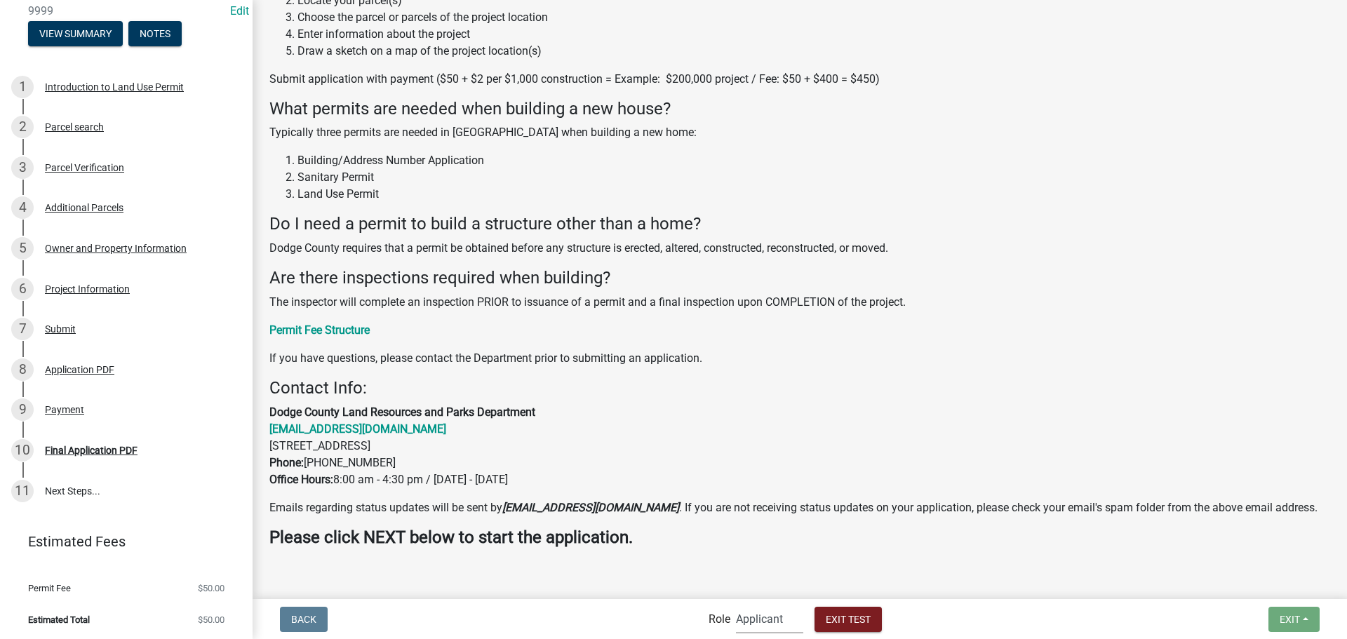
scroll to position [317, 0]
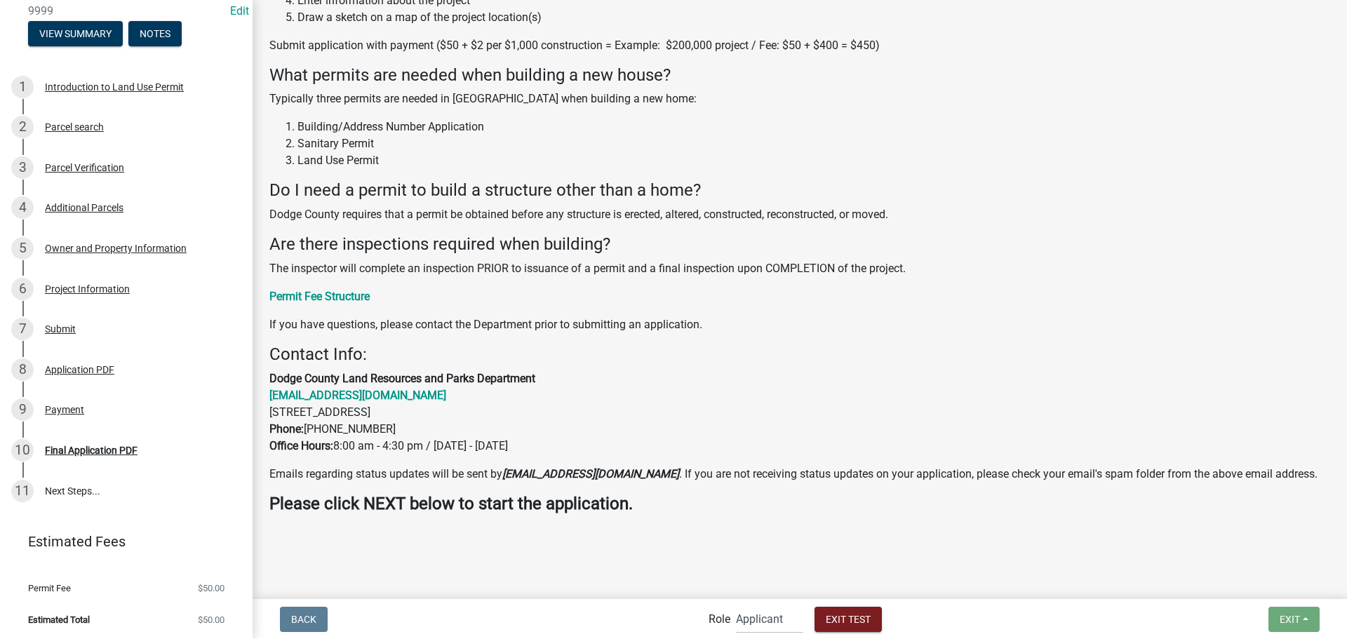
click at [113, 474] on link "11 Next Steps..." at bounding box center [126, 491] width 252 height 41
click at [756, 628] on select "Applicant Support Staff Admin Inspector" at bounding box center [769, 619] width 67 height 29
click at [736, 605] on select "Applicant Support Staff Admin Inspector" at bounding box center [769, 619] width 67 height 29
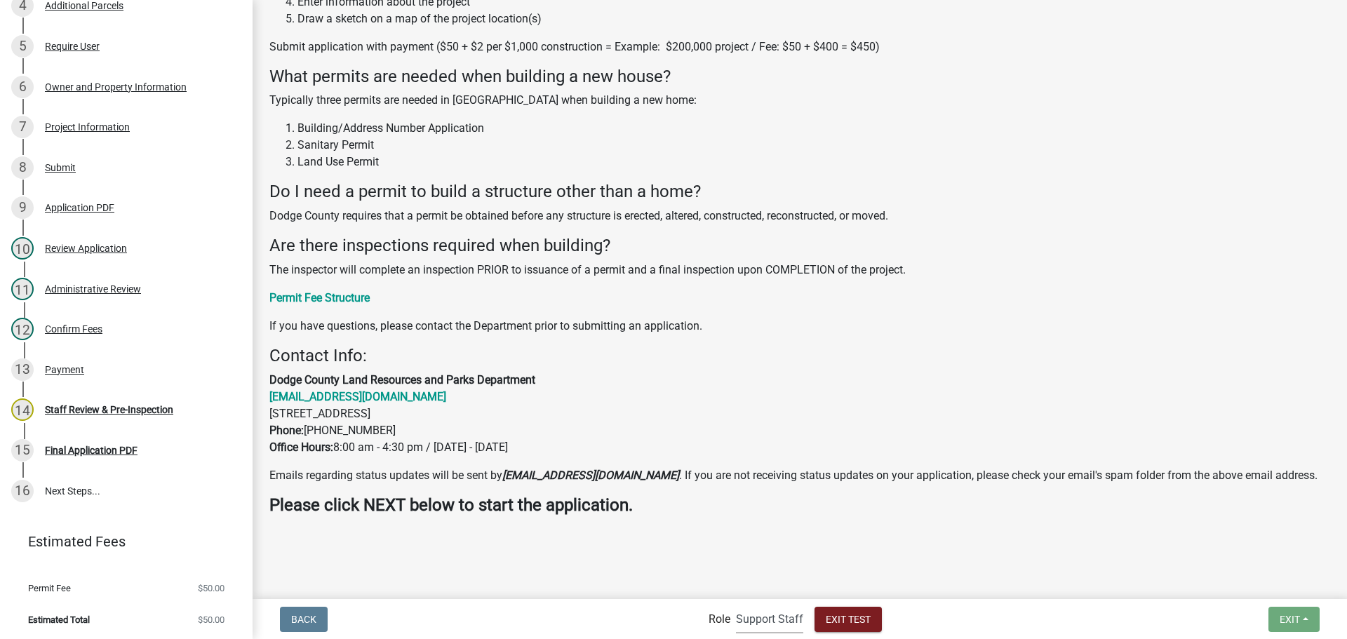
scroll to position [361, 0]
click at [792, 621] on select "Applicant Support Staff Admin Inspector" at bounding box center [769, 619] width 67 height 29
select select "842a7722-b4d0-4a2d-bccb-f8824be455d2"
click at [736, 605] on select "Applicant Support Staff Admin Inspector" at bounding box center [769, 619] width 67 height 29
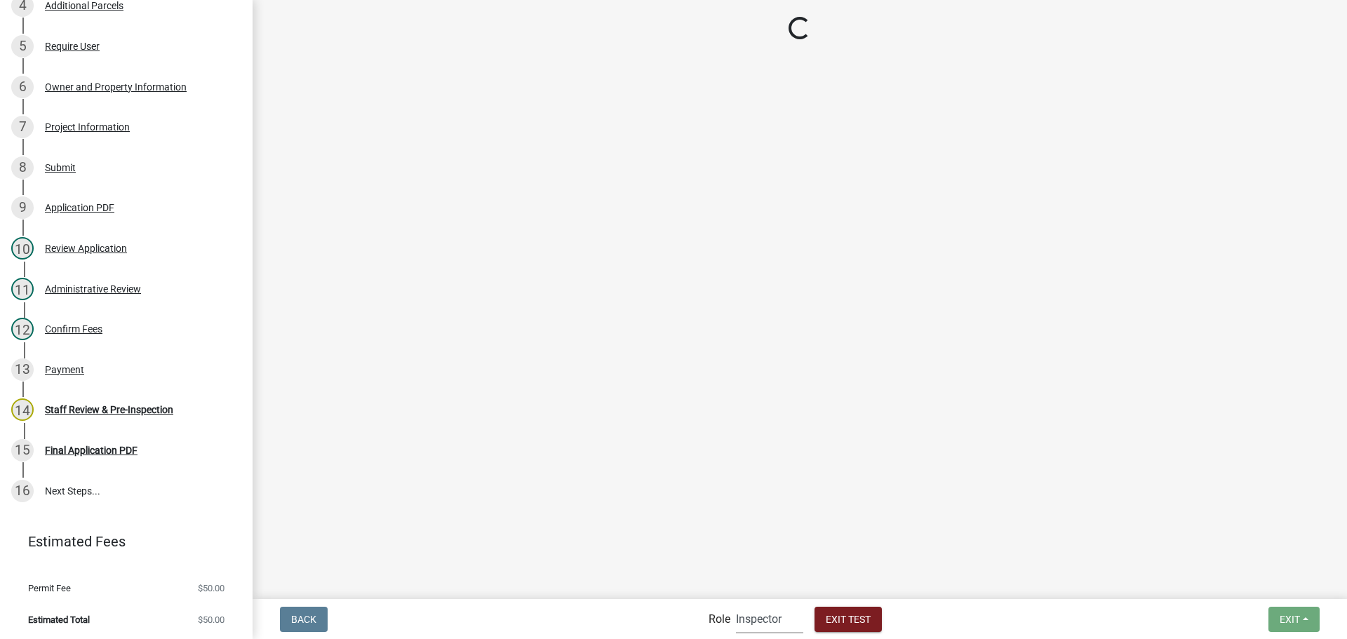
scroll to position [0, 0]
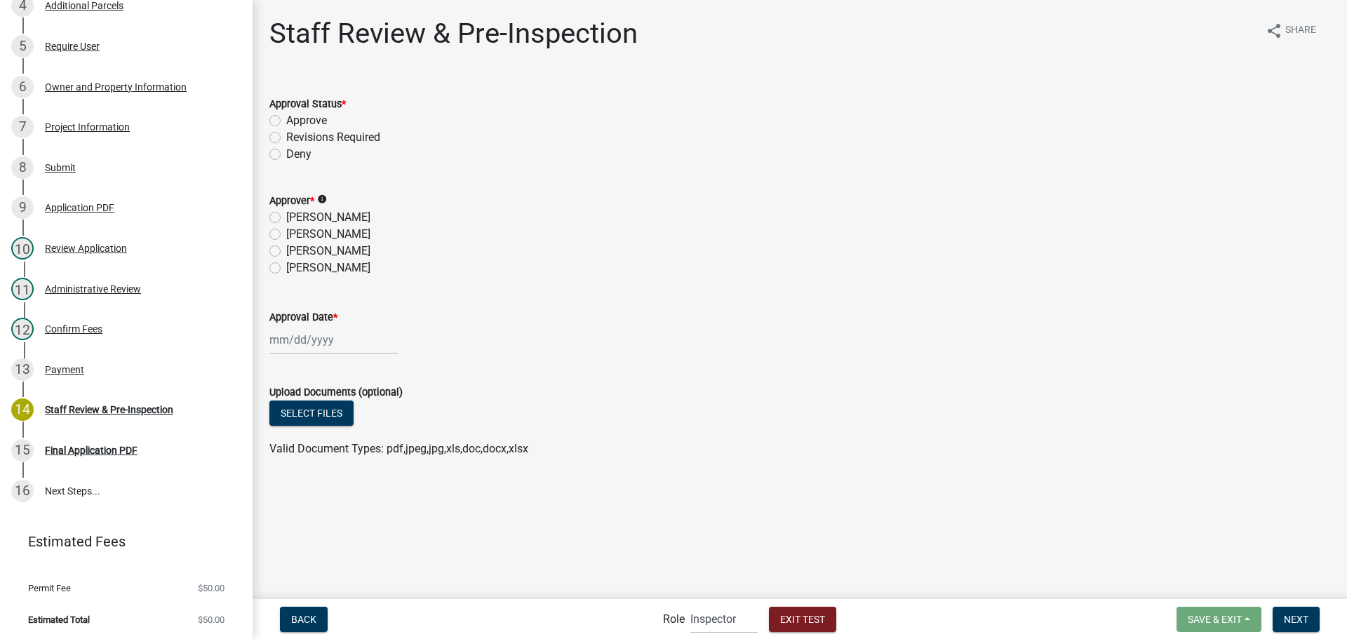
click at [302, 134] on label "Revisions Required" at bounding box center [333, 137] width 94 height 17
click at [295, 134] on input "Revisions Required" at bounding box center [290, 133] width 9 height 9
radio input "true"
click at [323, 199] on icon "info" at bounding box center [322, 199] width 10 height 10
click at [542, 290] on div "Approval Date *" at bounding box center [799, 321] width 1060 height 65
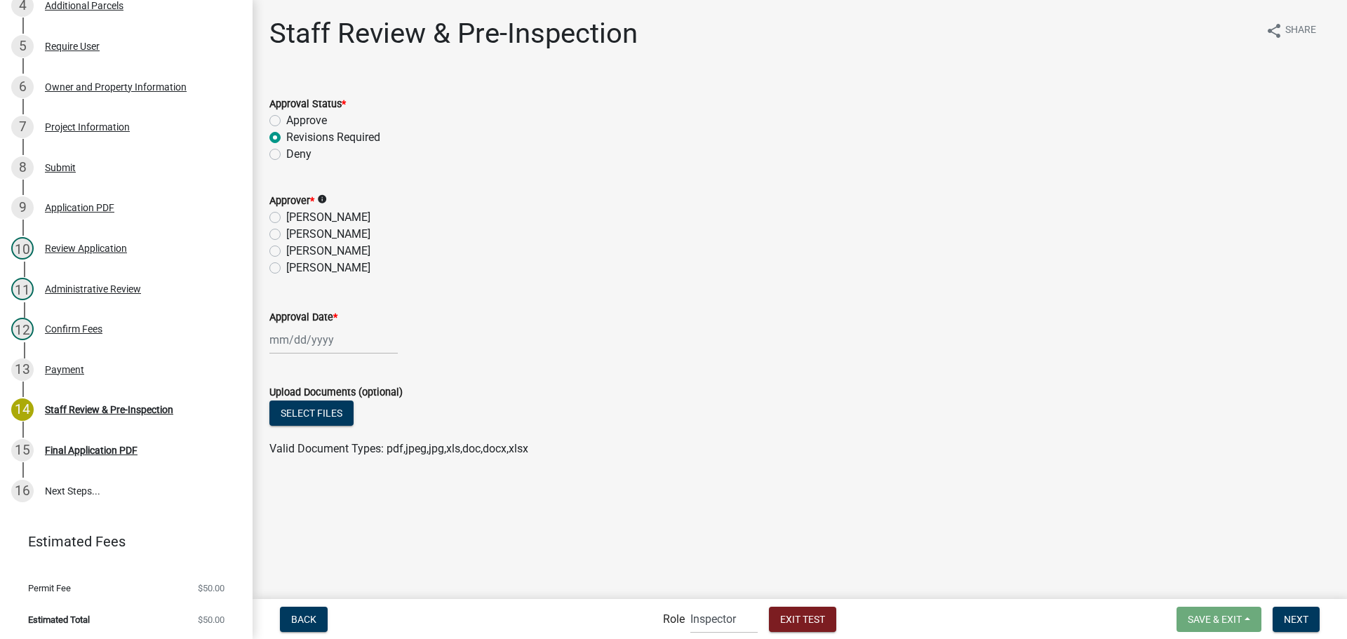
click at [304, 249] on label "[PERSON_NAME]" at bounding box center [328, 251] width 84 height 17
click at [295, 249] on input "[PERSON_NAME]" at bounding box center [290, 247] width 9 height 9
radio input "true"
click at [310, 339] on div at bounding box center [333, 339] width 128 height 29
select select "8"
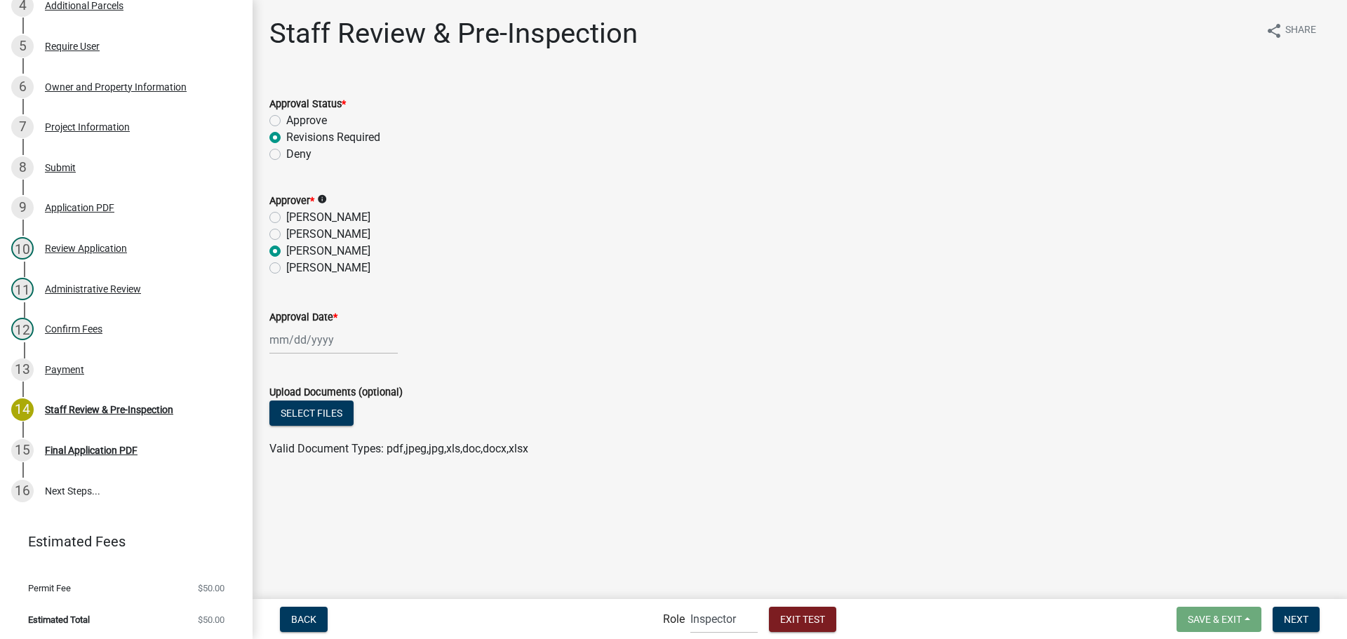
select select "2025"
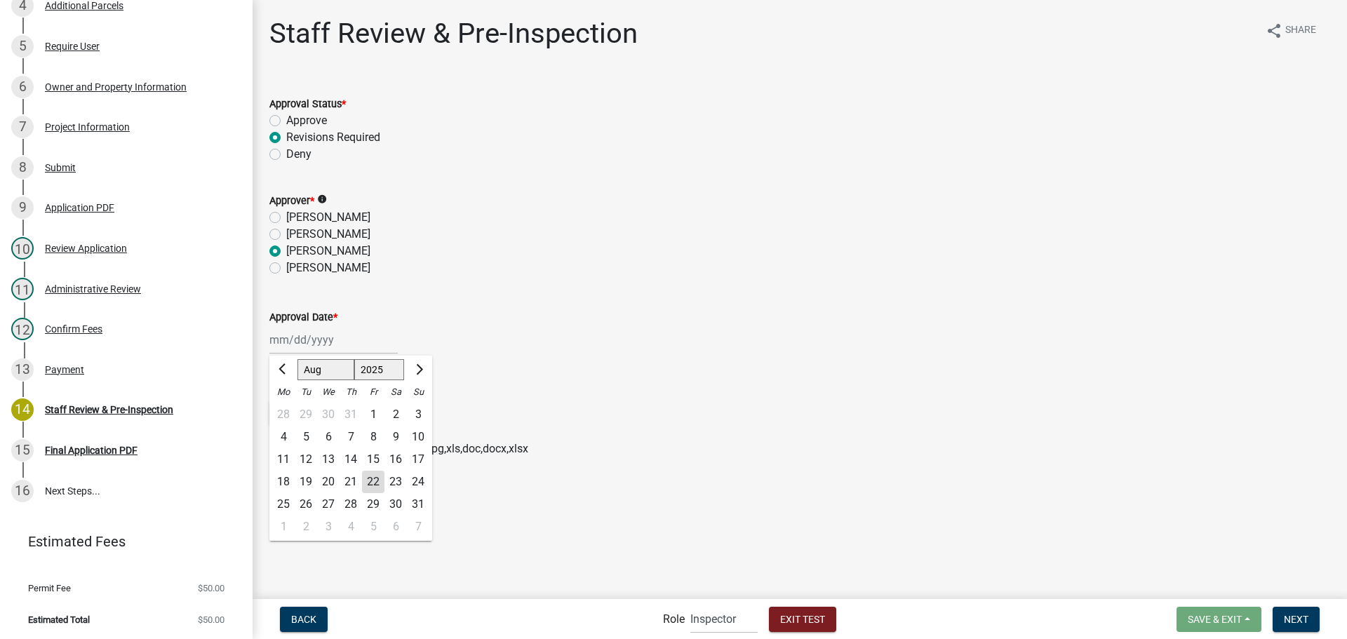
click at [372, 478] on div "22" at bounding box center [373, 482] width 22 height 22
type input "[DATE]"
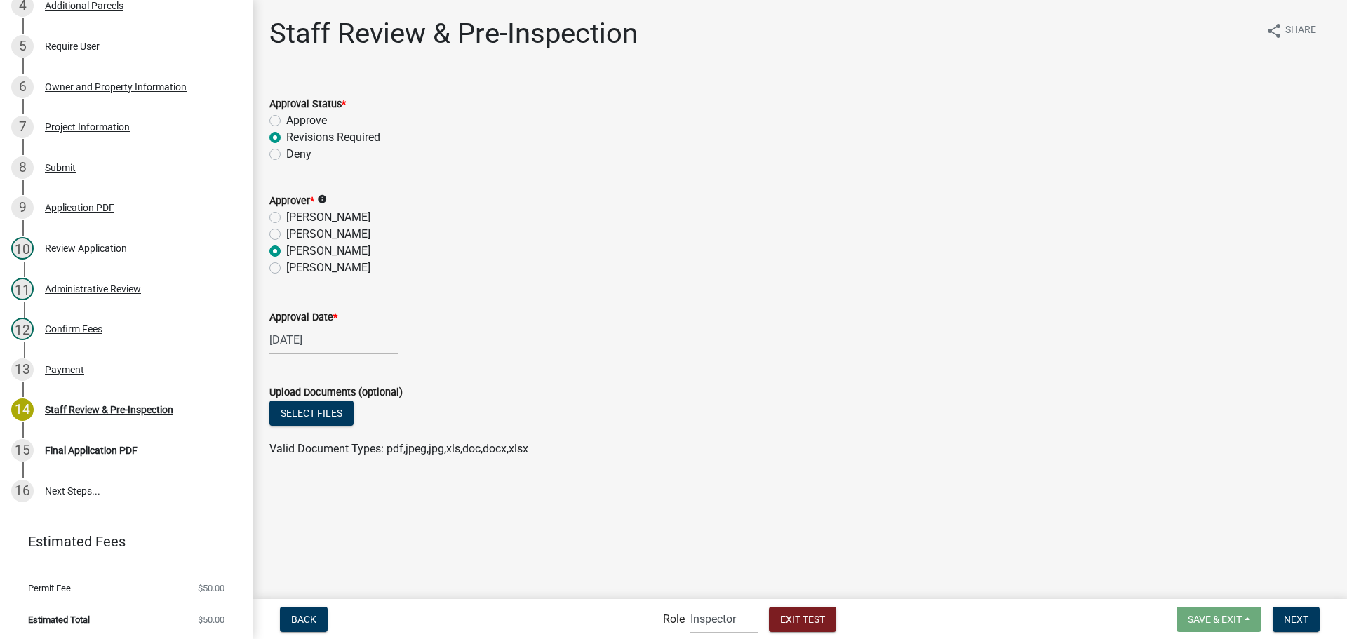
click at [309, 155] on label "Deny" at bounding box center [298, 154] width 25 height 17
click at [295, 155] on input "Deny" at bounding box center [290, 150] width 9 height 9
radio input "true"
click at [292, 154] on label "Deny" at bounding box center [298, 154] width 25 height 17
click at [292, 154] on input "Deny" at bounding box center [290, 150] width 9 height 9
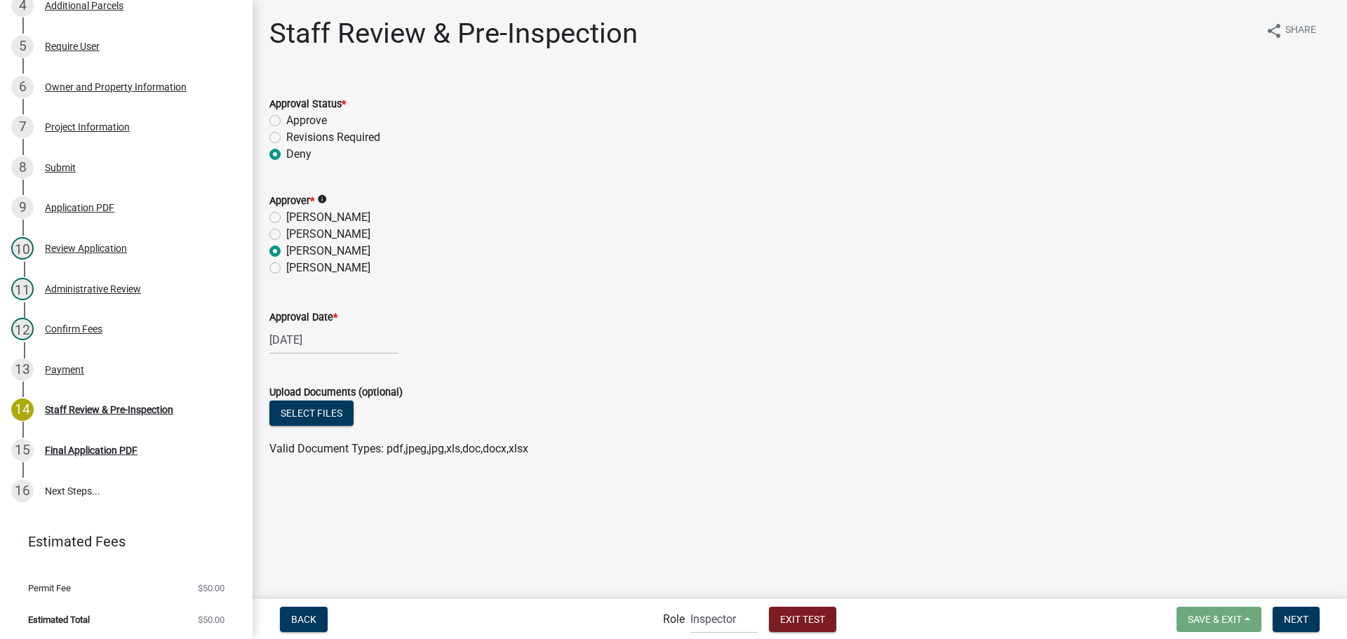
click at [295, 140] on label "Revisions Required" at bounding box center [333, 137] width 94 height 17
click at [295, 138] on input "Revisions Required" at bounding box center [290, 133] width 9 height 9
radio input "true"
click at [127, 445] on div "Final Application PDF" at bounding box center [91, 450] width 93 height 10
click at [1291, 614] on span "Next" at bounding box center [1296, 618] width 25 height 11
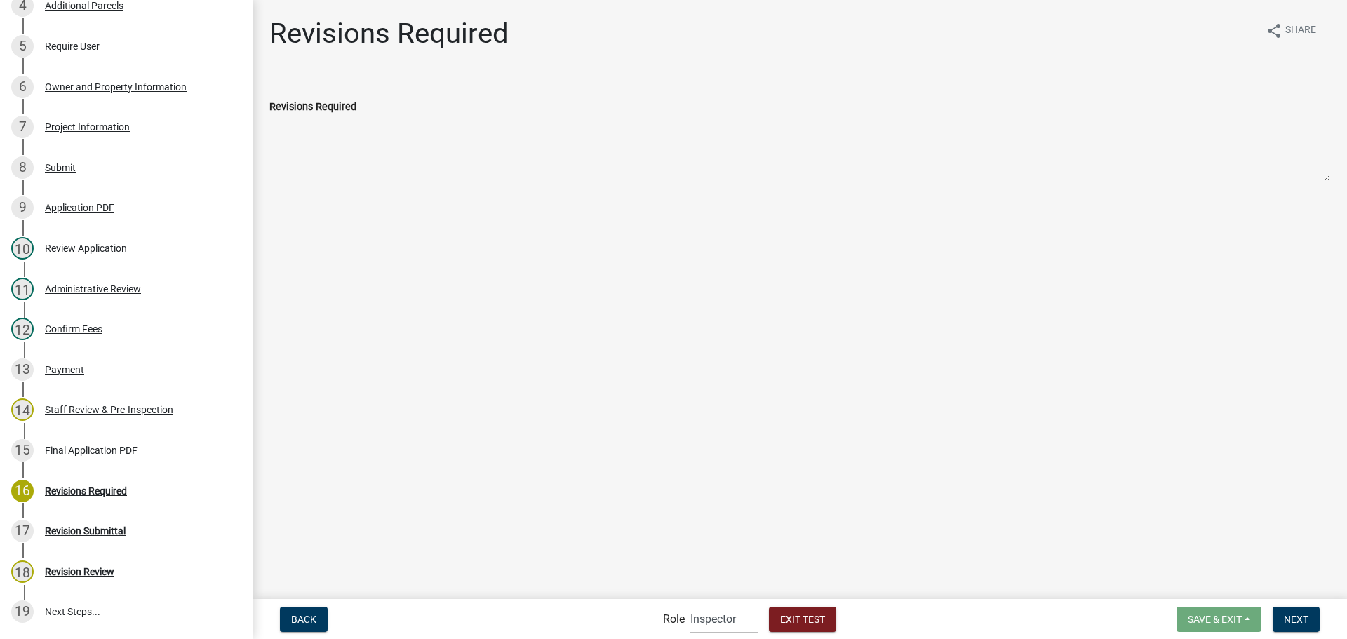
scroll to position [452, 0]
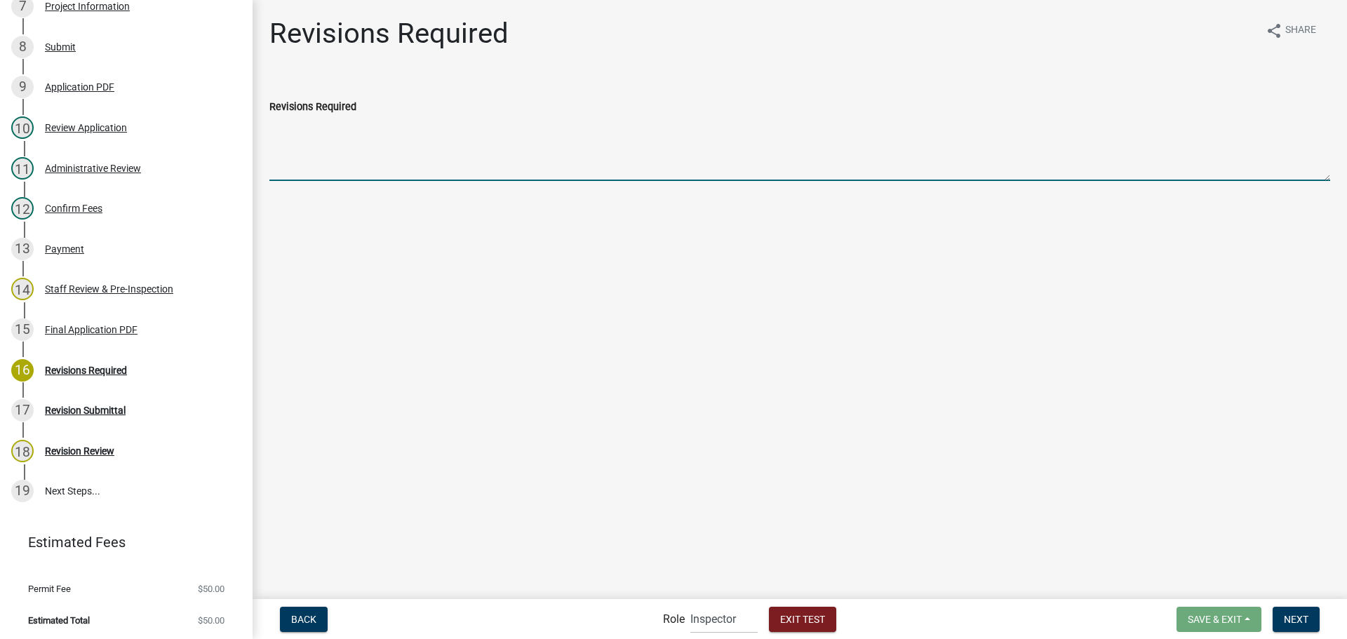
click at [328, 155] on textarea "Revisions Required" at bounding box center [799, 148] width 1060 height 66
type textarea "Please submit Worksheet #6 - Erosion Control Worksheet"
click at [1300, 616] on span "Next" at bounding box center [1296, 618] width 25 height 11
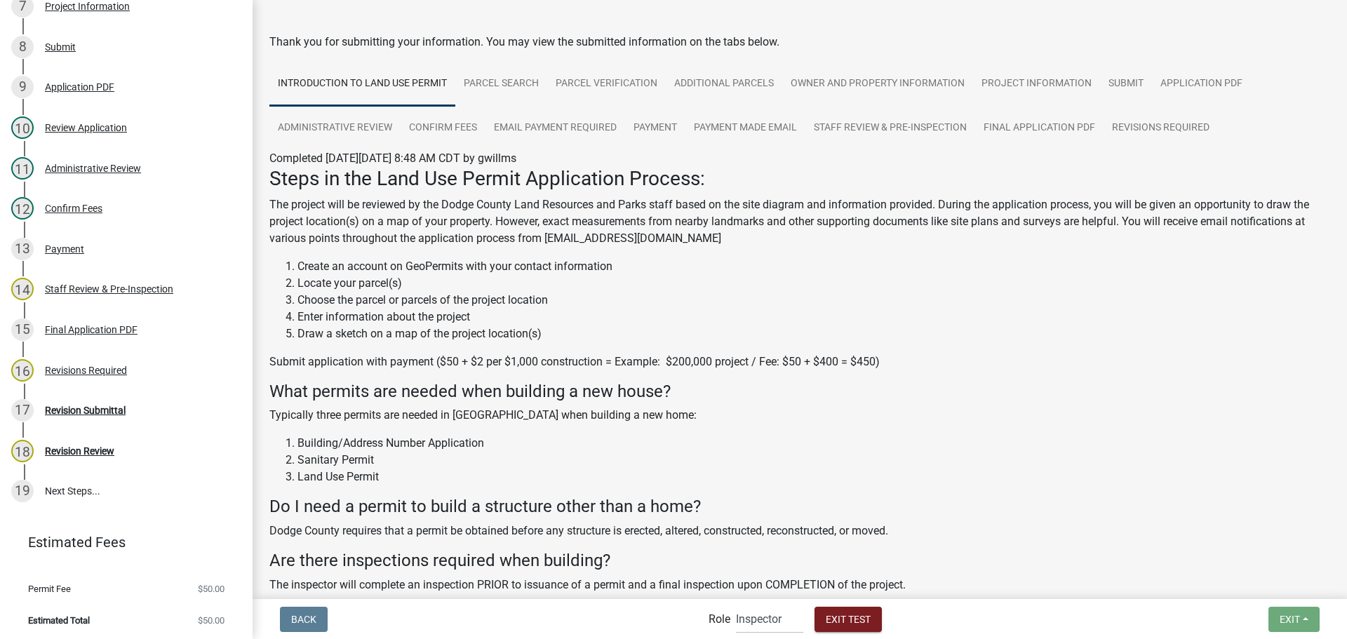
scroll to position [0, 0]
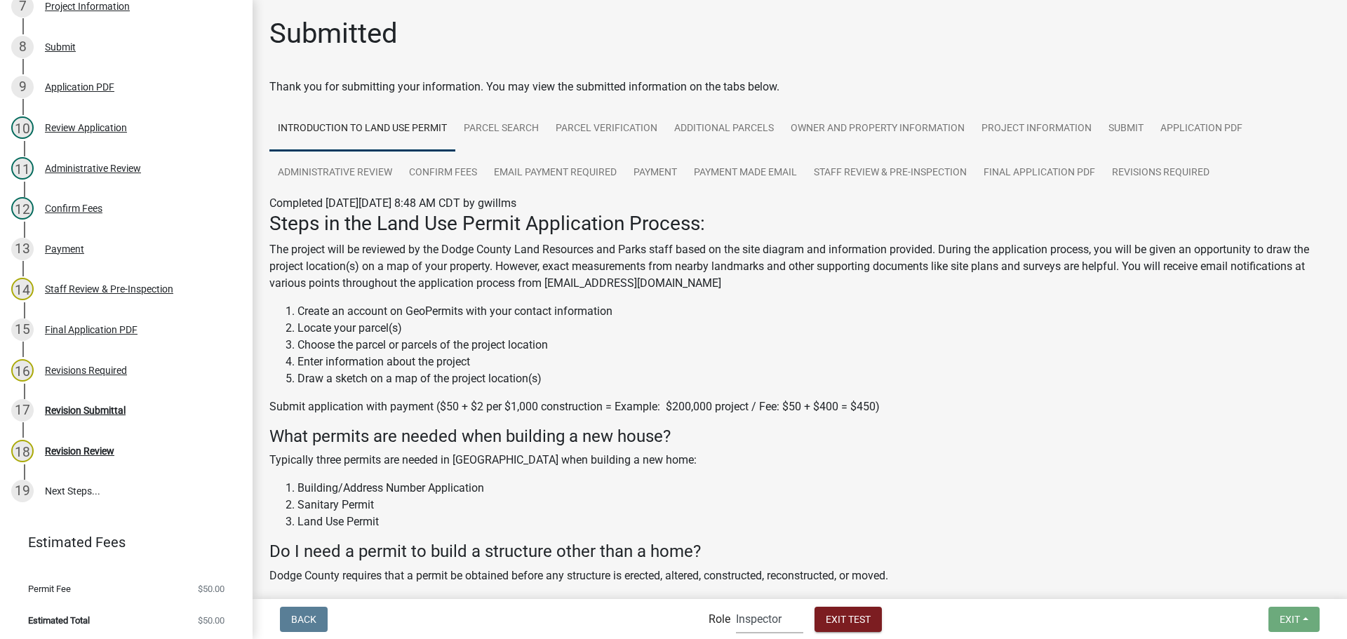
click at [786, 628] on select "Applicant Support Staff Admin Inspector" at bounding box center [769, 619] width 67 height 29
select select "46f061d0-ca05-4526-87ad-bae6256f3e47"
click at [736, 605] on select "Applicant Support Staff Admin Inspector" at bounding box center [769, 619] width 67 height 29
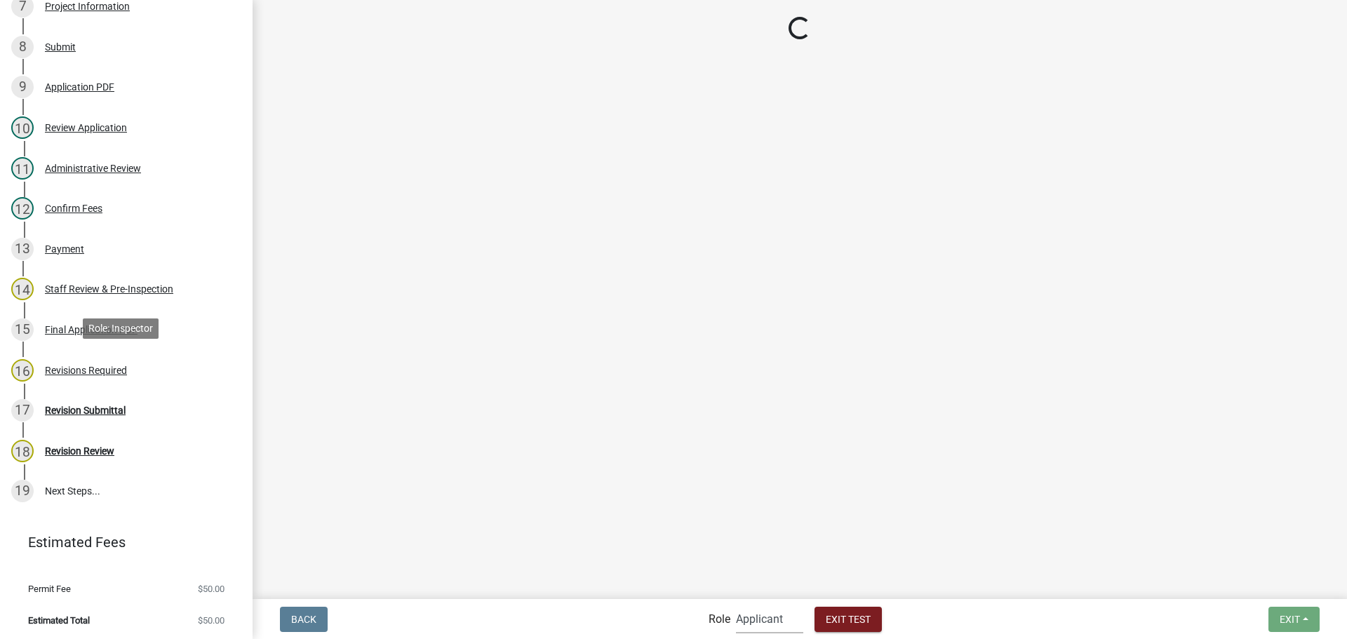
scroll to position [142, 0]
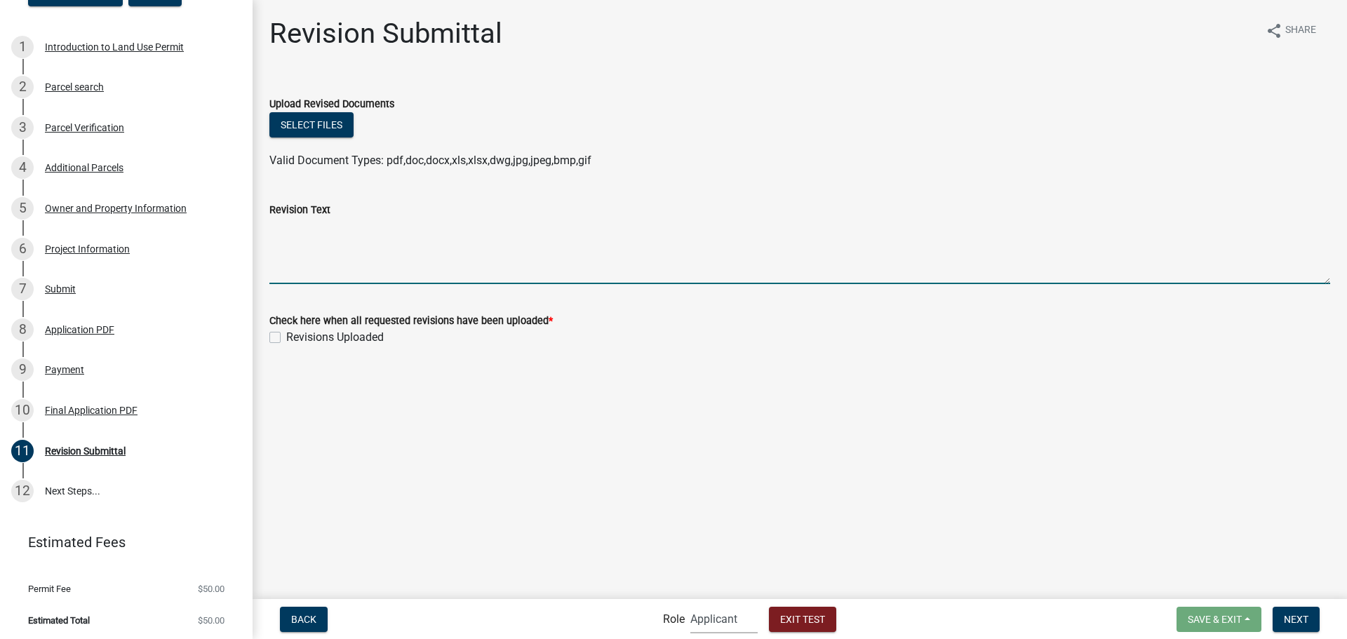
click at [344, 256] on textarea "Revision Text" at bounding box center [799, 251] width 1060 height 66
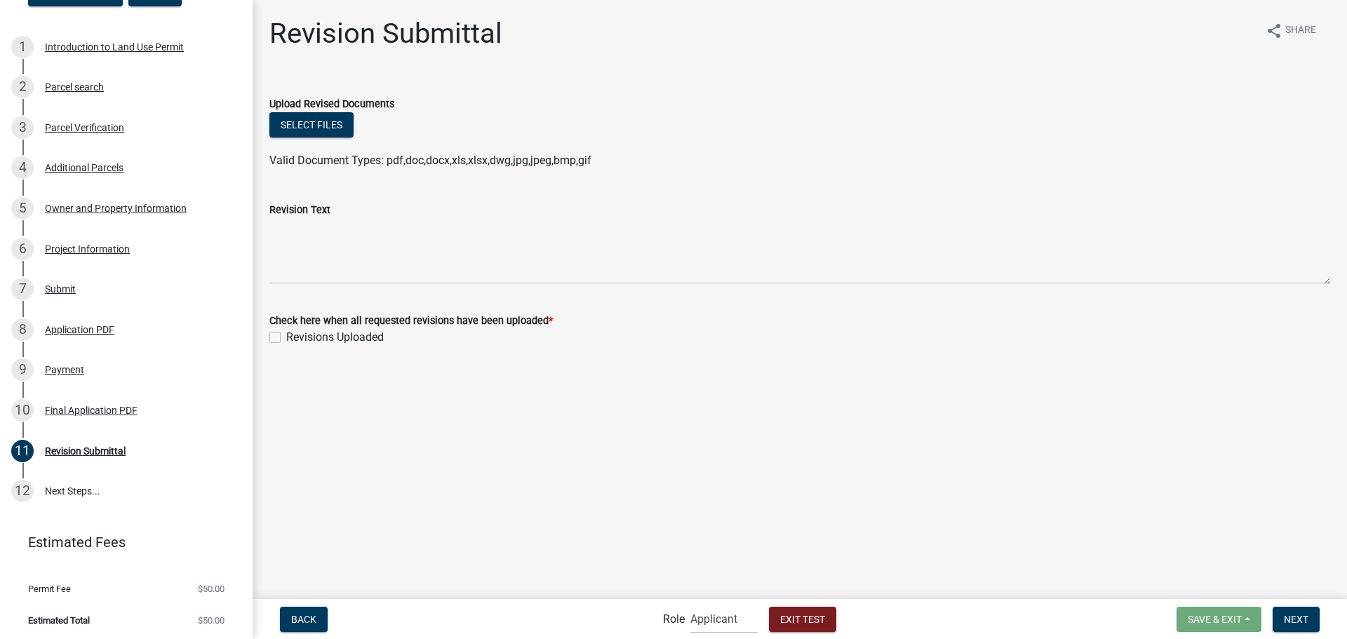
click at [286, 334] on label "Revisions Uploaded" at bounding box center [334, 337] width 97 height 17
click at [286, 334] on input "Revisions Uploaded" at bounding box center [290, 333] width 9 height 9
checkbox input "true"
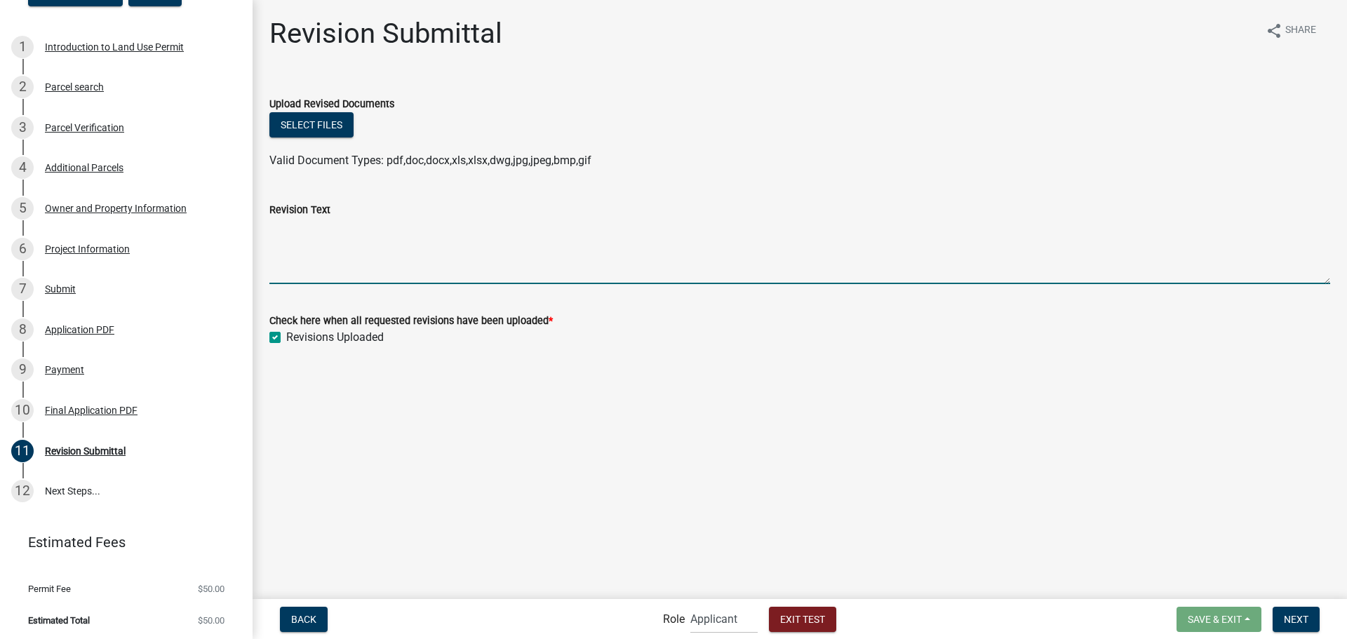
click at [325, 232] on textarea "Revision Text" at bounding box center [799, 251] width 1060 height 66
click at [357, 238] on textarea "Revision Text" at bounding box center [799, 251] width 1060 height 66
type textarea "I have submitted the worksheet in person. Please see attached."
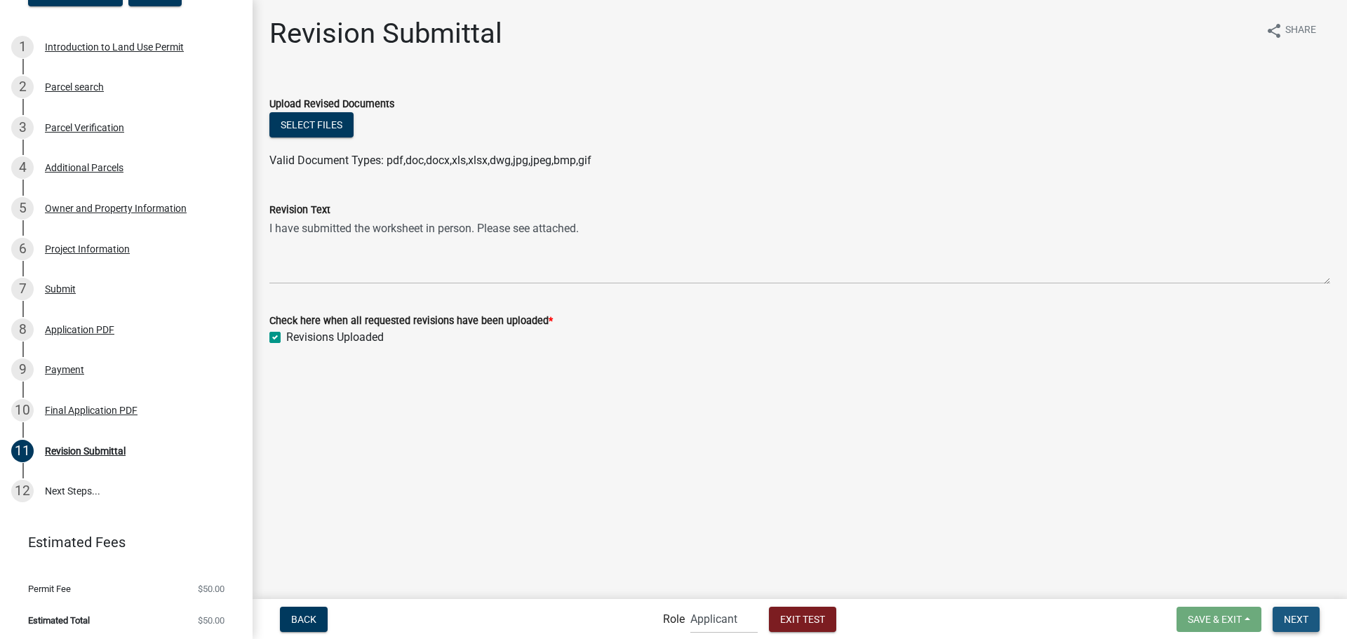
click at [1295, 609] on button "Next" at bounding box center [1295, 619] width 47 height 25
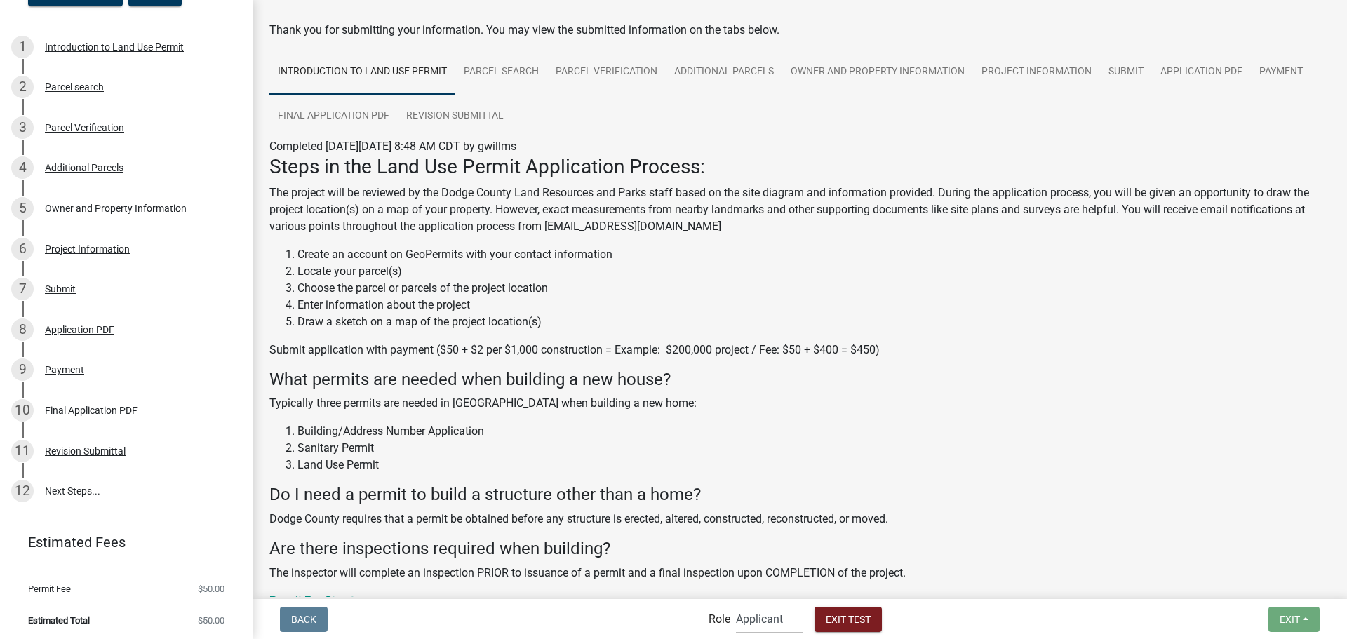
scroll to position [361, 0]
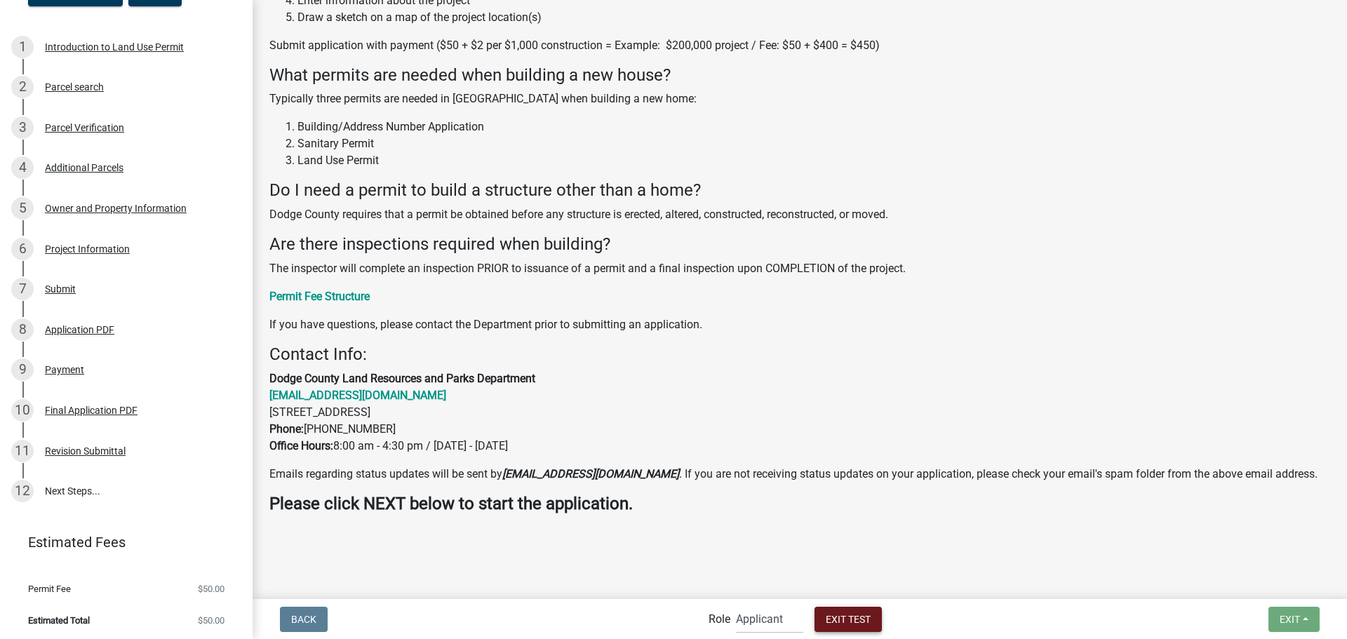
click at [857, 612] on button "Exit Test" at bounding box center [847, 619] width 67 height 25
